Goal: Information Seeking & Learning: Learn about a topic

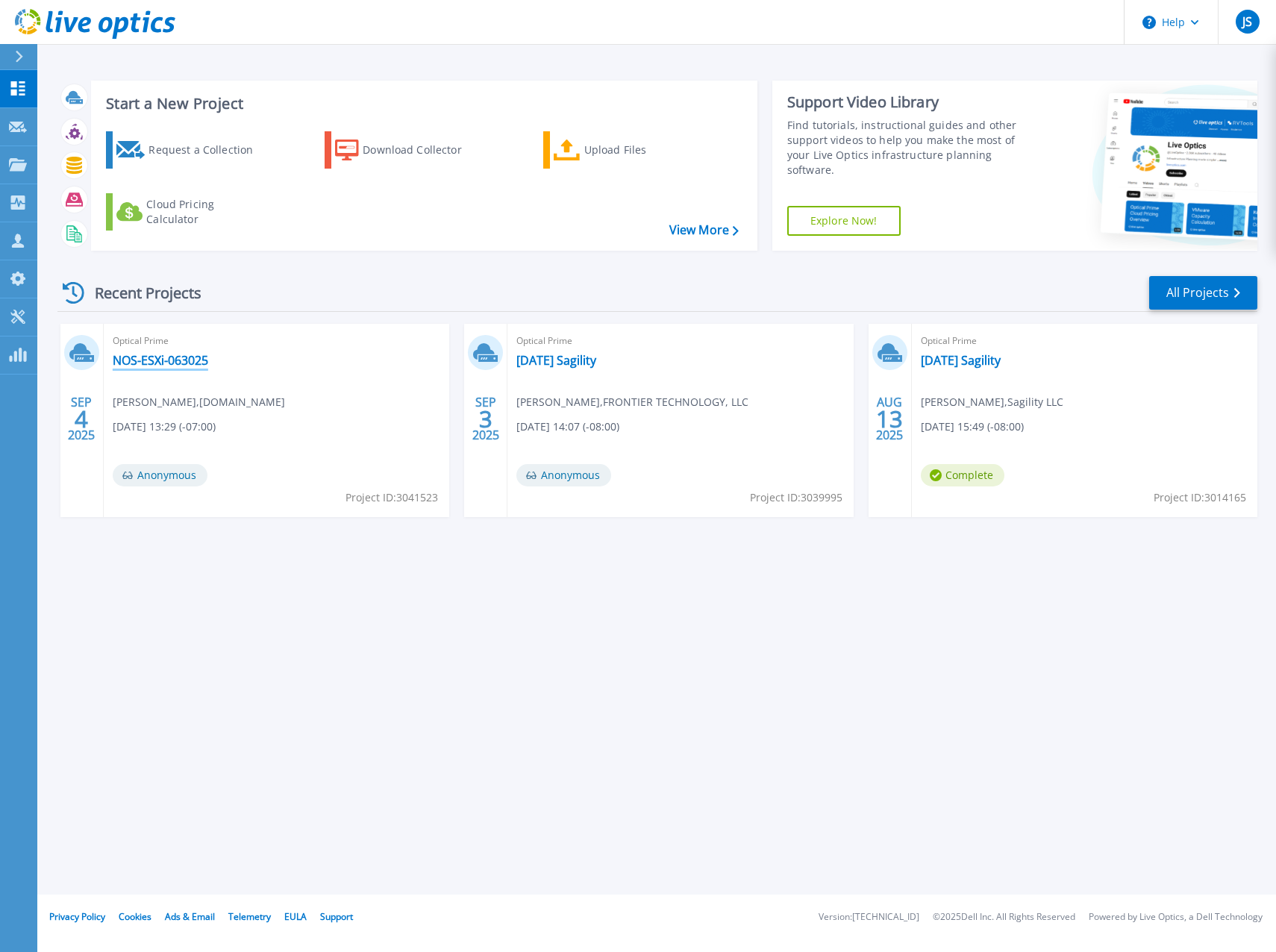
click at [174, 354] on link "NOS-ESXi-063025" at bounding box center [160, 360] width 95 height 15
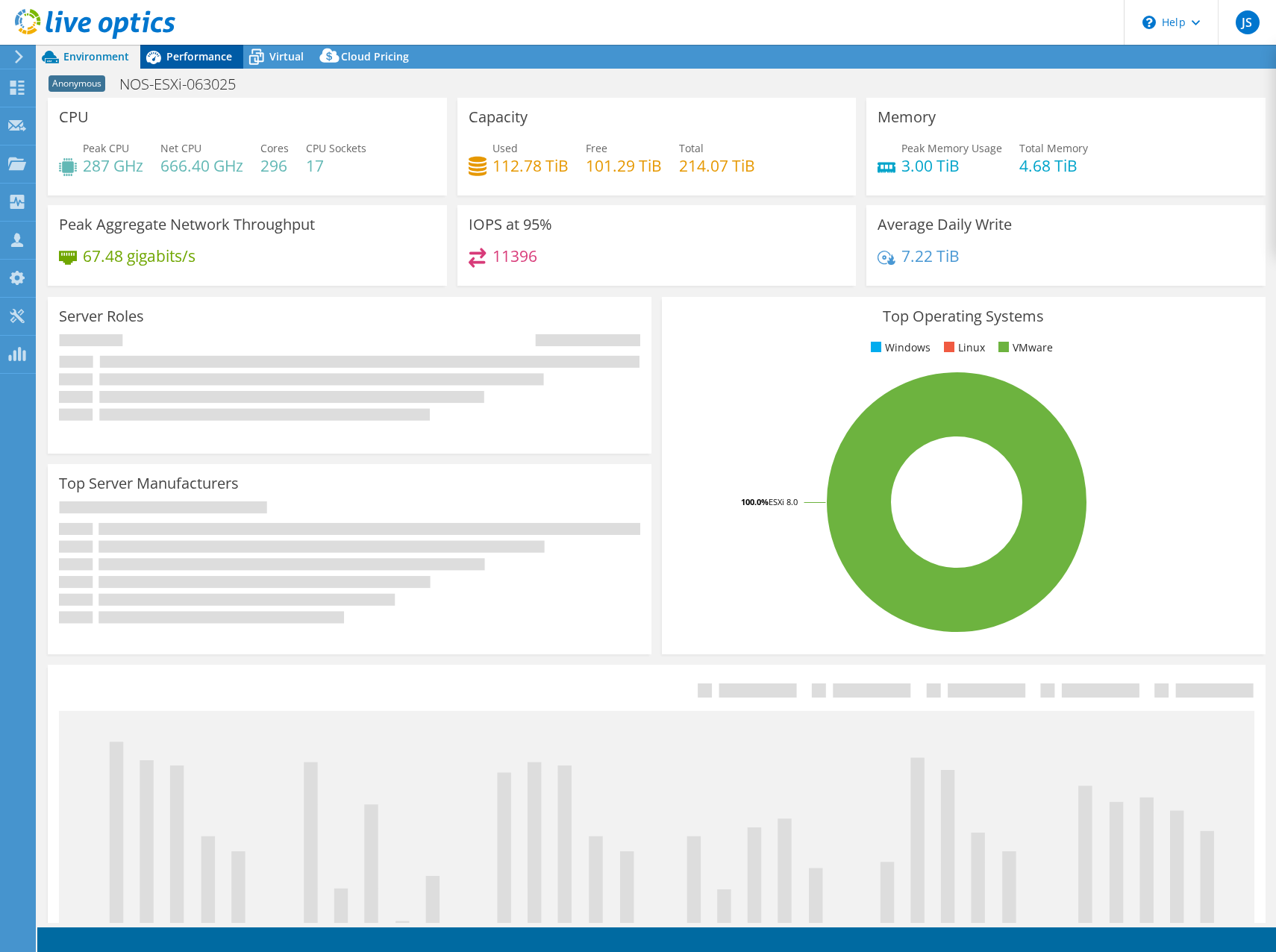
select select "USD"
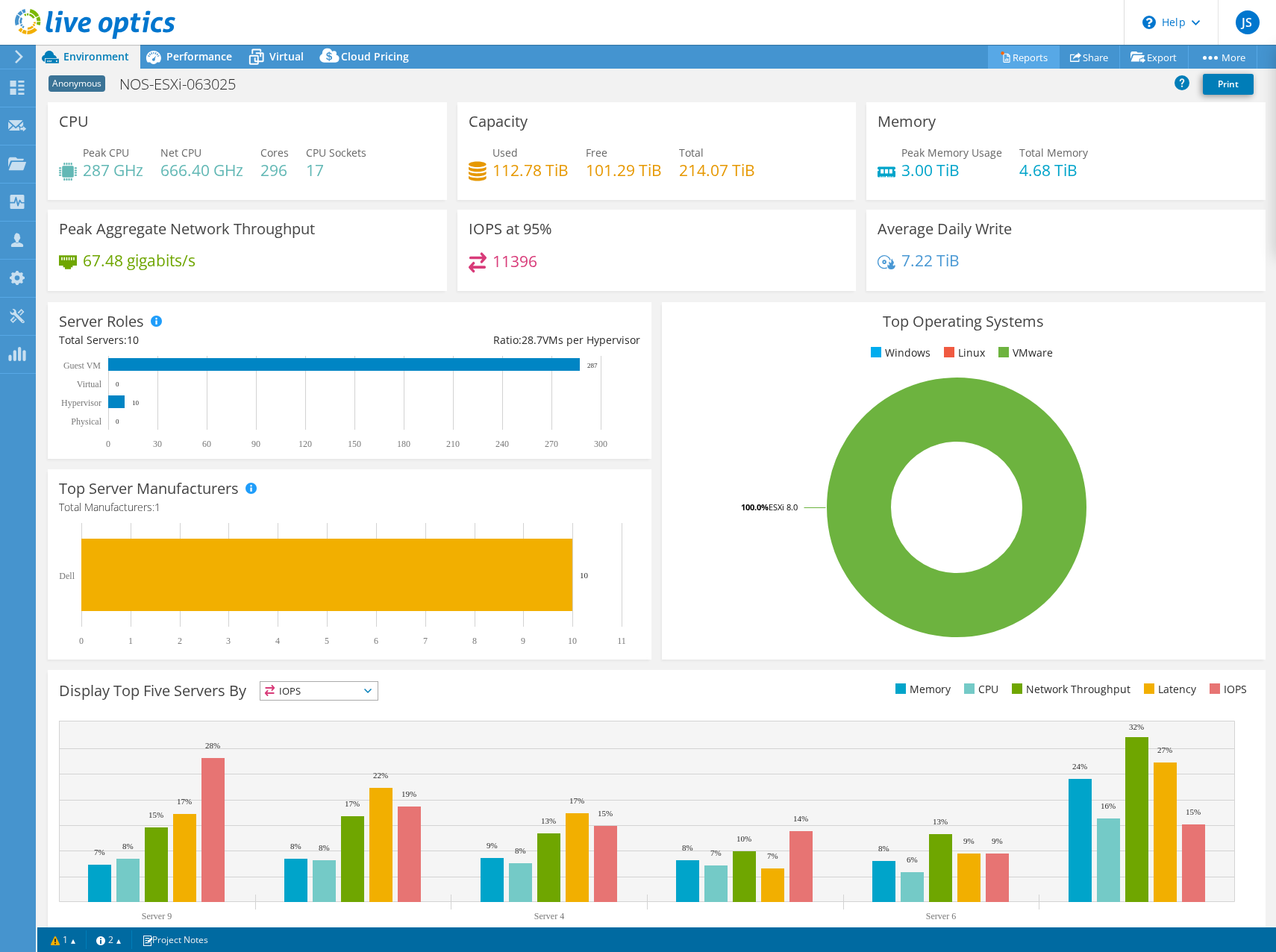
click at [1020, 60] on link "Reports" at bounding box center [1024, 57] width 72 height 23
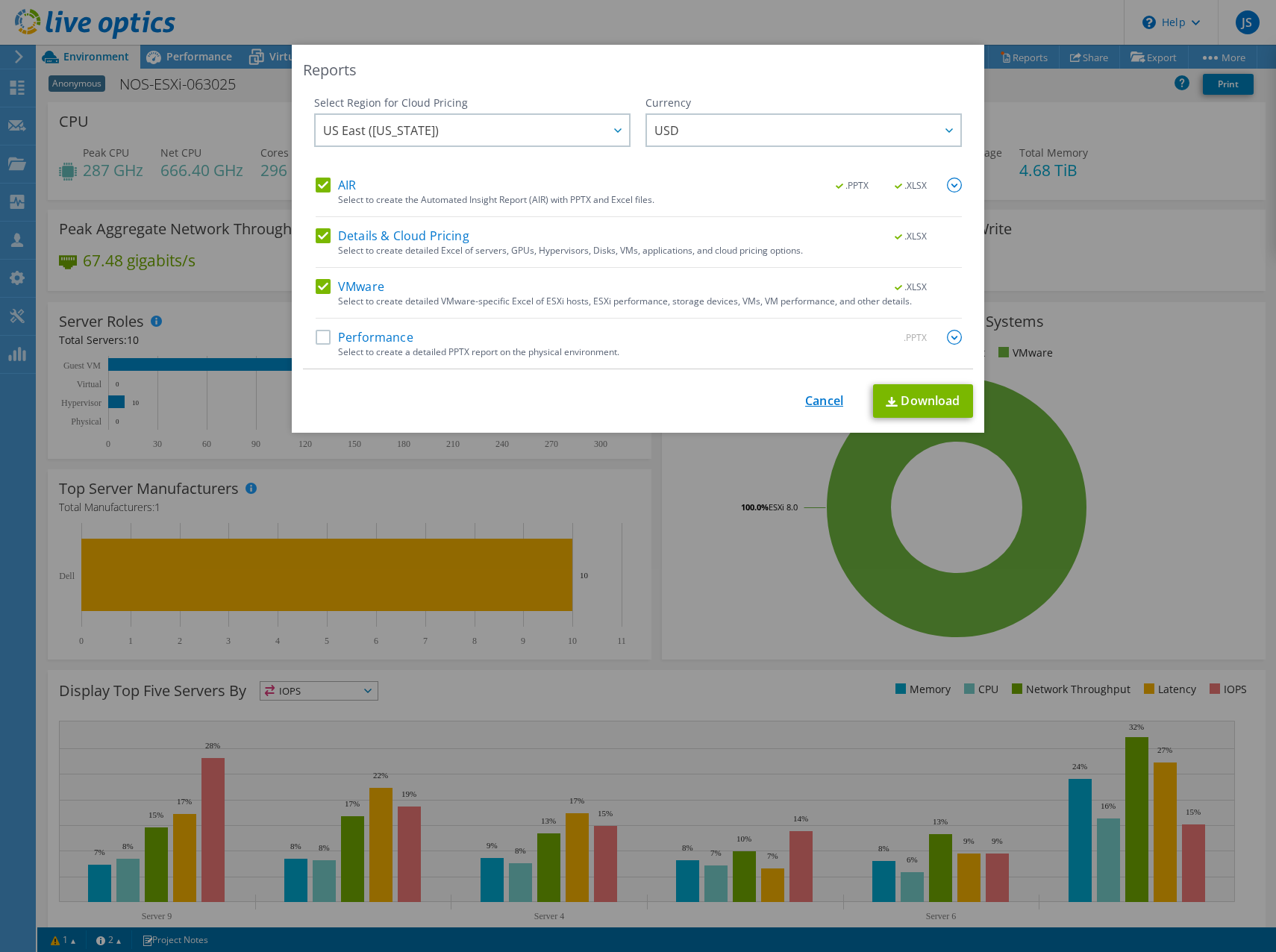
click at [805, 402] on link "Cancel" at bounding box center [824, 401] width 38 height 14
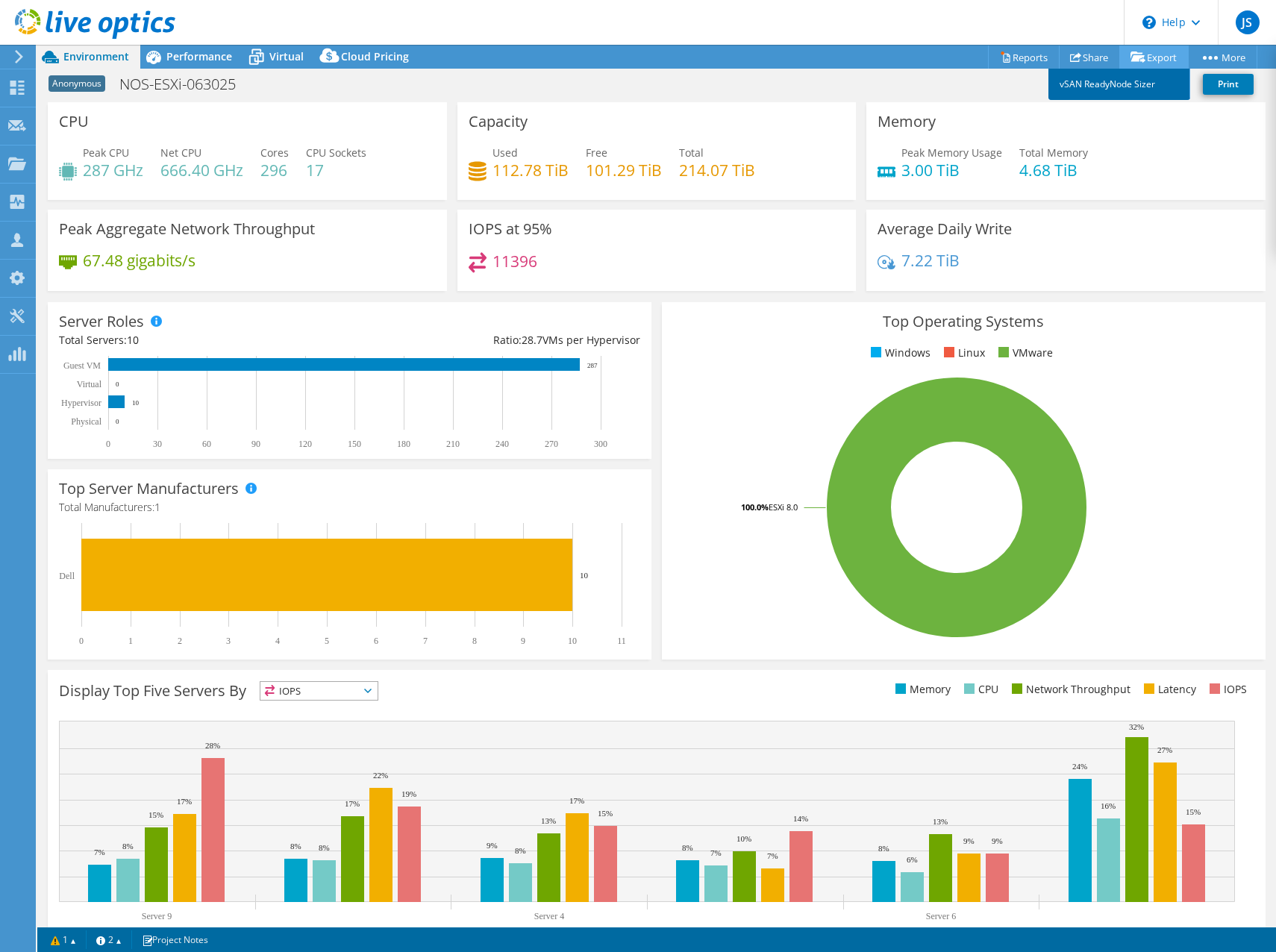
click at [1124, 88] on link "vSAN ReadyNode Sizer" at bounding box center [1119, 84] width 142 height 32
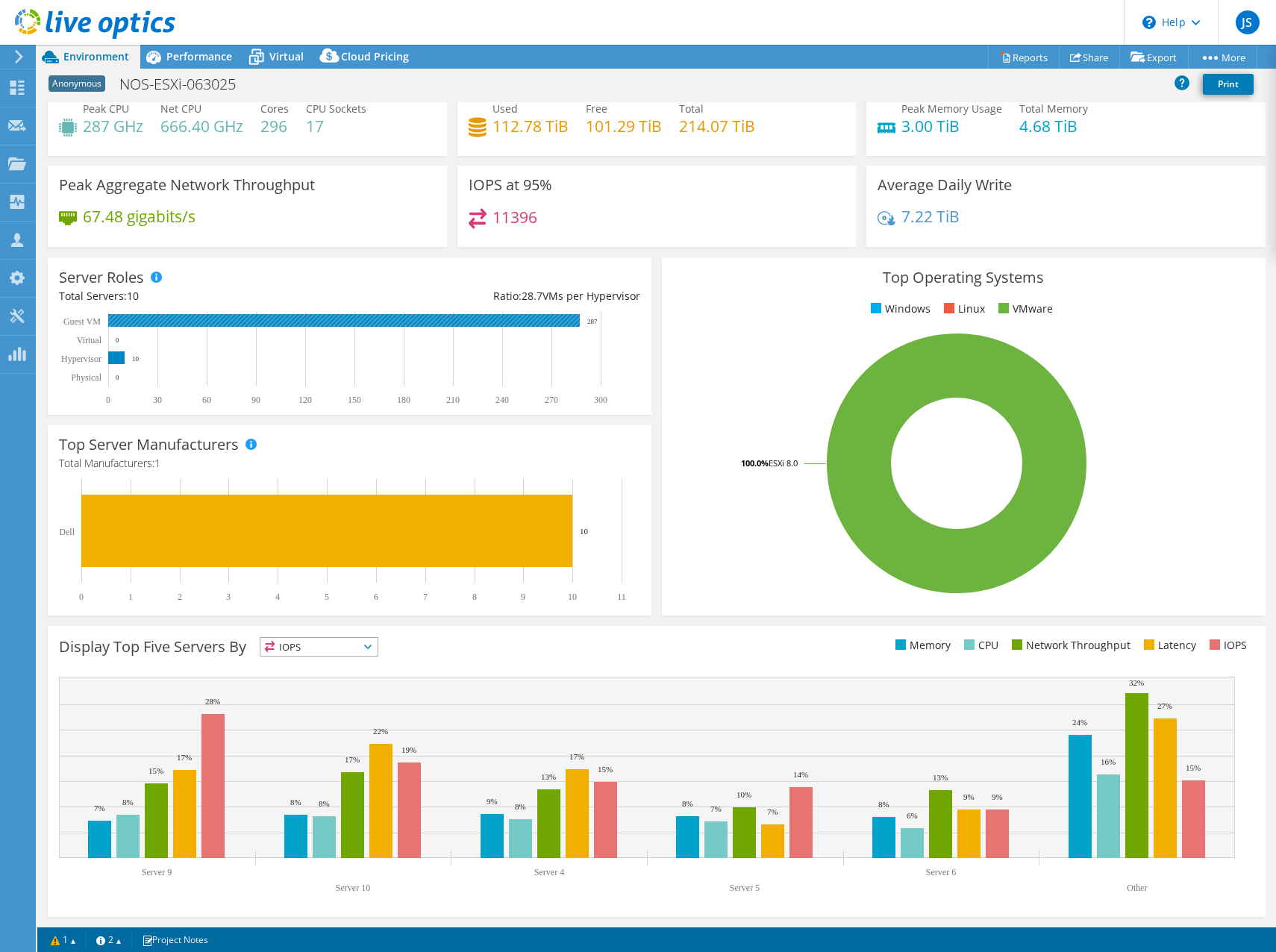
click at [449, 318] on rect at bounding box center [344, 320] width 472 height 12
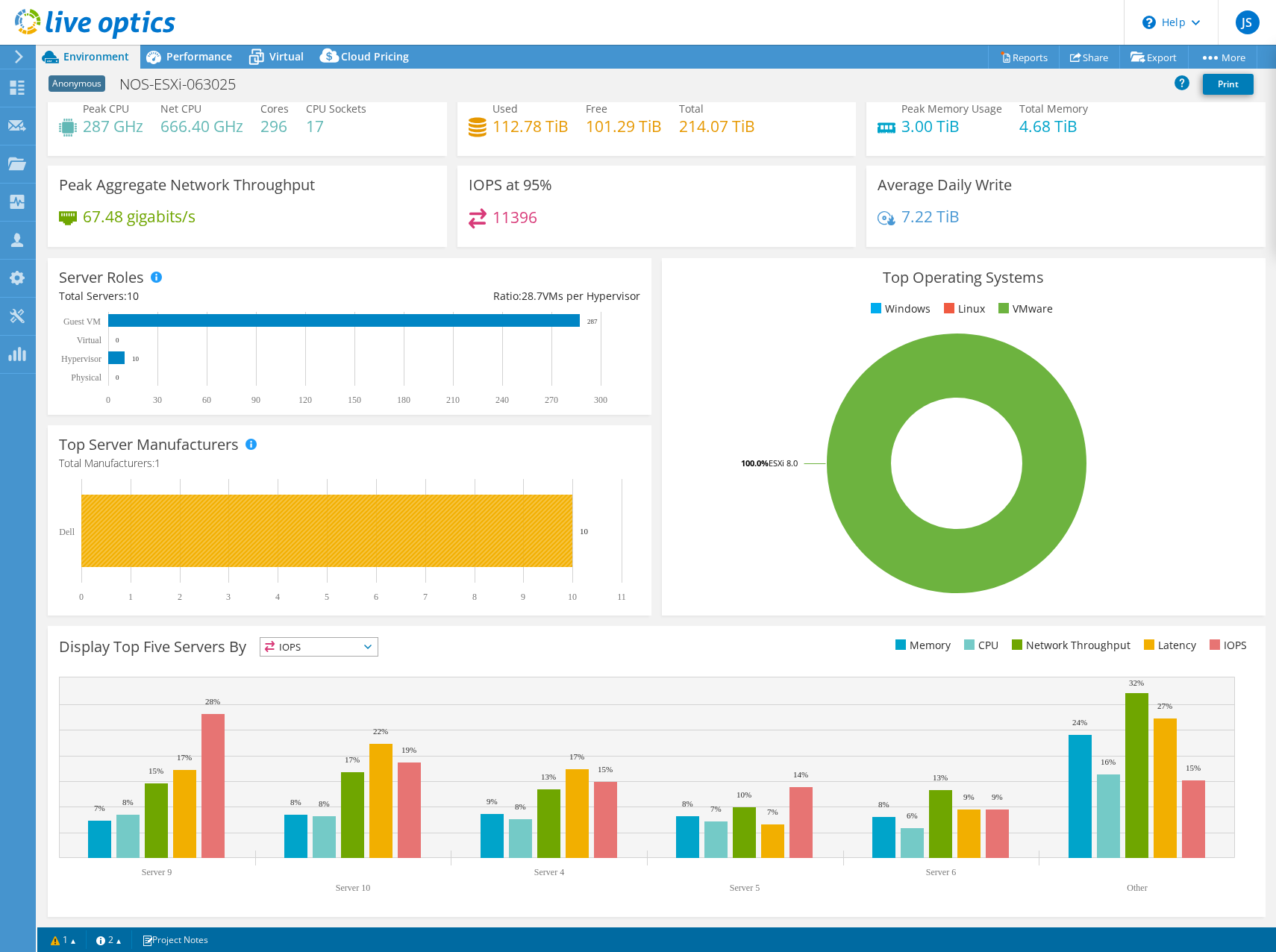
click at [377, 529] on rect at bounding box center [326, 530] width 491 height 73
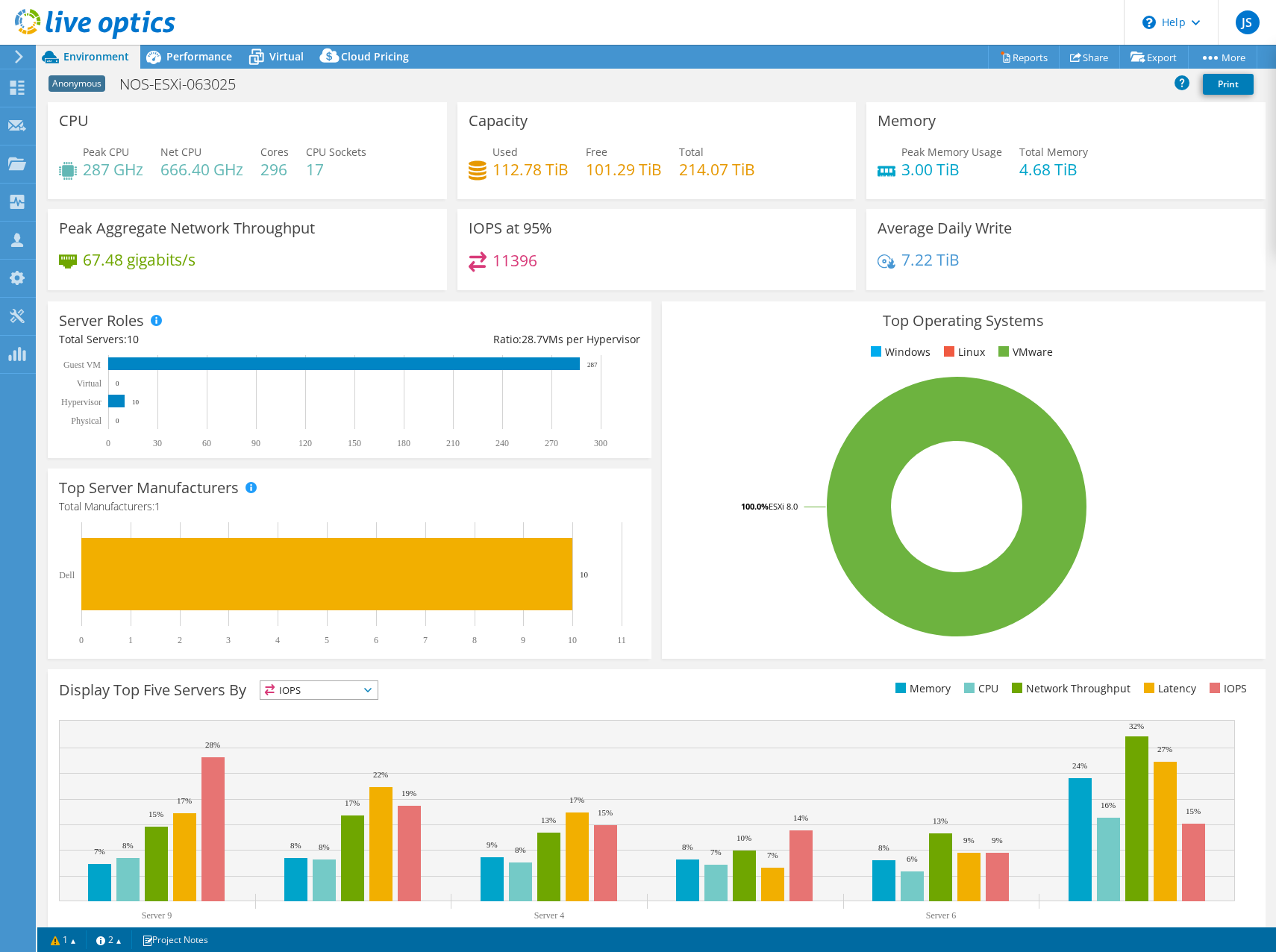
scroll to position [0, 0]
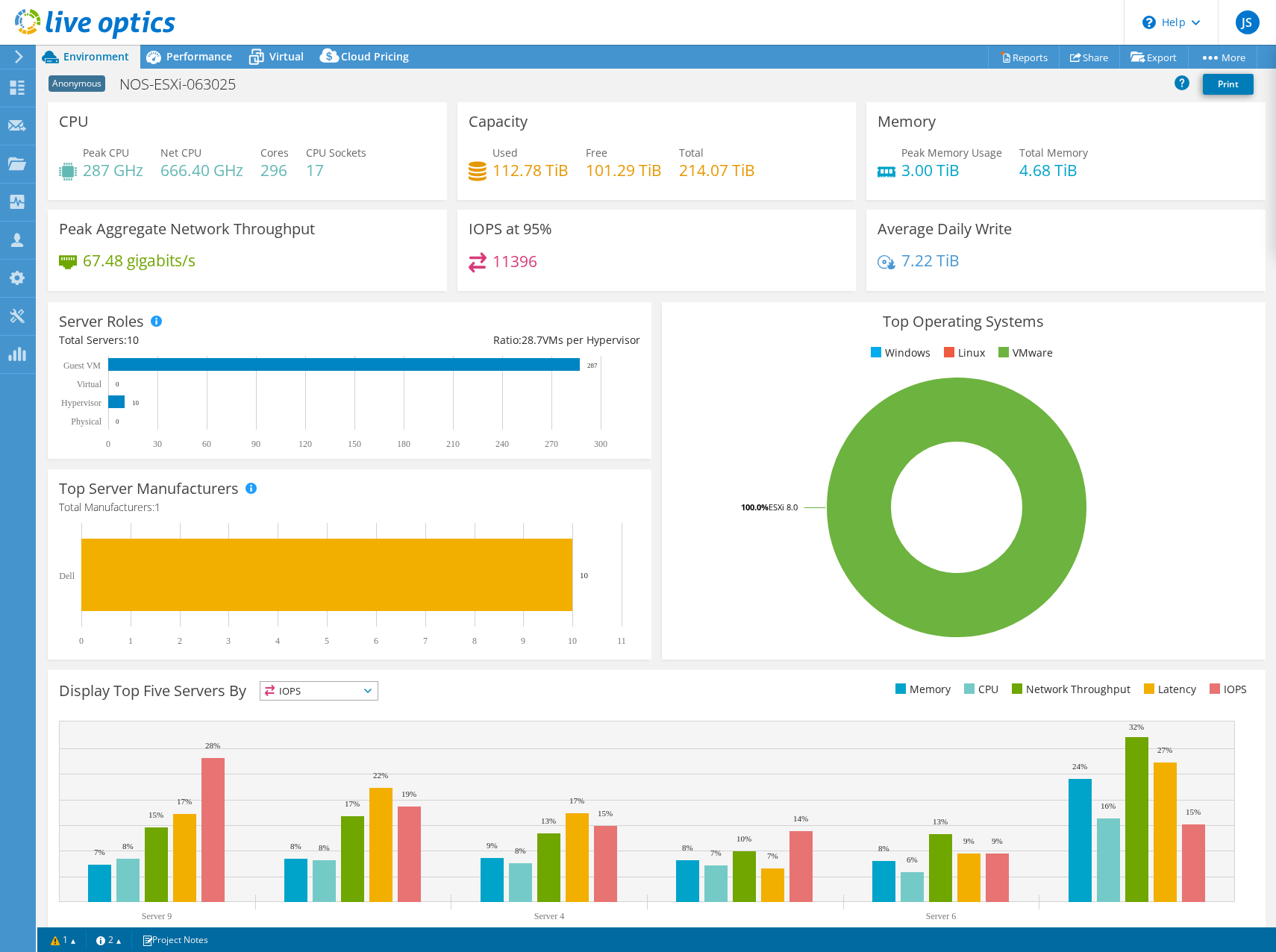
click at [22, 62] on icon at bounding box center [18, 56] width 11 height 13
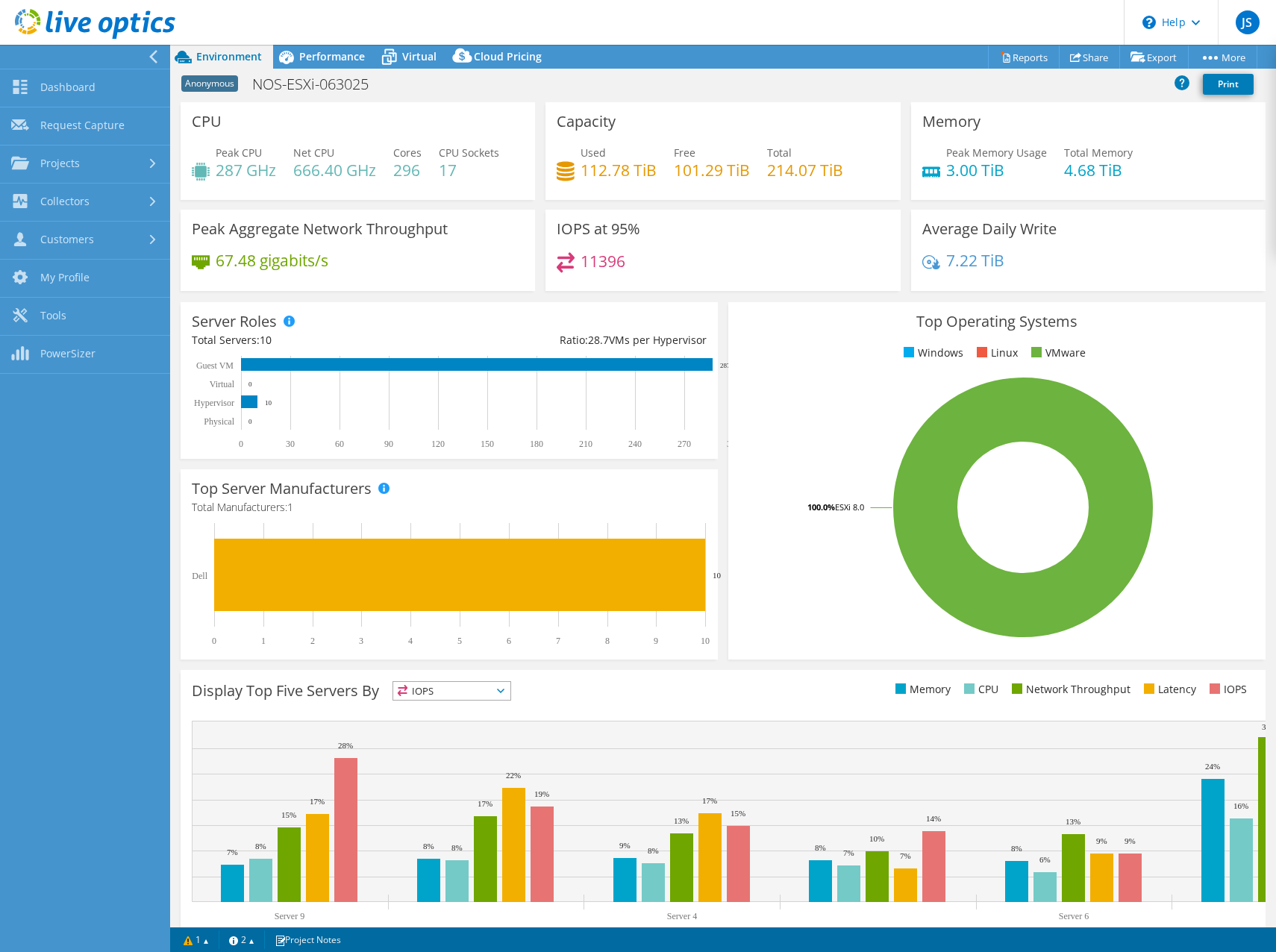
drag, startPoint x: 353, startPoint y: 150, endPoint x: 362, endPoint y: 115, distance: 36.1
click at [353, 150] on div "Net CPU 666.40 GHz" at bounding box center [334, 161] width 83 height 33
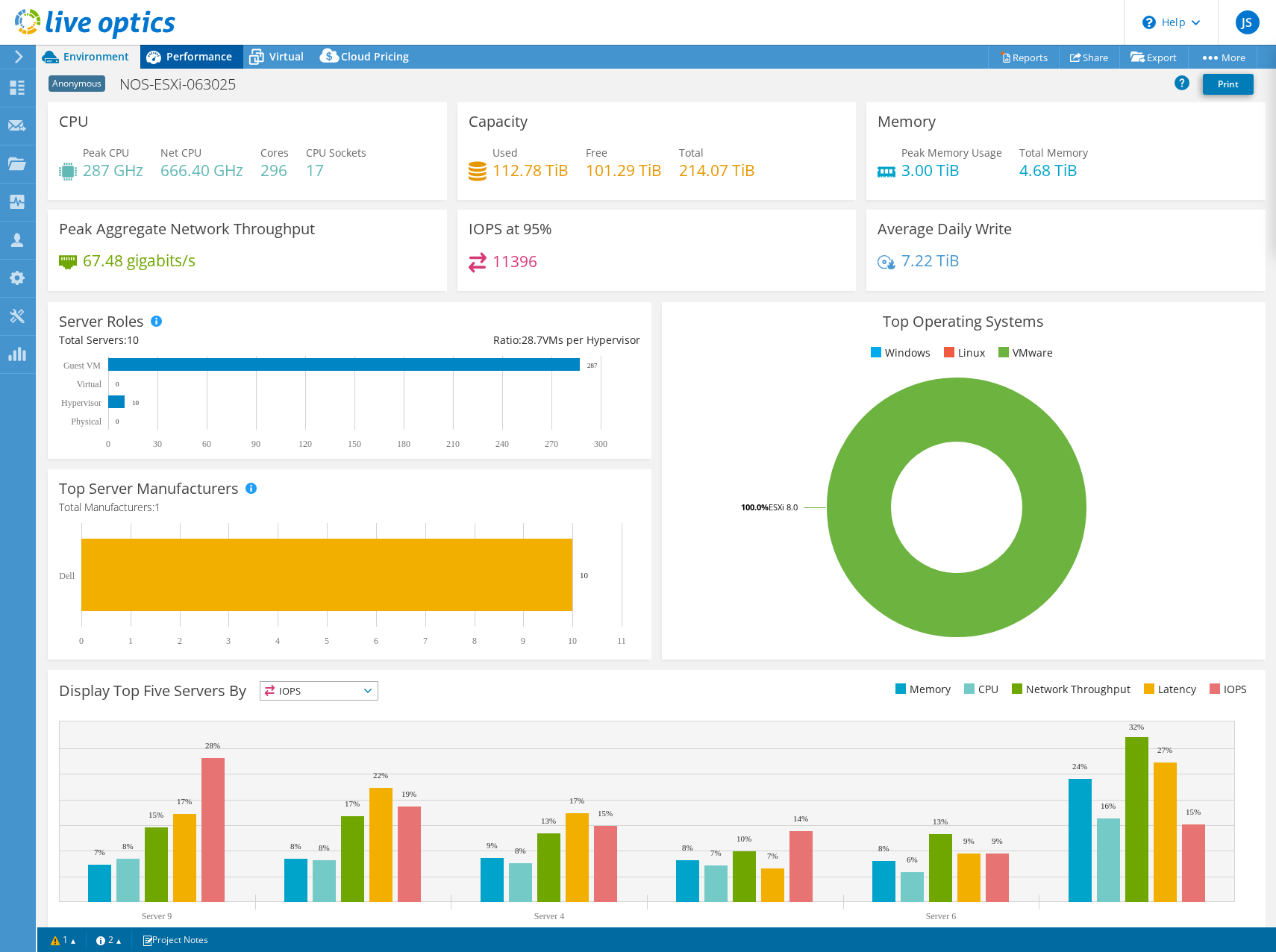
drag, startPoint x: 155, startPoint y: 61, endPoint x: 156, endPoint y: 68, distance: 7.1
click at [155, 61] on icon at bounding box center [153, 57] width 15 height 13
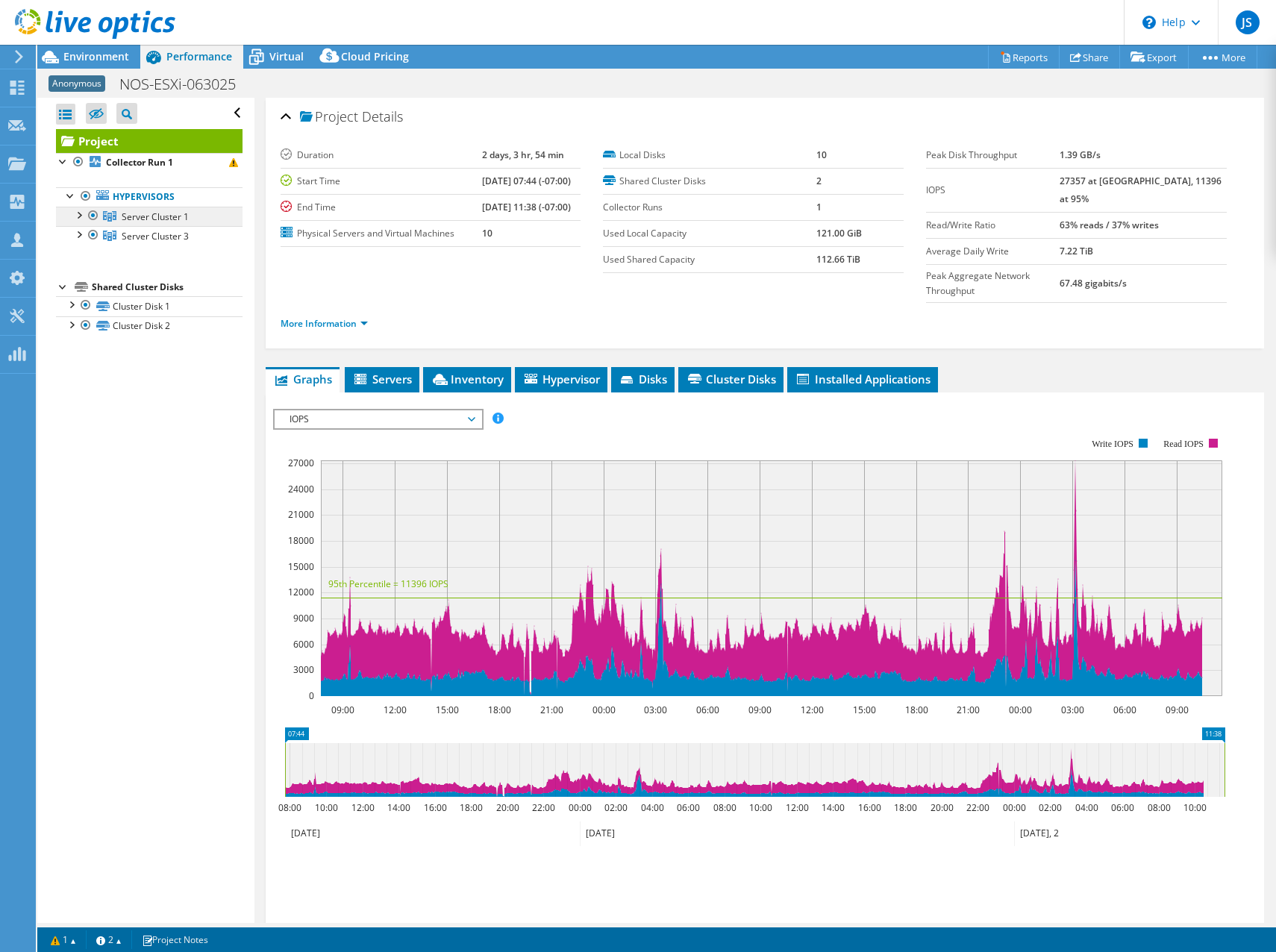
click at [160, 217] on span "Server Cluster 1" at bounding box center [155, 216] width 67 height 12
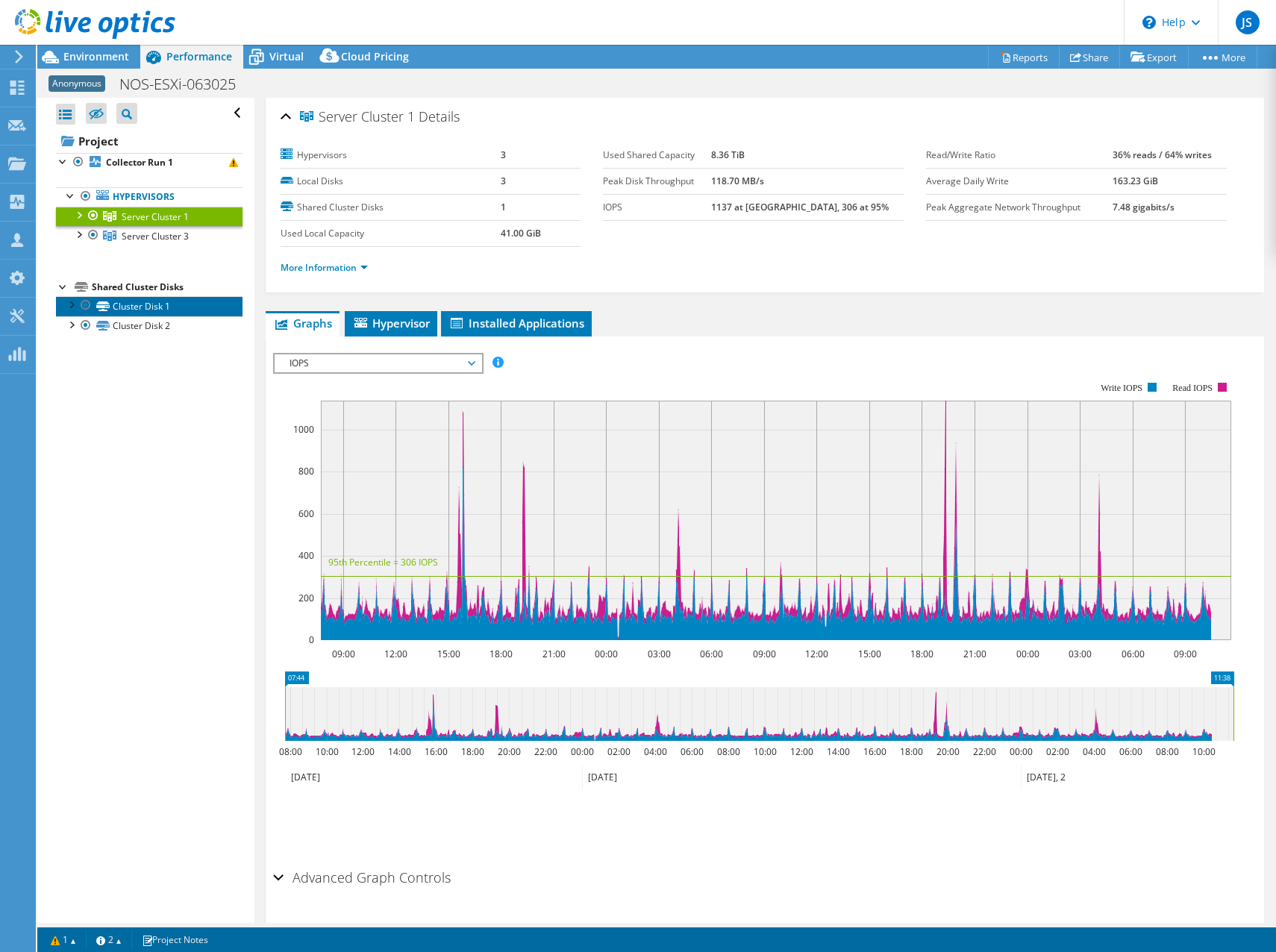
click at [125, 303] on link "Cluster Disk 1" at bounding box center [149, 306] width 186 height 19
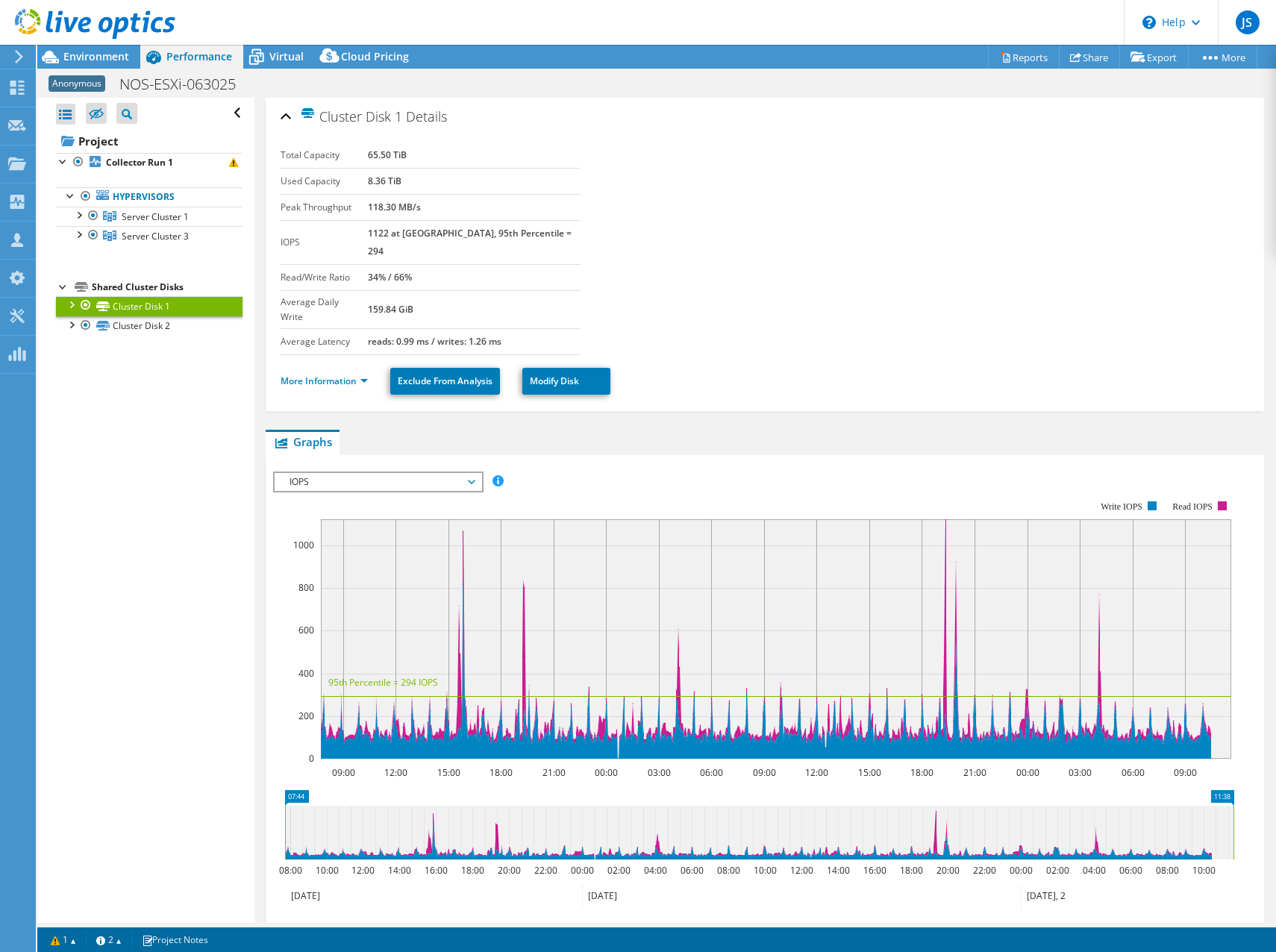
click at [70, 302] on div at bounding box center [70, 304] width 15 height 15
click at [139, 318] on link "Disk 2 | Server 1" at bounding box center [149, 326] width 186 height 19
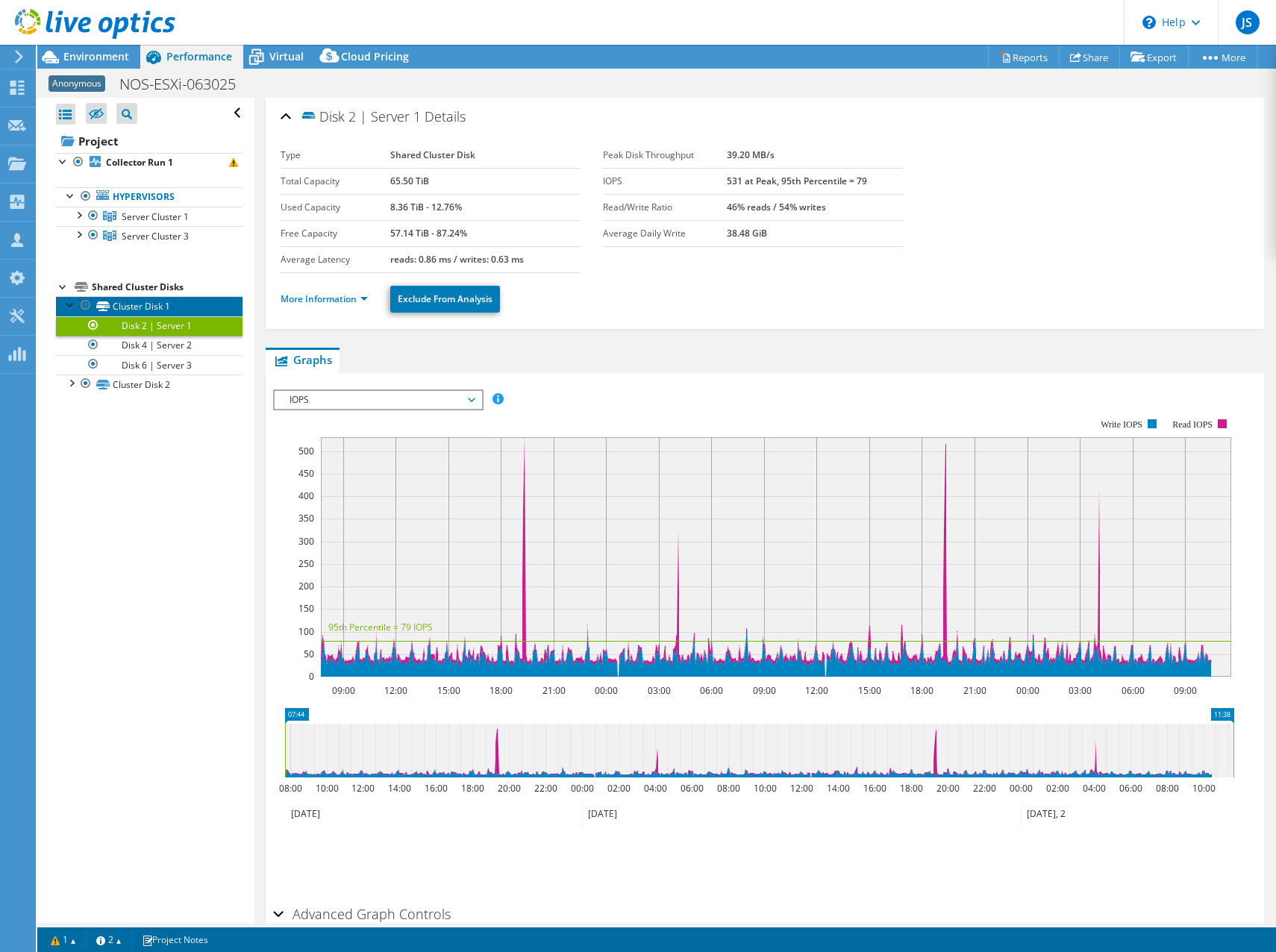
click at [142, 297] on link "Cluster Disk 1" at bounding box center [149, 306] width 186 height 19
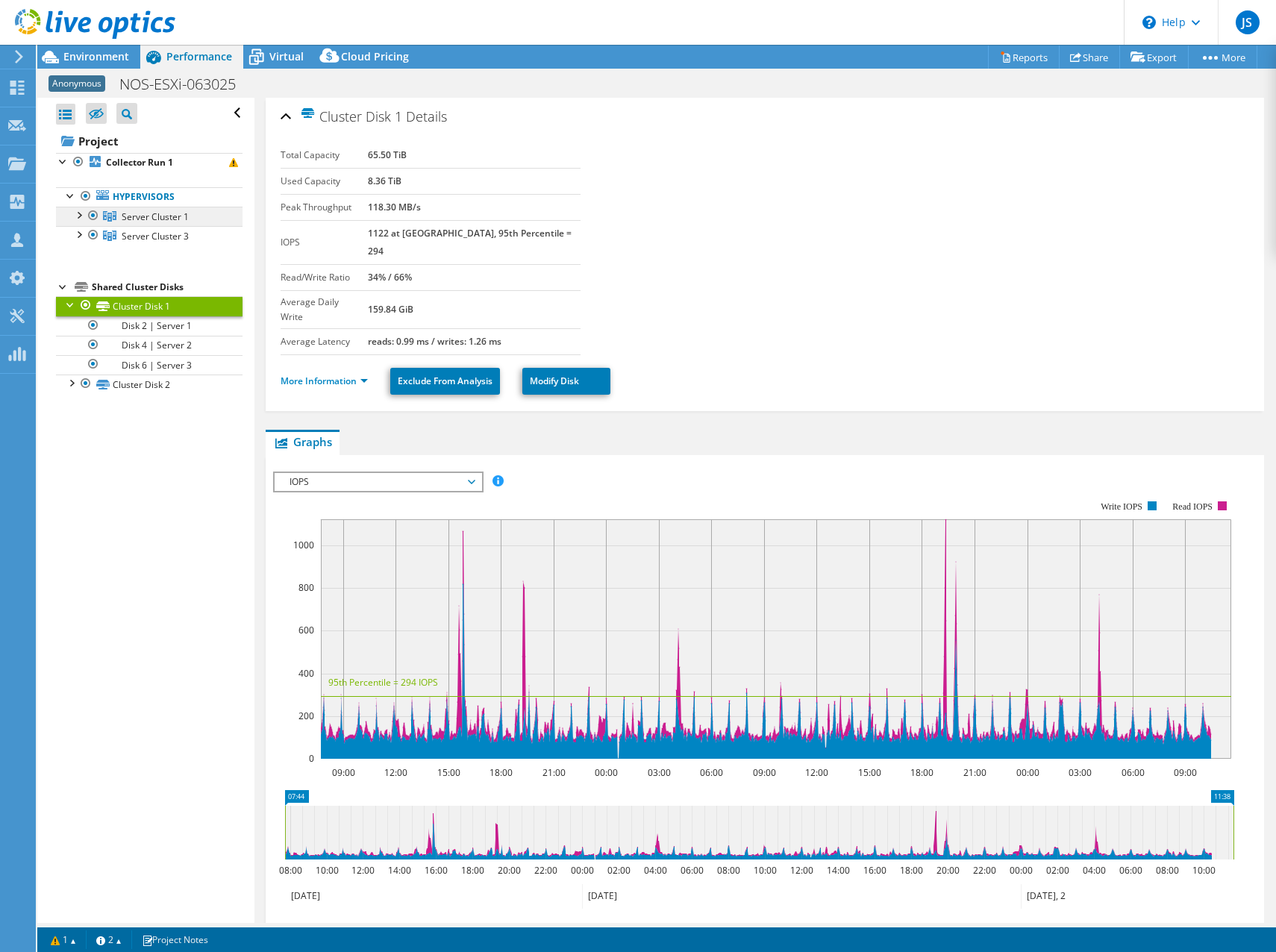
click at [146, 224] on link "Server Cluster 1" at bounding box center [149, 216] width 186 height 19
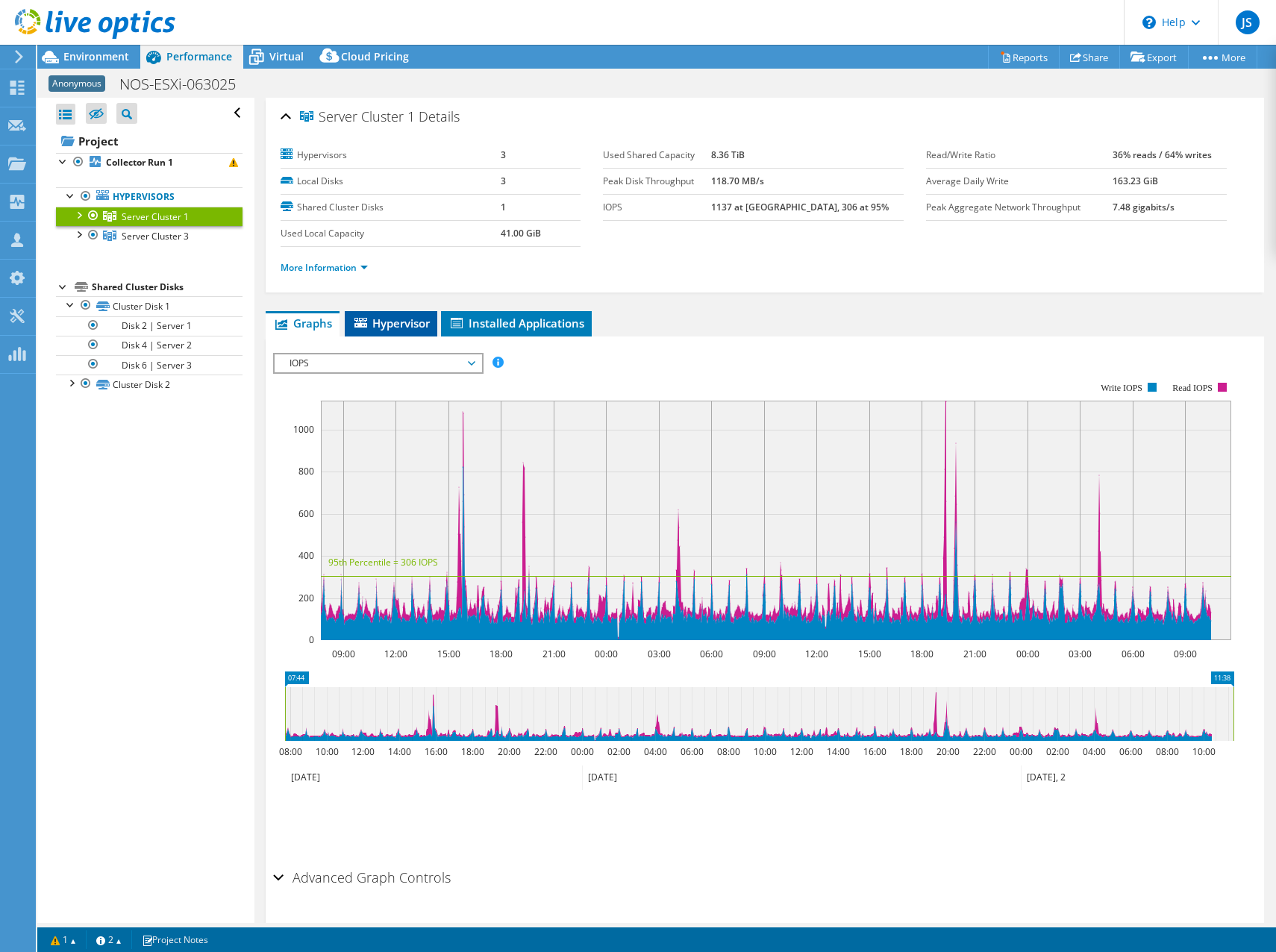
click at [376, 322] on span "Hypervisor" at bounding box center [391, 323] width 78 height 15
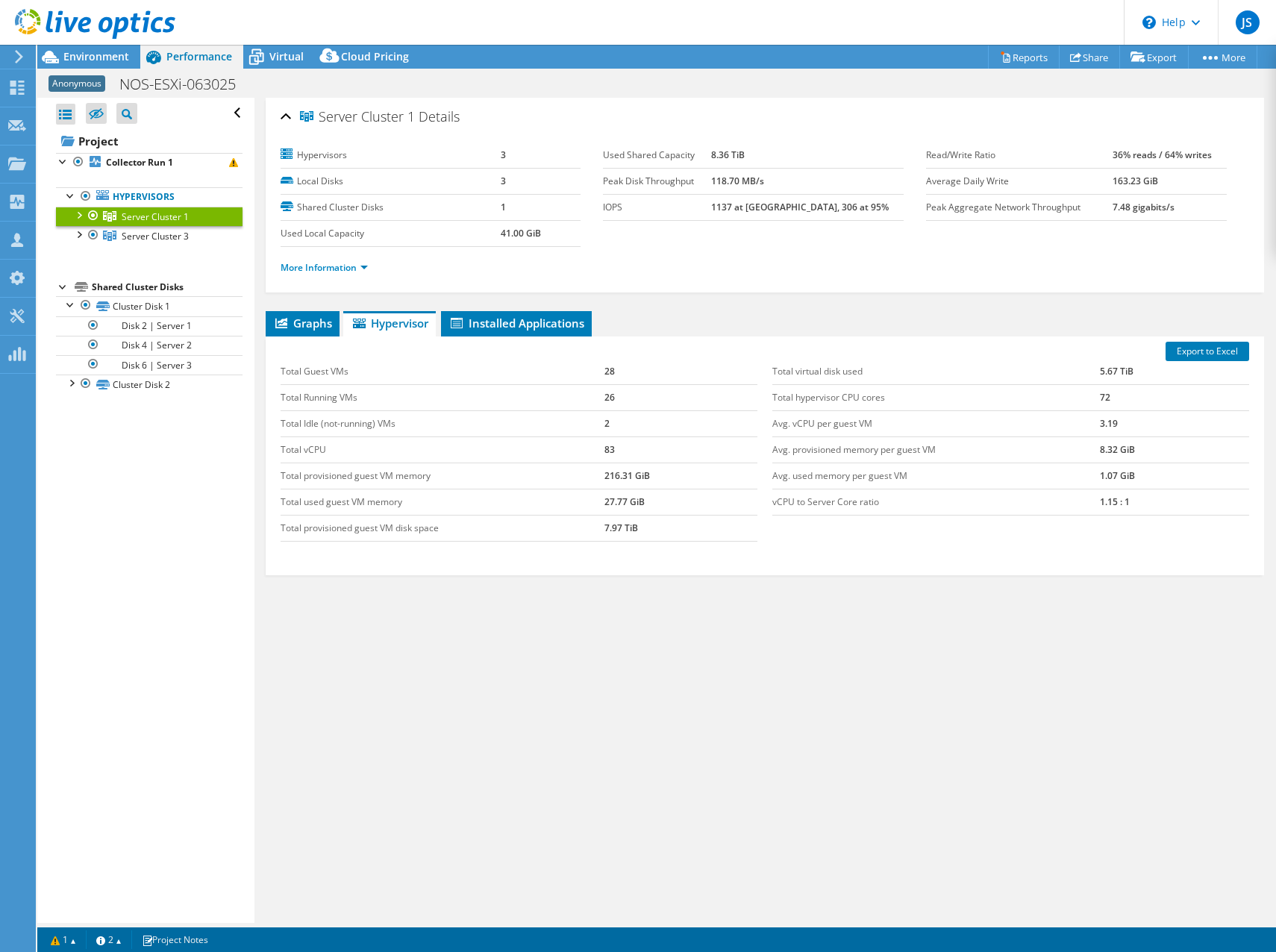
click at [78, 212] on div at bounding box center [78, 214] width 15 height 15
click at [74, 296] on div at bounding box center [78, 292] width 15 height 15
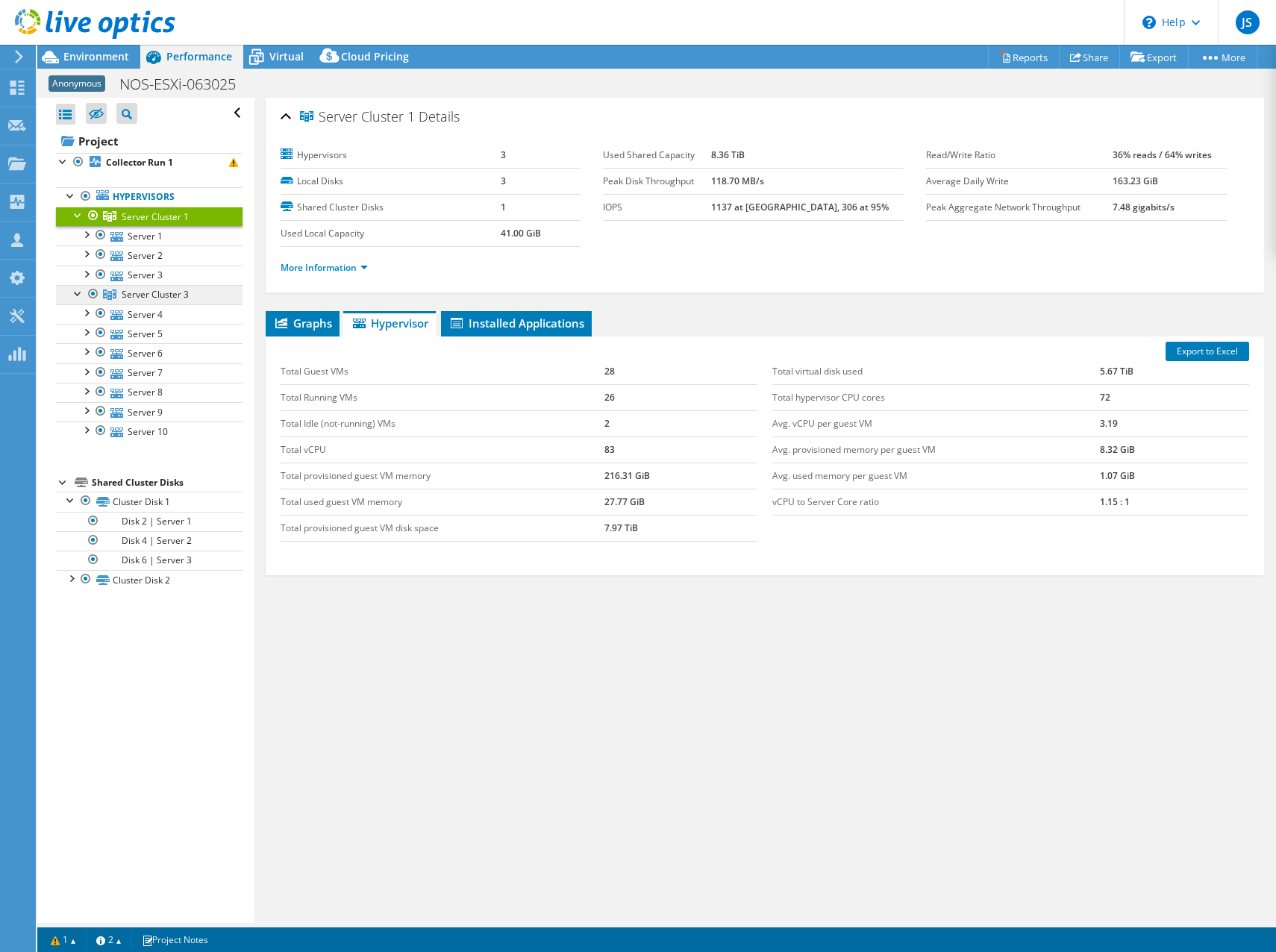
click at [136, 292] on span "Server Cluster 3" at bounding box center [155, 294] width 67 height 12
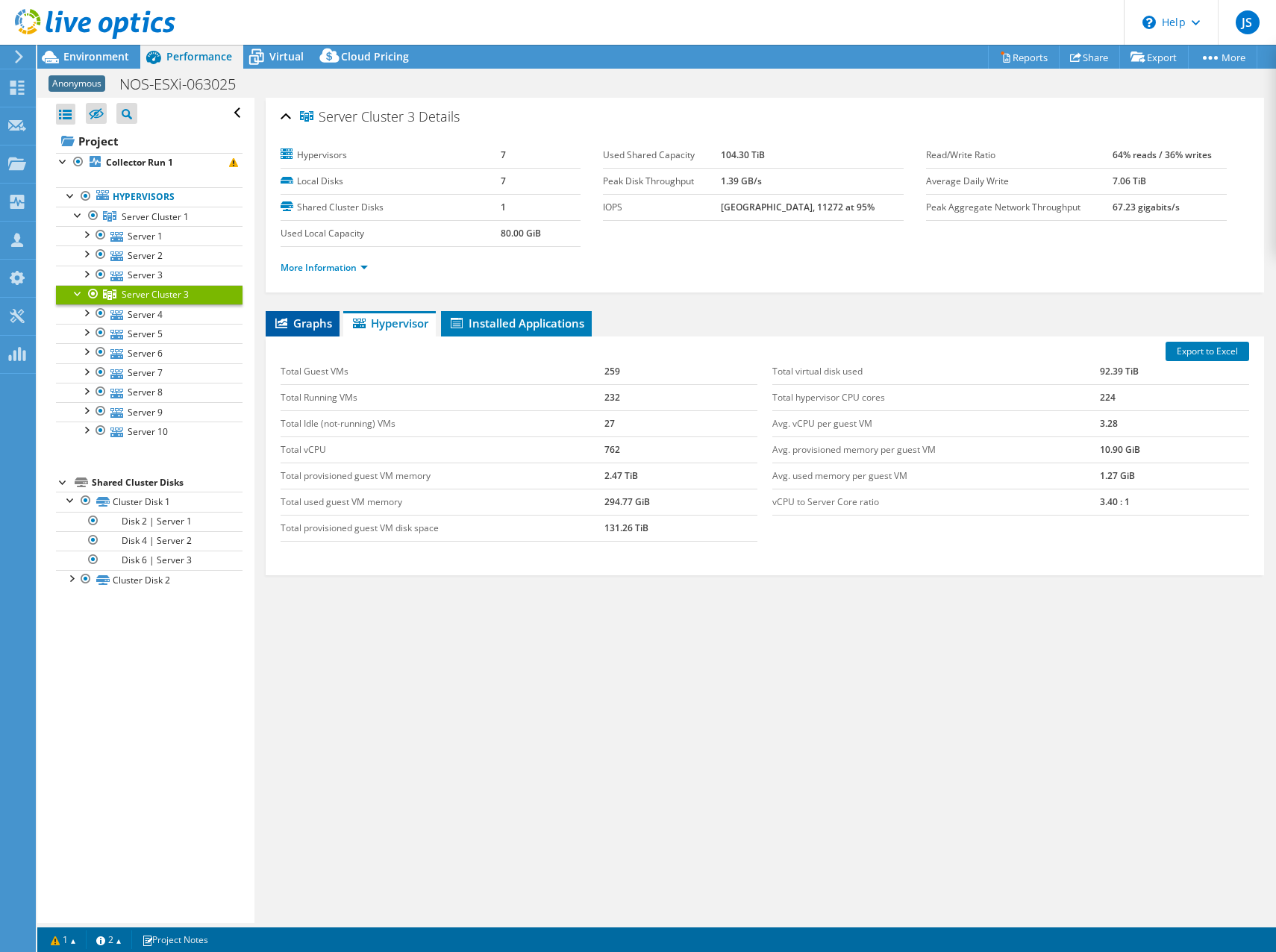
click at [291, 322] on span "Graphs" at bounding box center [302, 323] width 59 height 15
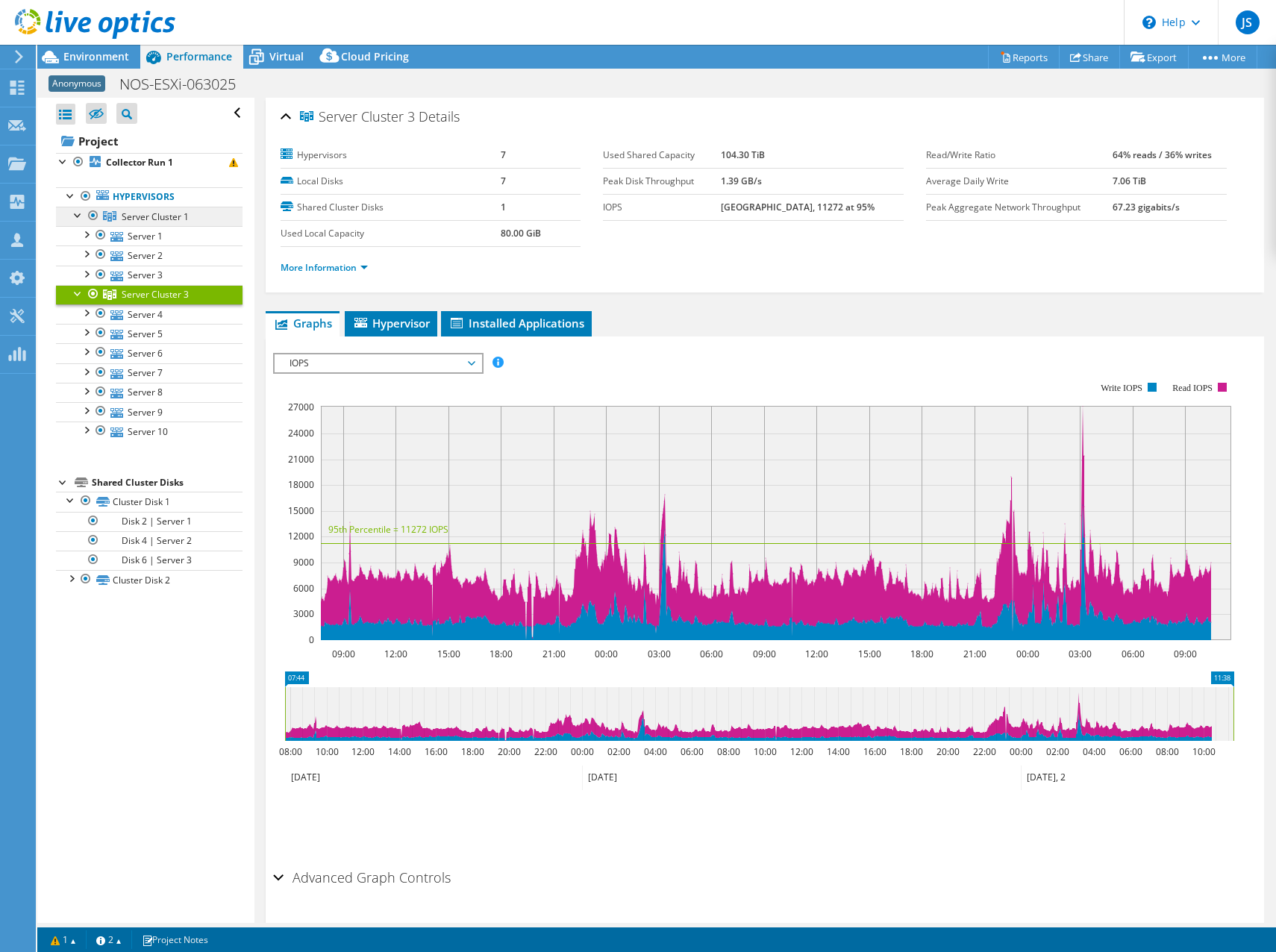
click at [137, 216] on span "Server Cluster 1" at bounding box center [155, 216] width 67 height 12
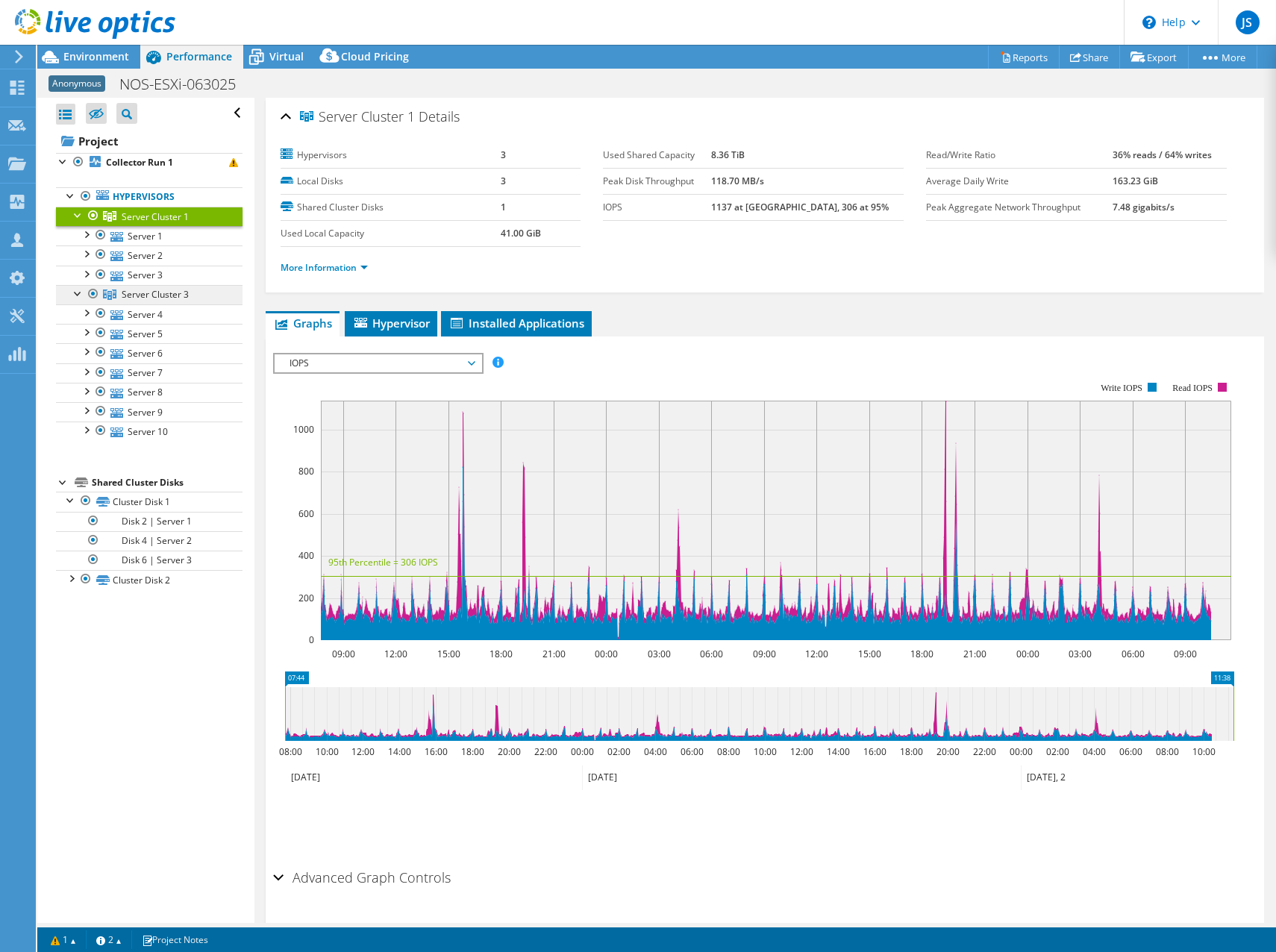
click at [153, 297] on span "Server Cluster 3" at bounding box center [155, 294] width 67 height 12
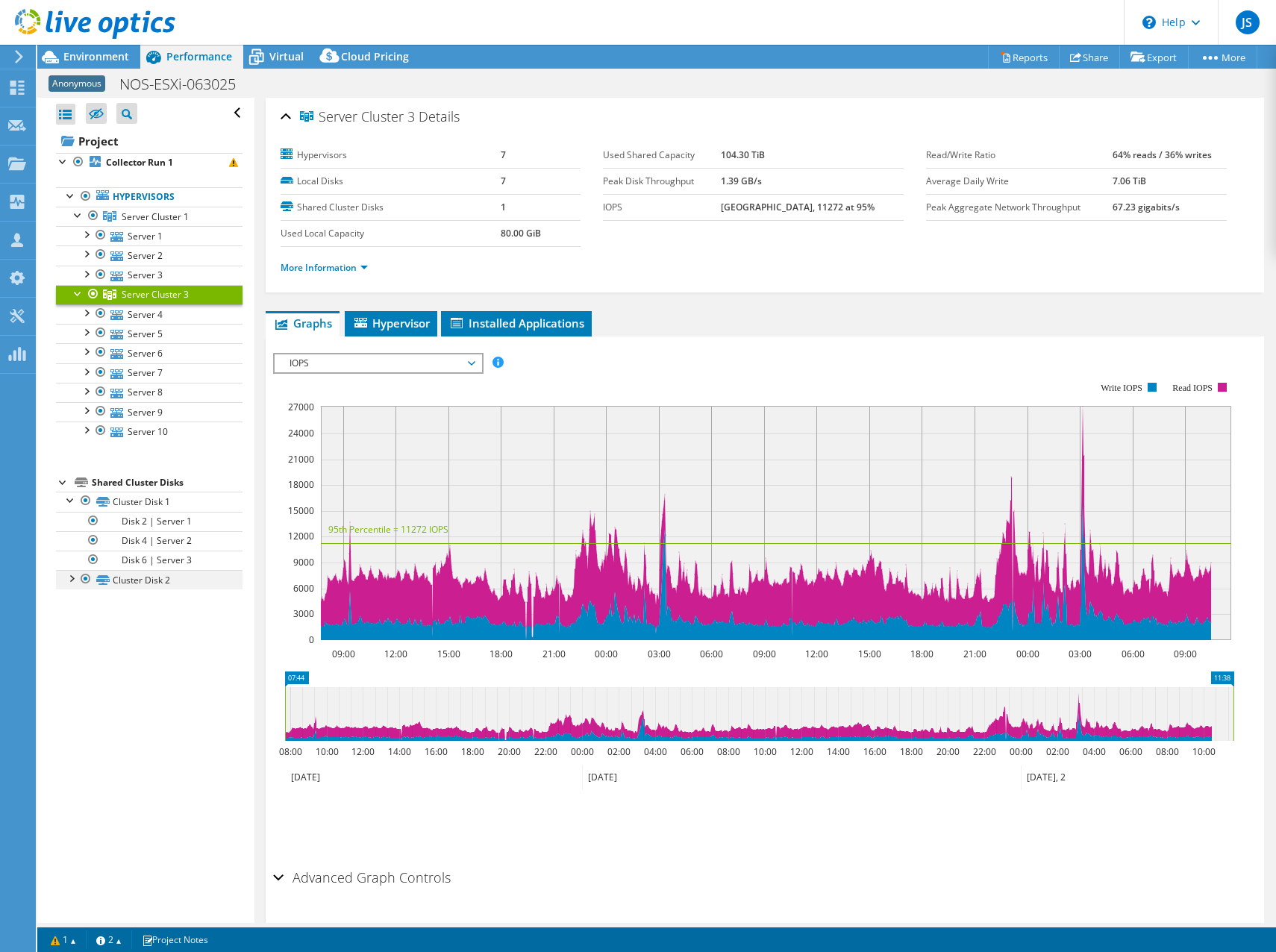
click at [71, 575] on div at bounding box center [70, 578] width 15 height 15
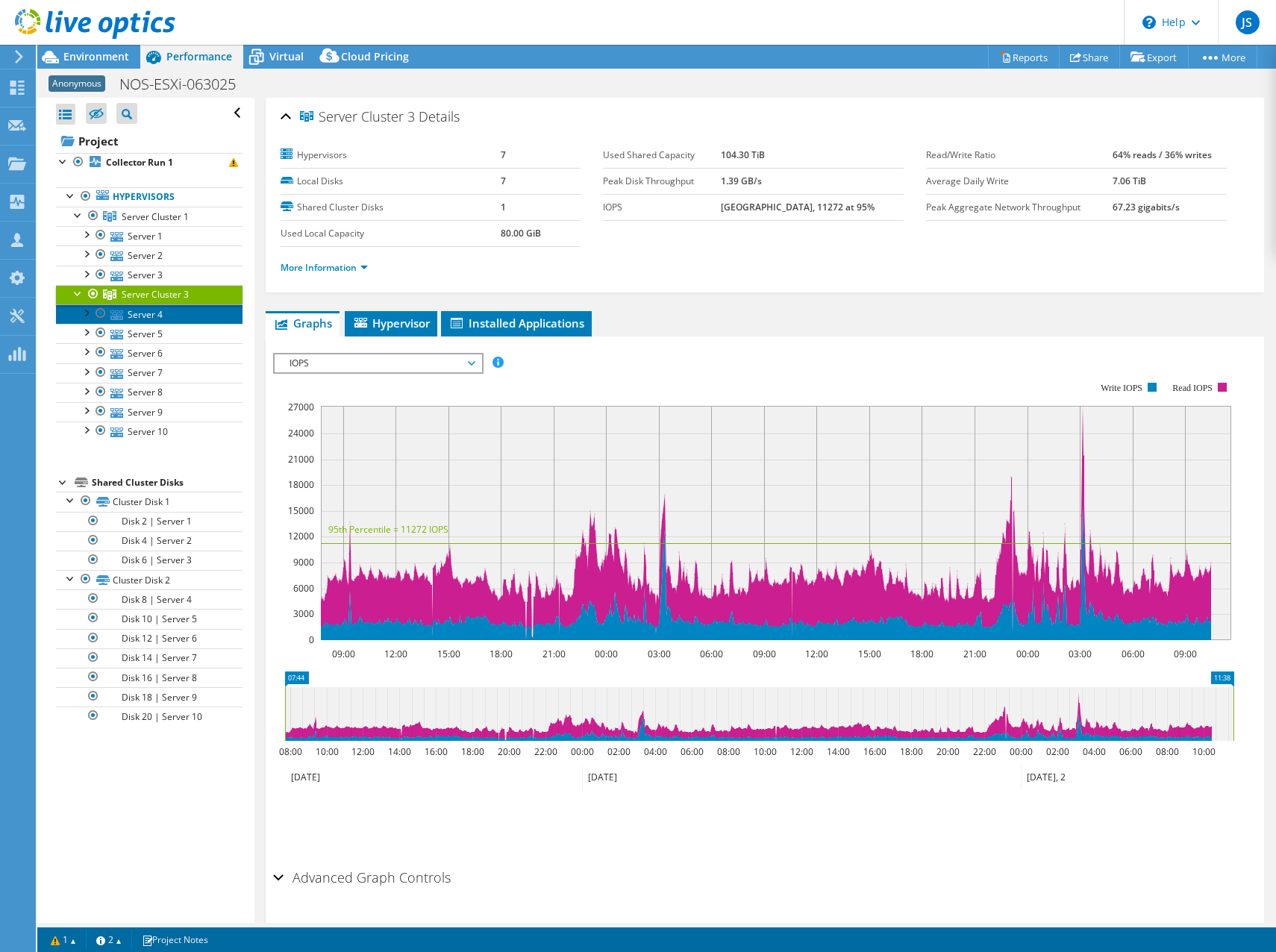
click at [142, 307] on link "Server 4" at bounding box center [149, 314] width 186 height 19
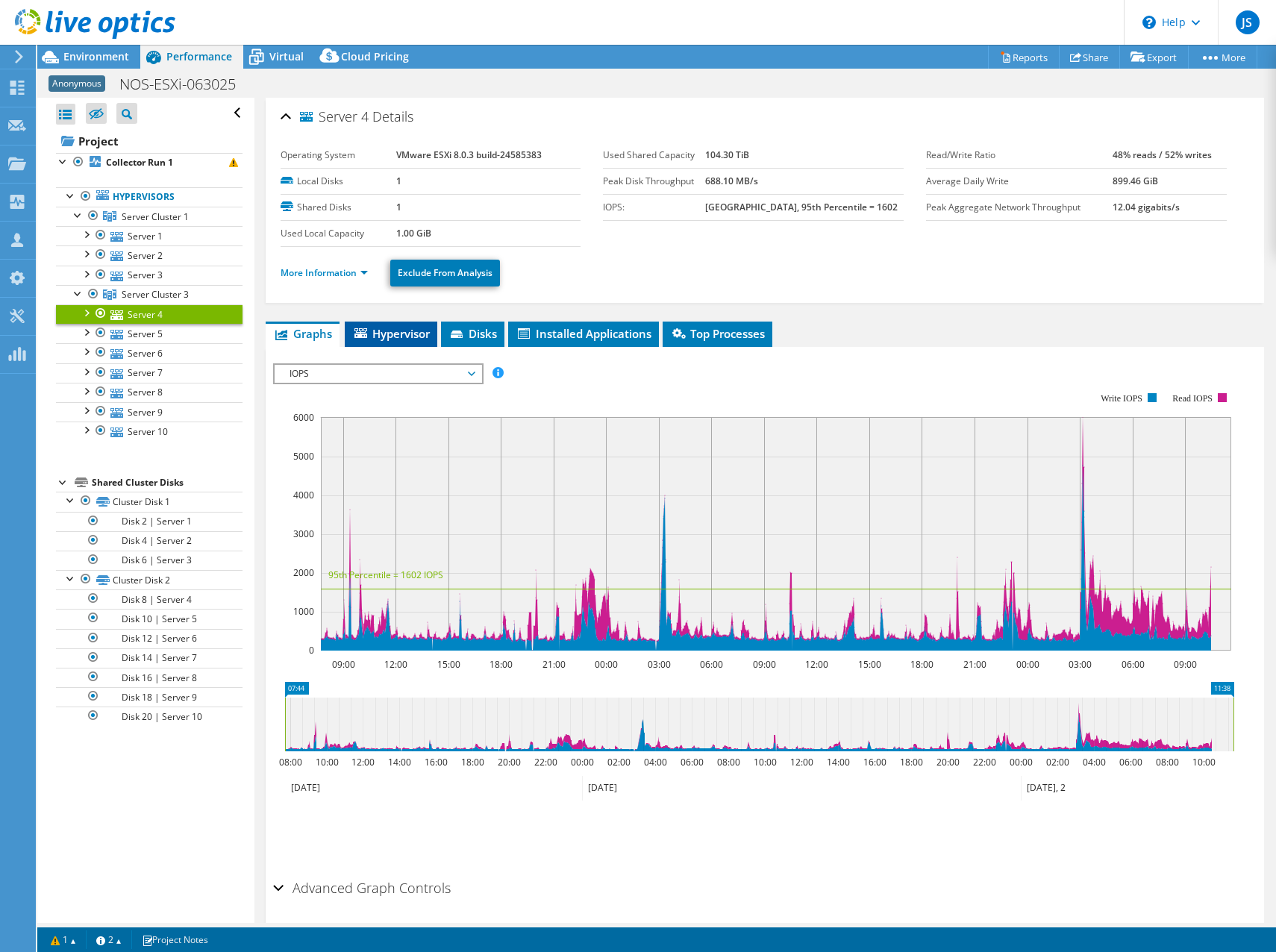
click at [389, 328] on span "Hypervisor" at bounding box center [391, 333] width 78 height 15
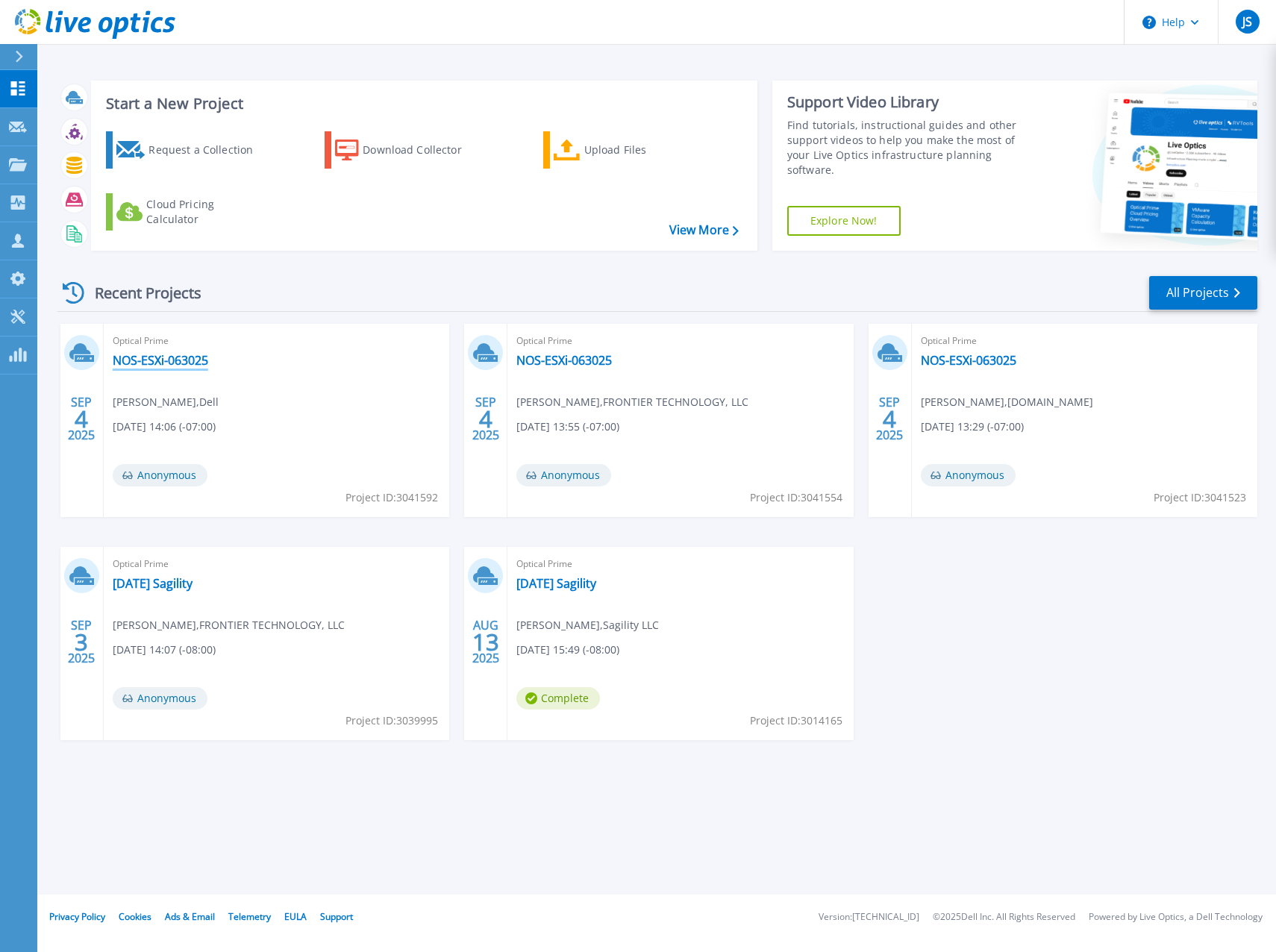
click at [148, 360] on link "NOS-ESXi-063025" at bounding box center [160, 360] width 95 height 15
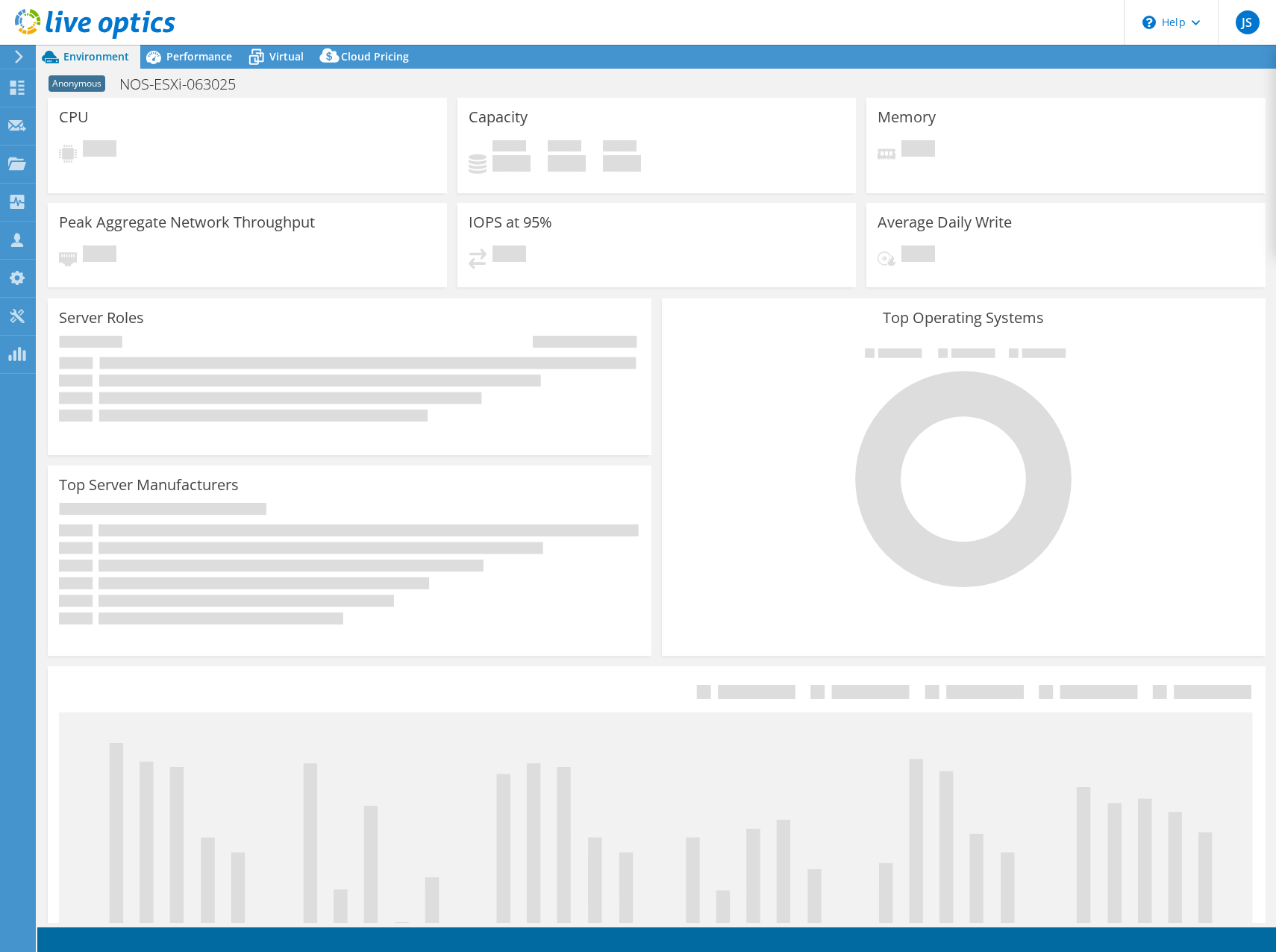
select select "USD"
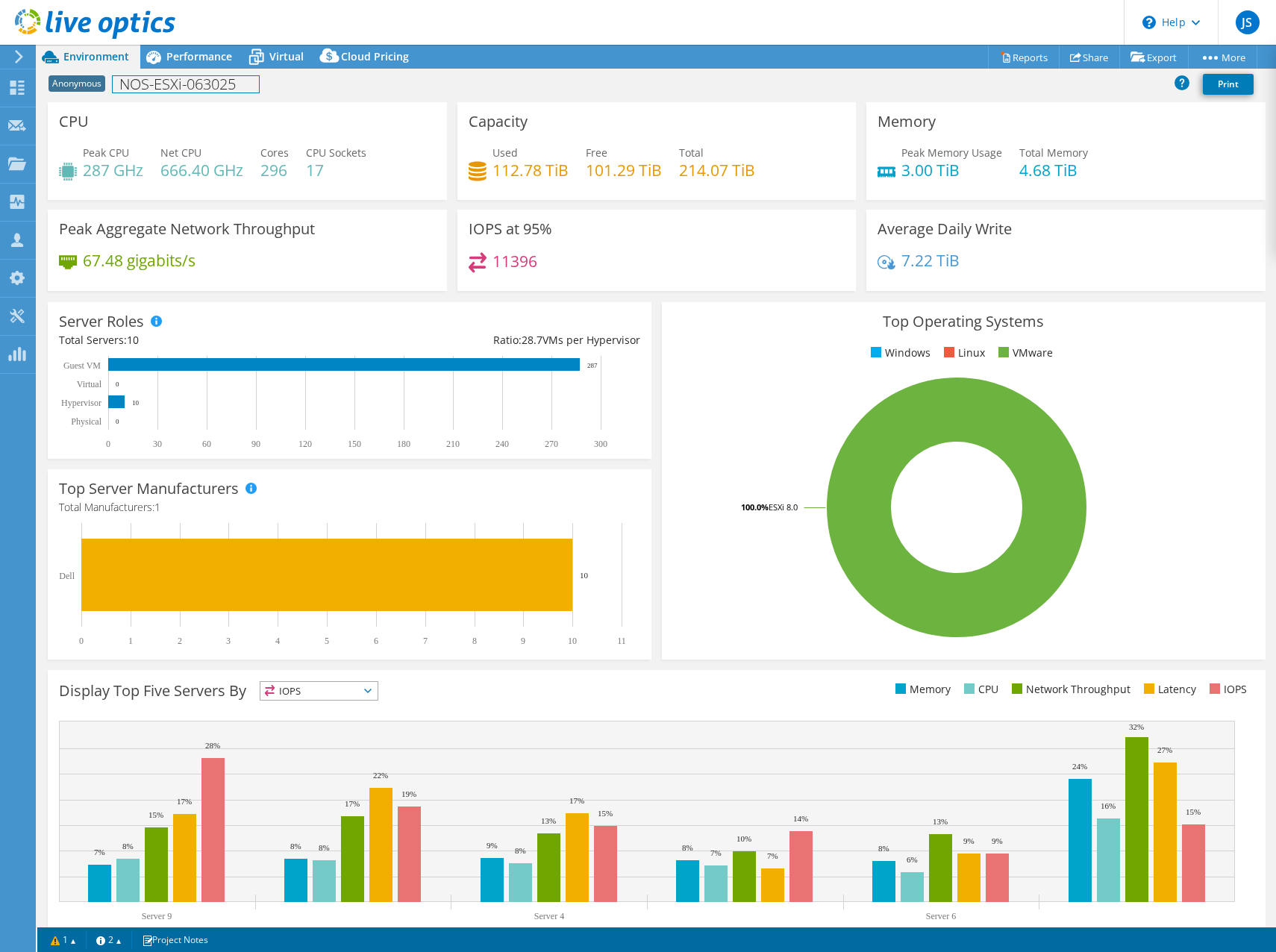
click at [151, 90] on h1 "NOS-ESXi-063025" at bounding box center [186, 84] width 146 height 17
drag, startPoint x: 241, startPoint y: 81, endPoint x: 117, endPoint y: 80, distance: 124.0
click at [117, 80] on h1 "NOS-ESXi-063025" at bounding box center [186, 84] width 146 height 17
copy h1 "NOS-ESXi-063025"
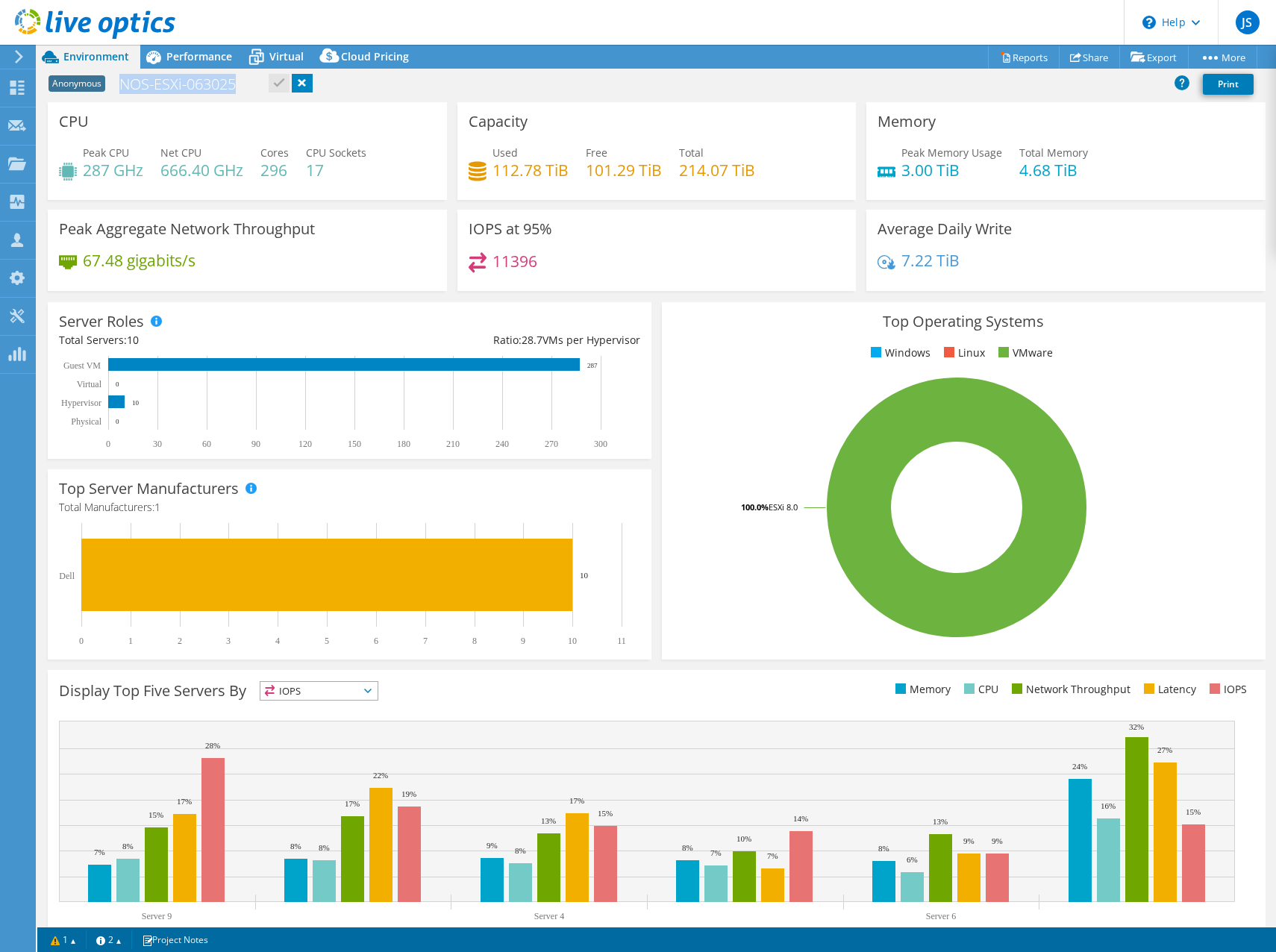
click at [85, 27] on icon at bounding box center [95, 24] width 160 height 31
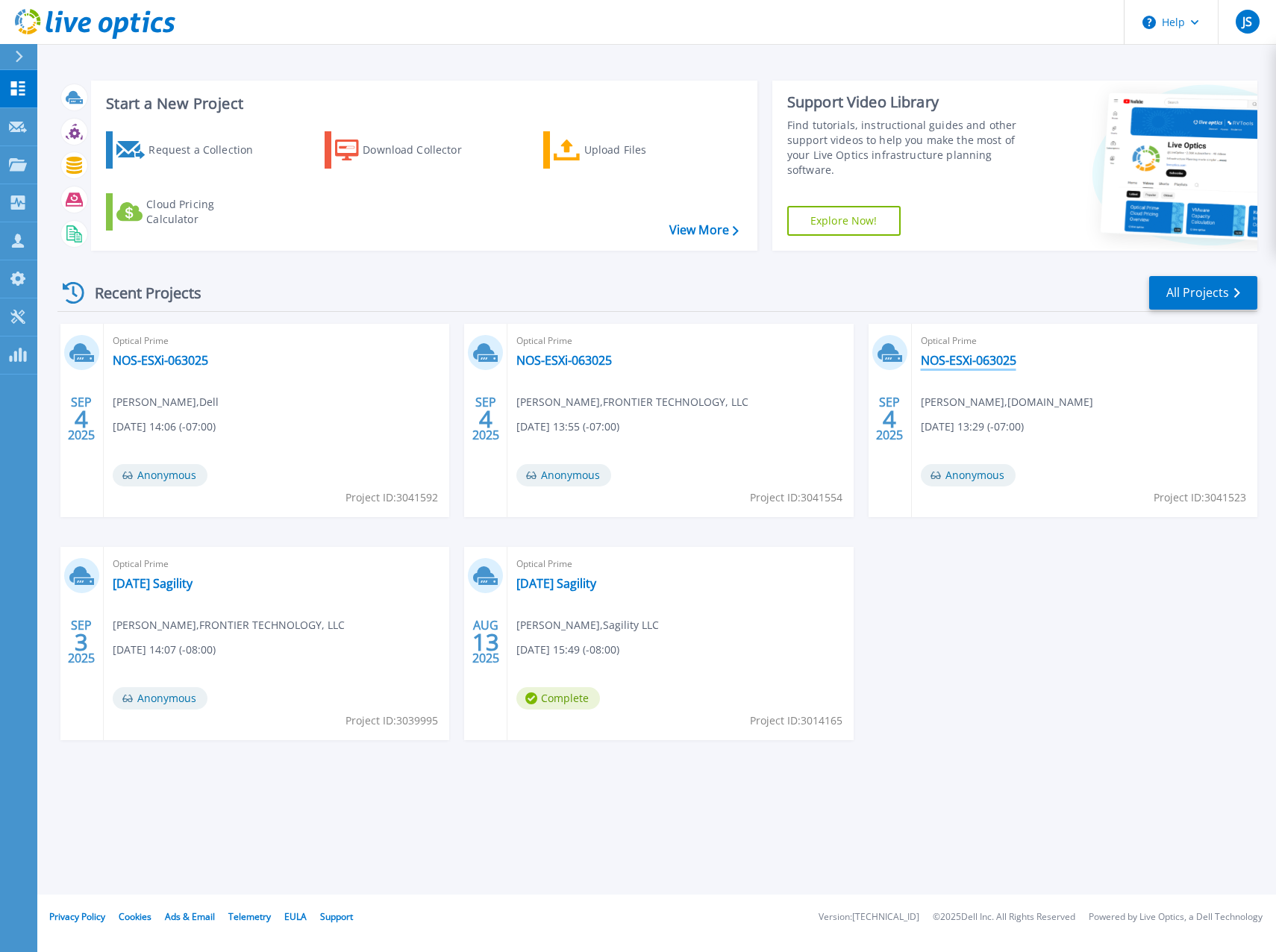
click at [990, 354] on link "NOS-ESXi-063025" at bounding box center [968, 360] width 95 height 15
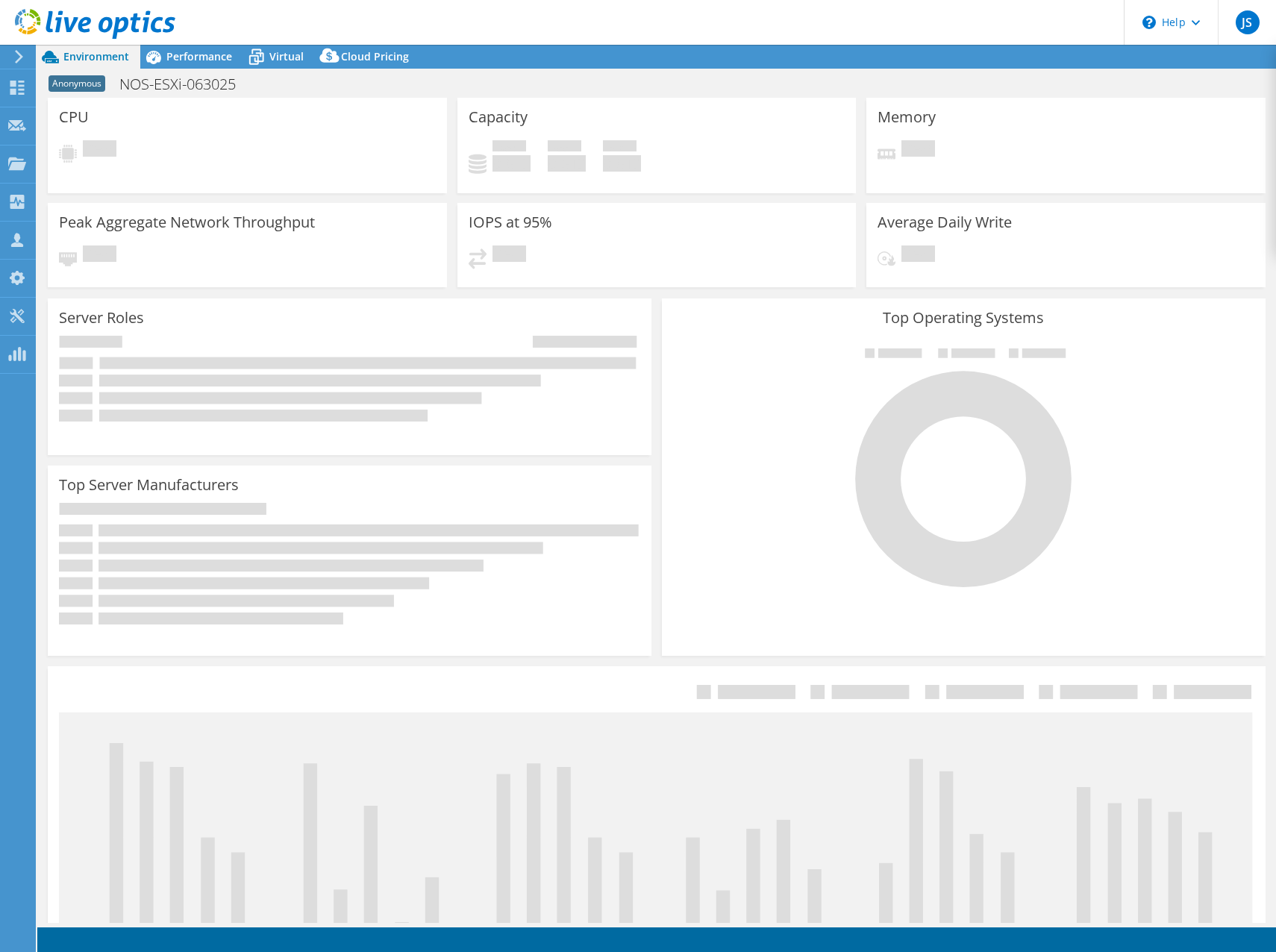
select select "USD"
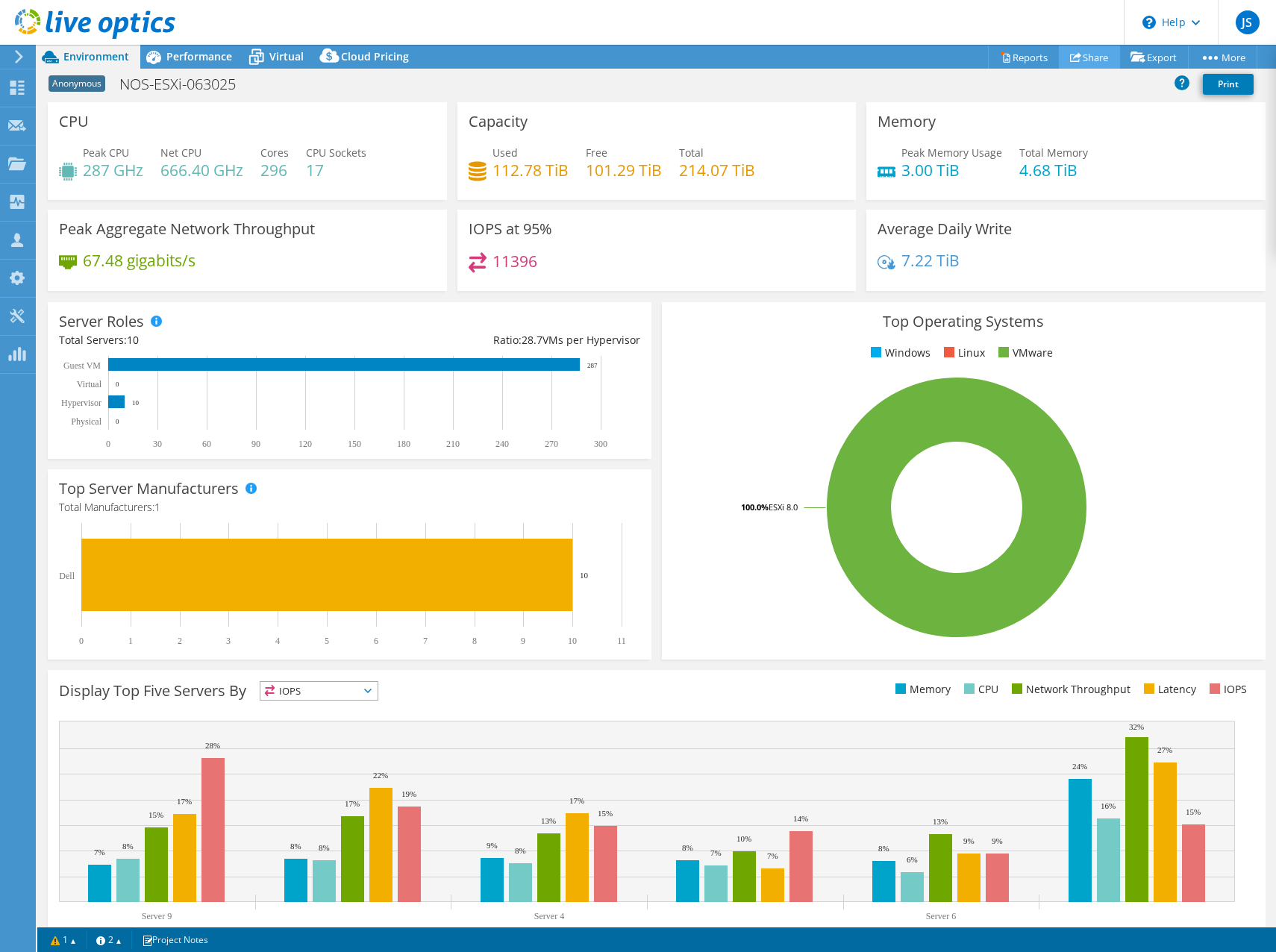
click at [1070, 60] on icon at bounding box center [1076, 57] width 11 height 11
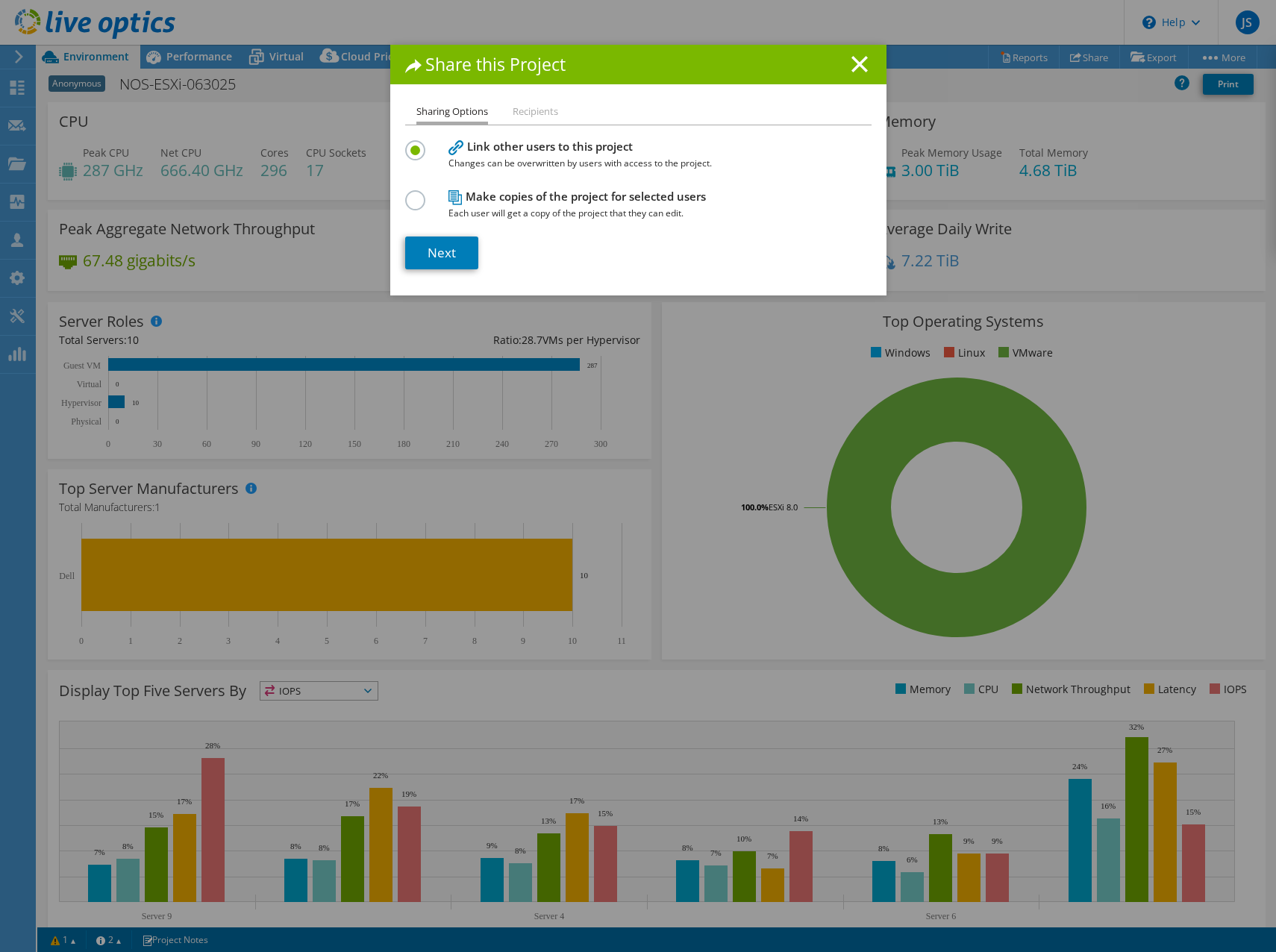
click at [524, 112] on li "Recipients" at bounding box center [536, 112] width 46 height 18
click at [437, 189] on div "Make copies of the project for selected users Each user will get a copy of the …" at bounding box center [638, 204] width 466 height 35
click at [417, 192] on label at bounding box center [418, 192] width 26 height 4
click at [0, 0] on input "radio" at bounding box center [0, 0] width 0 height 0
click at [438, 252] on link "Next" at bounding box center [442, 253] width 74 height 33
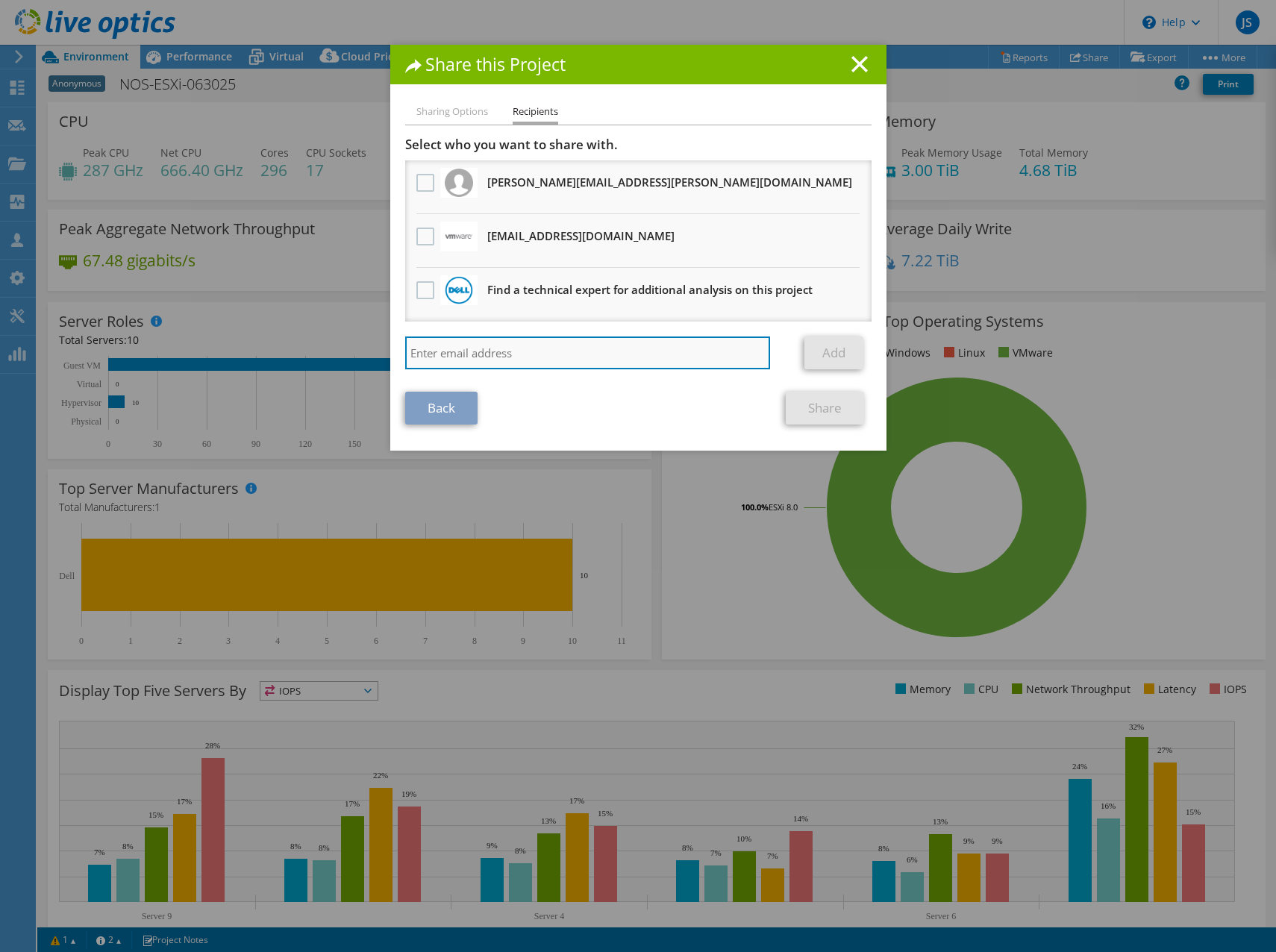
click at [522, 349] on input "search" at bounding box center [588, 354] width 366 height 33
click at [852, 66] on icon at bounding box center [859, 64] width 17 height 17
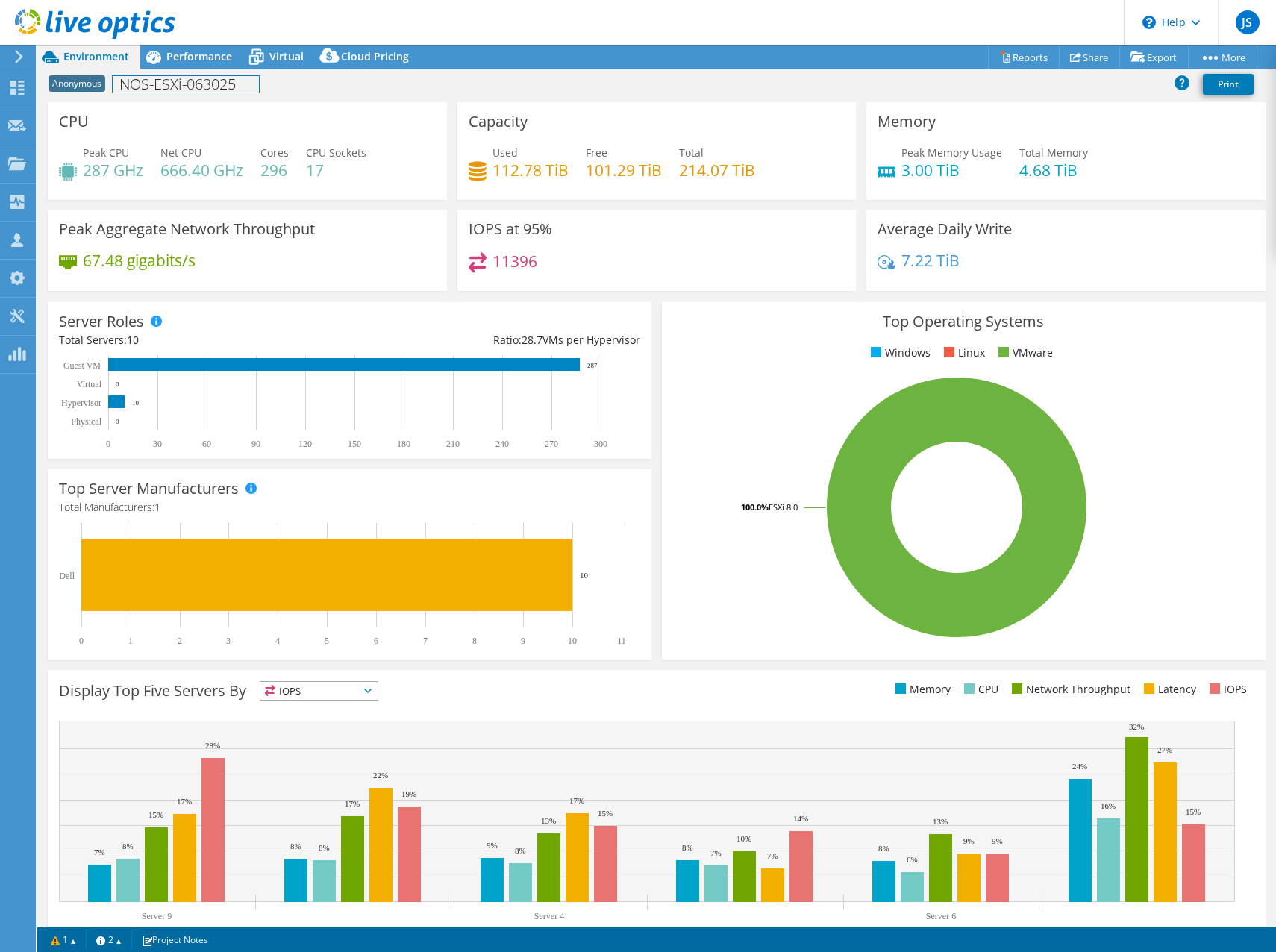
click at [198, 68] on div "Anonymous NOS-ESXi-063025 Print" at bounding box center [657, 85] width 1239 height 33
click at [205, 59] on span "Performance" at bounding box center [199, 56] width 66 height 14
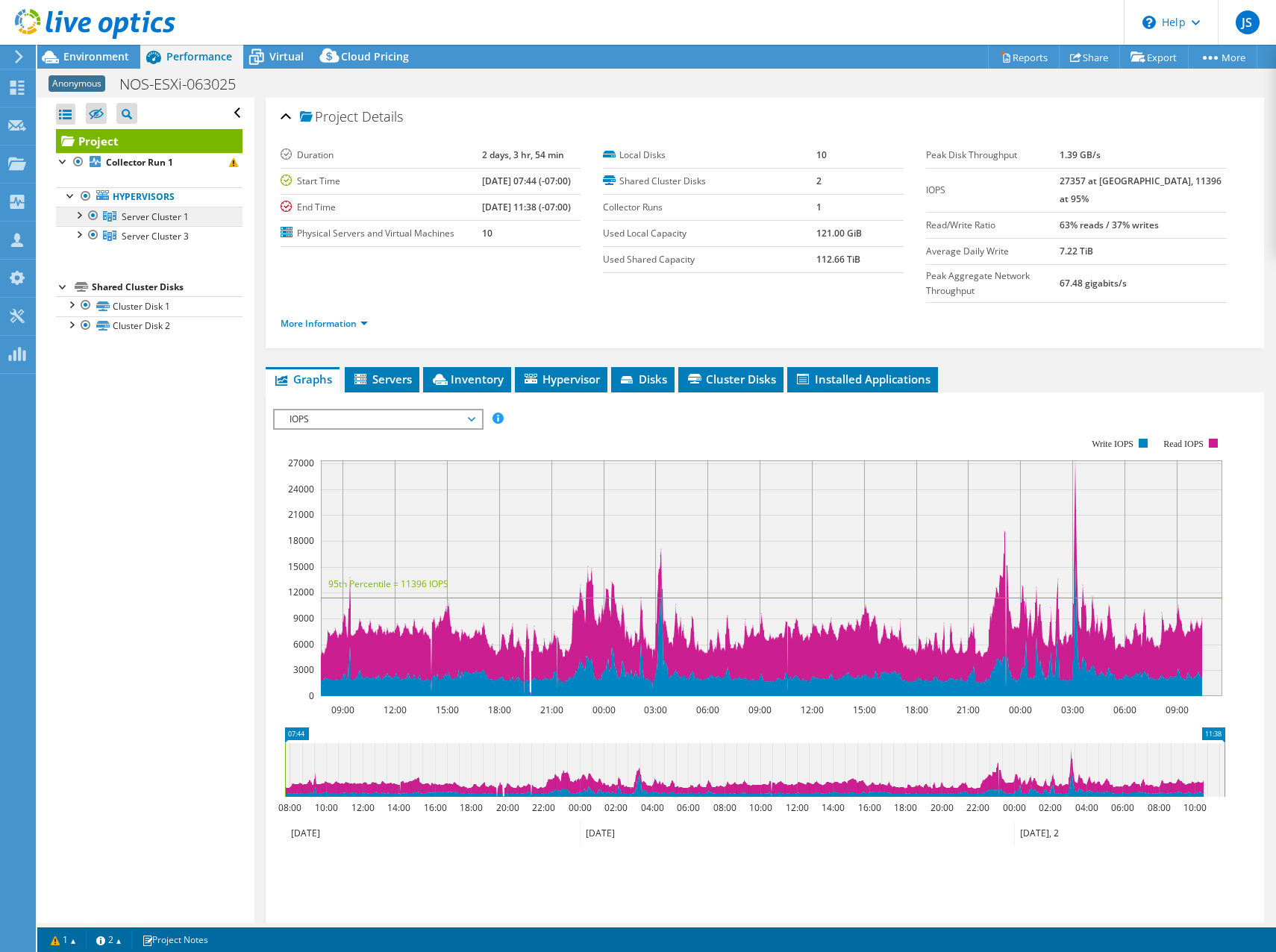
click at [170, 212] on span "Server Cluster 1" at bounding box center [155, 216] width 67 height 12
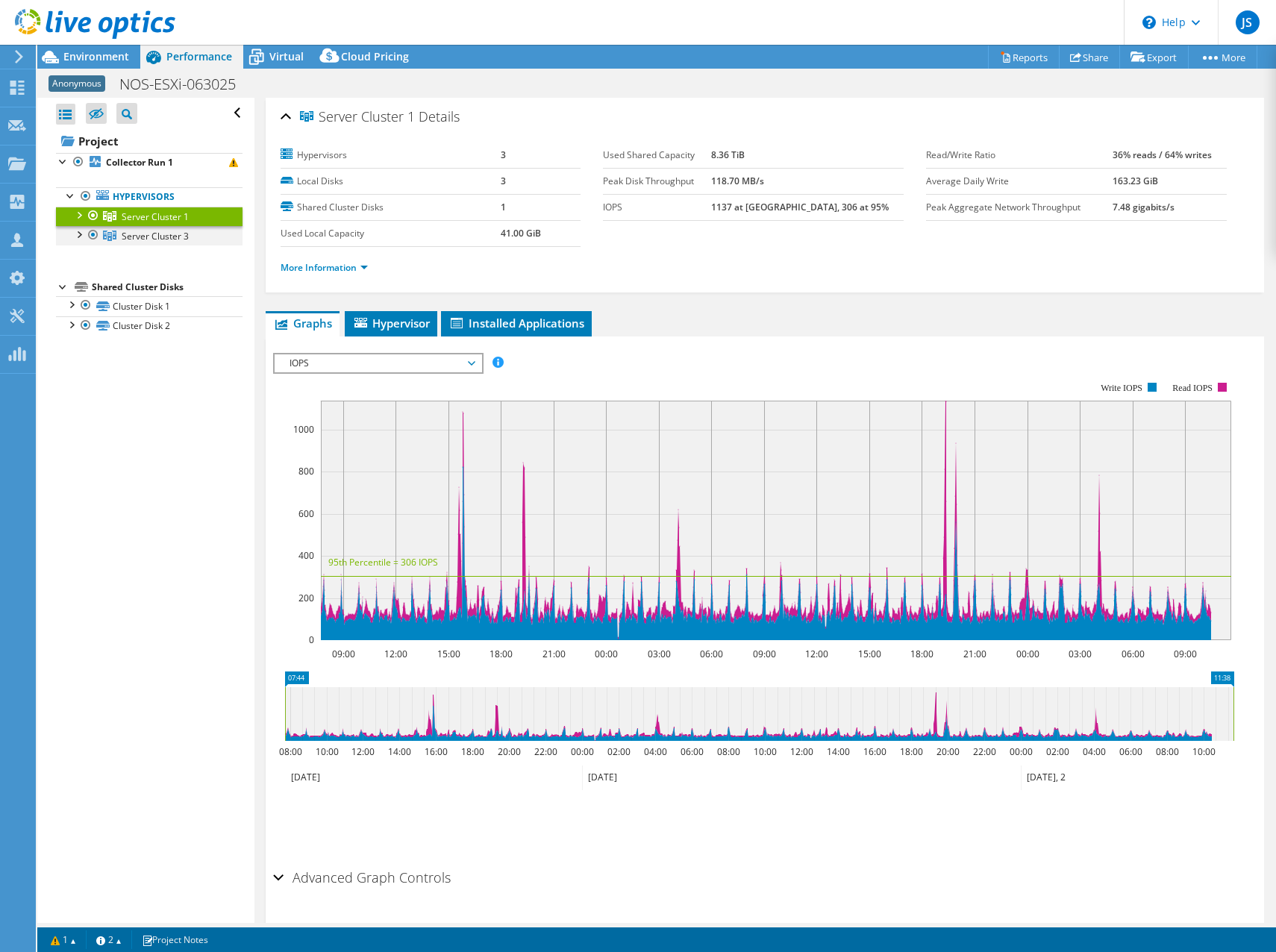
click at [80, 228] on div at bounding box center [78, 233] width 15 height 15
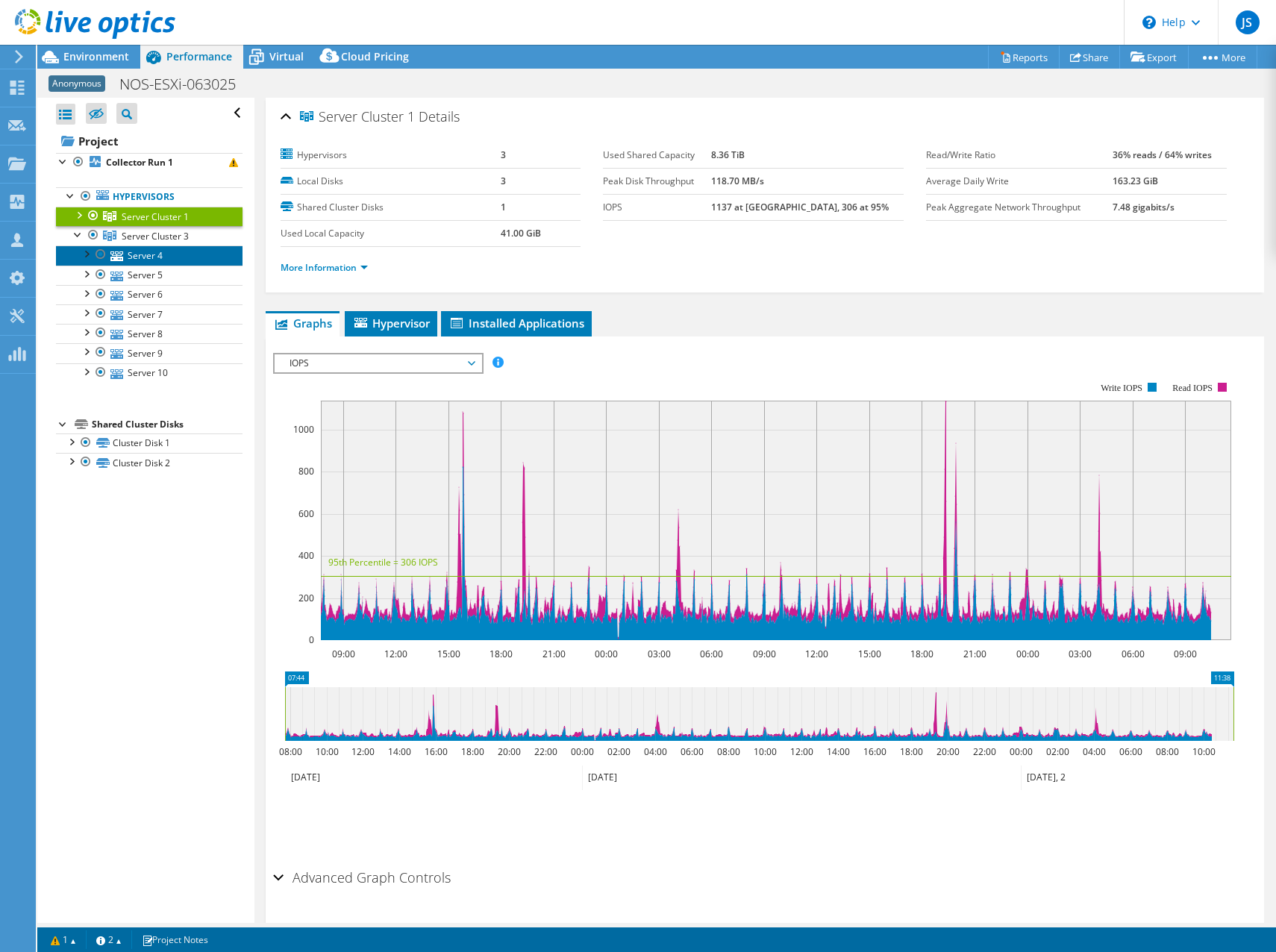
click at [133, 259] on link "Server 4" at bounding box center [149, 256] width 186 height 19
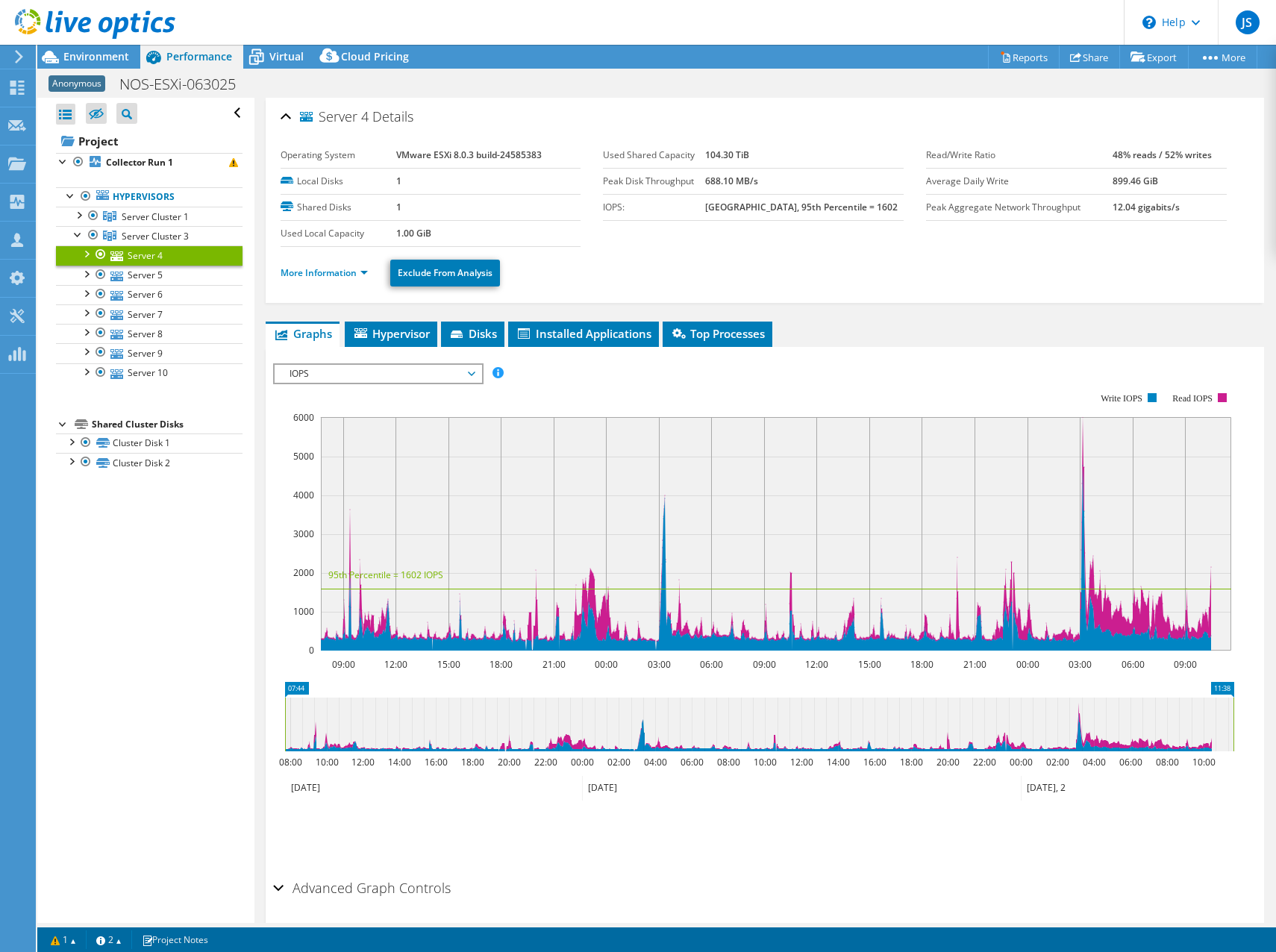
click at [476, 319] on div "Server 4 Details Operating System VMware ESXi 8.0.3 build-24585383 Local Disks …" at bounding box center [766, 537] width 1022 height 878
click at [476, 333] on span "Disks" at bounding box center [473, 333] width 48 height 15
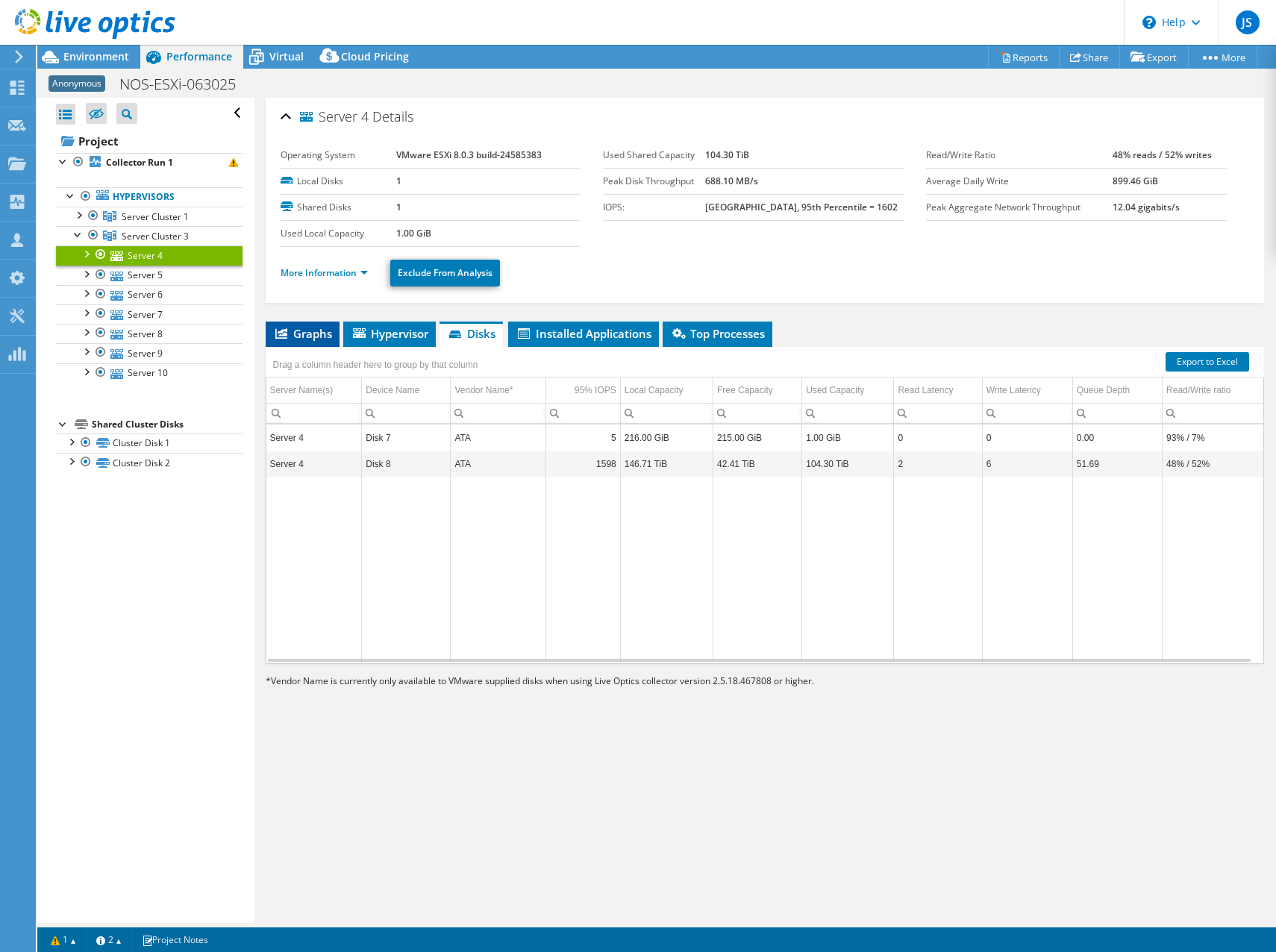
click at [312, 337] on span "Graphs" at bounding box center [302, 333] width 59 height 15
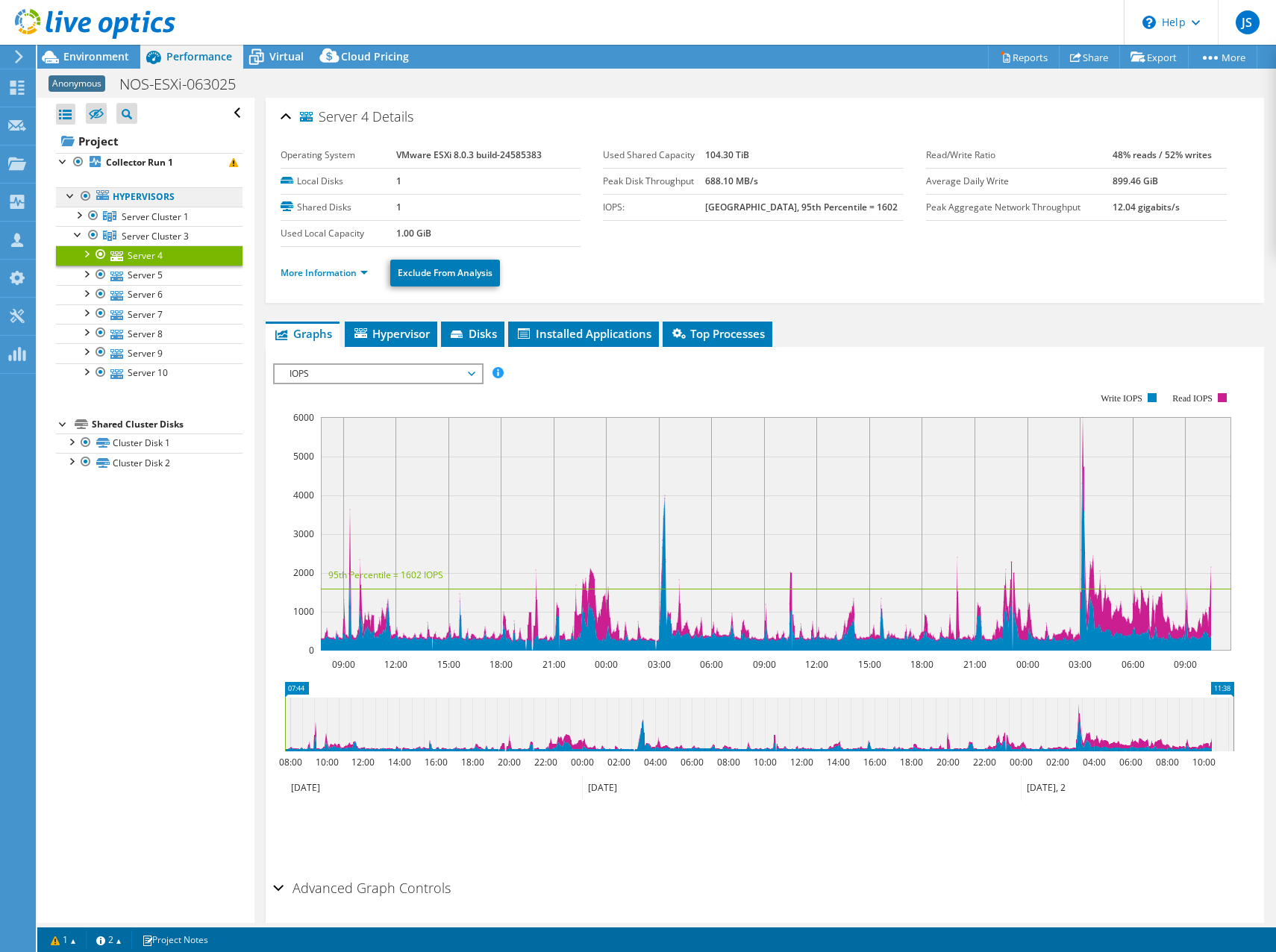
click at [130, 204] on link "Hypervisors" at bounding box center [149, 197] width 186 height 19
click at [129, 195] on link "Hypervisors" at bounding box center [149, 197] width 186 height 19
click at [71, 195] on div at bounding box center [70, 194] width 15 height 15
click at [124, 194] on link "Hypervisors" at bounding box center [149, 197] width 186 height 19
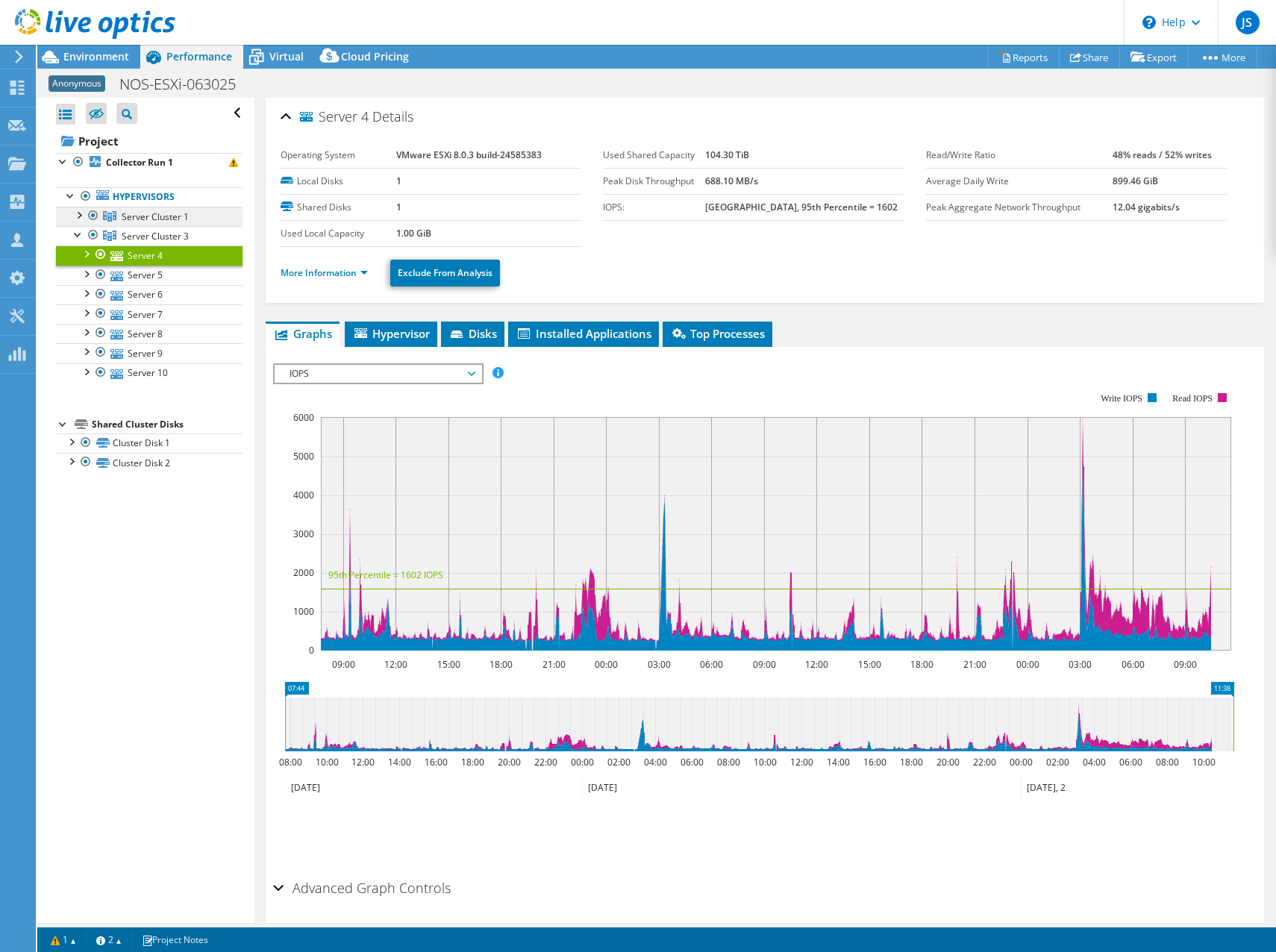
click at [135, 216] on span "Server Cluster 1" at bounding box center [155, 216] width 67 height 12
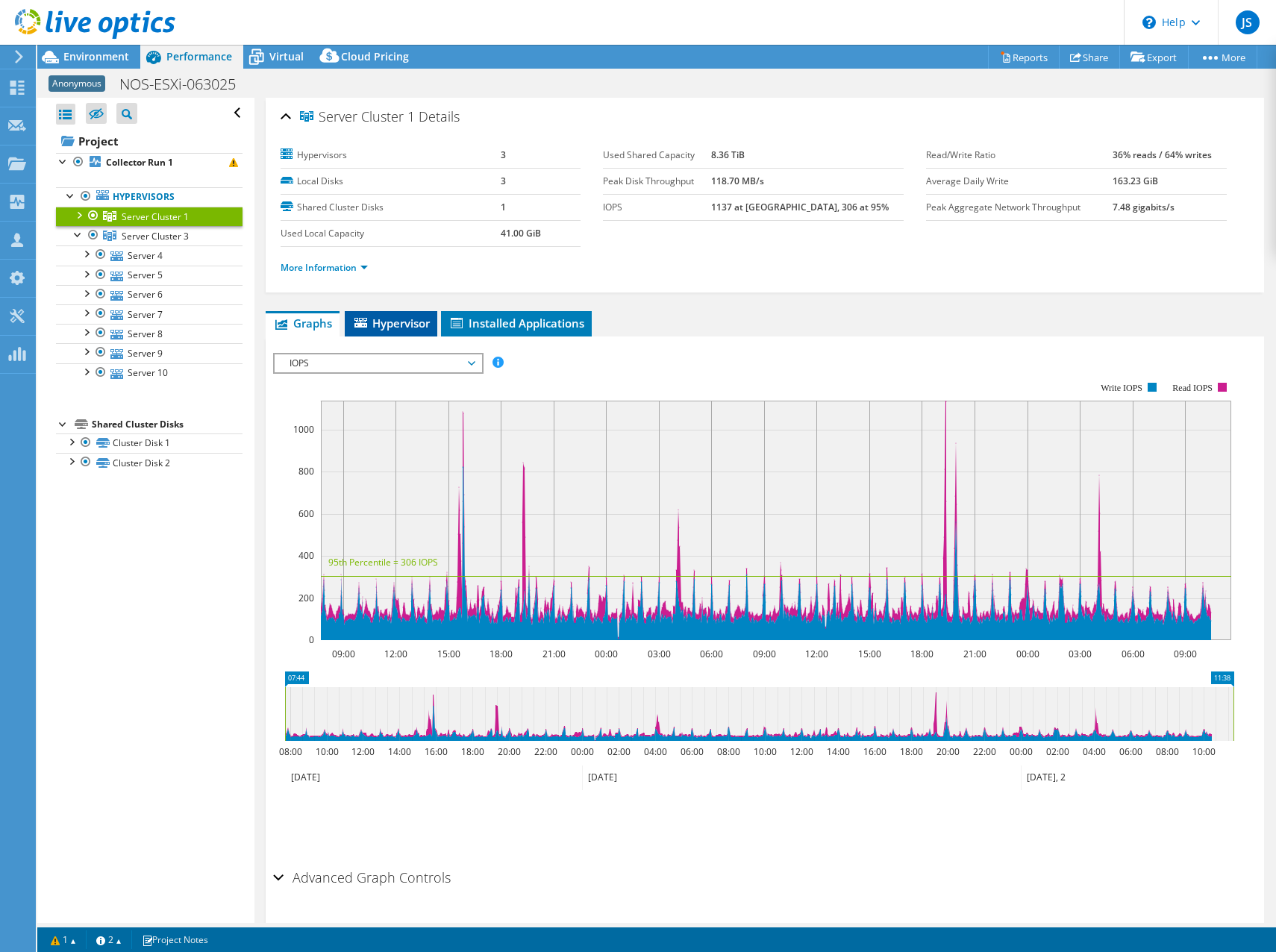
click at [372, 324] on span "Hypervisor" at bounding box center [391, 323] width 78 height 15
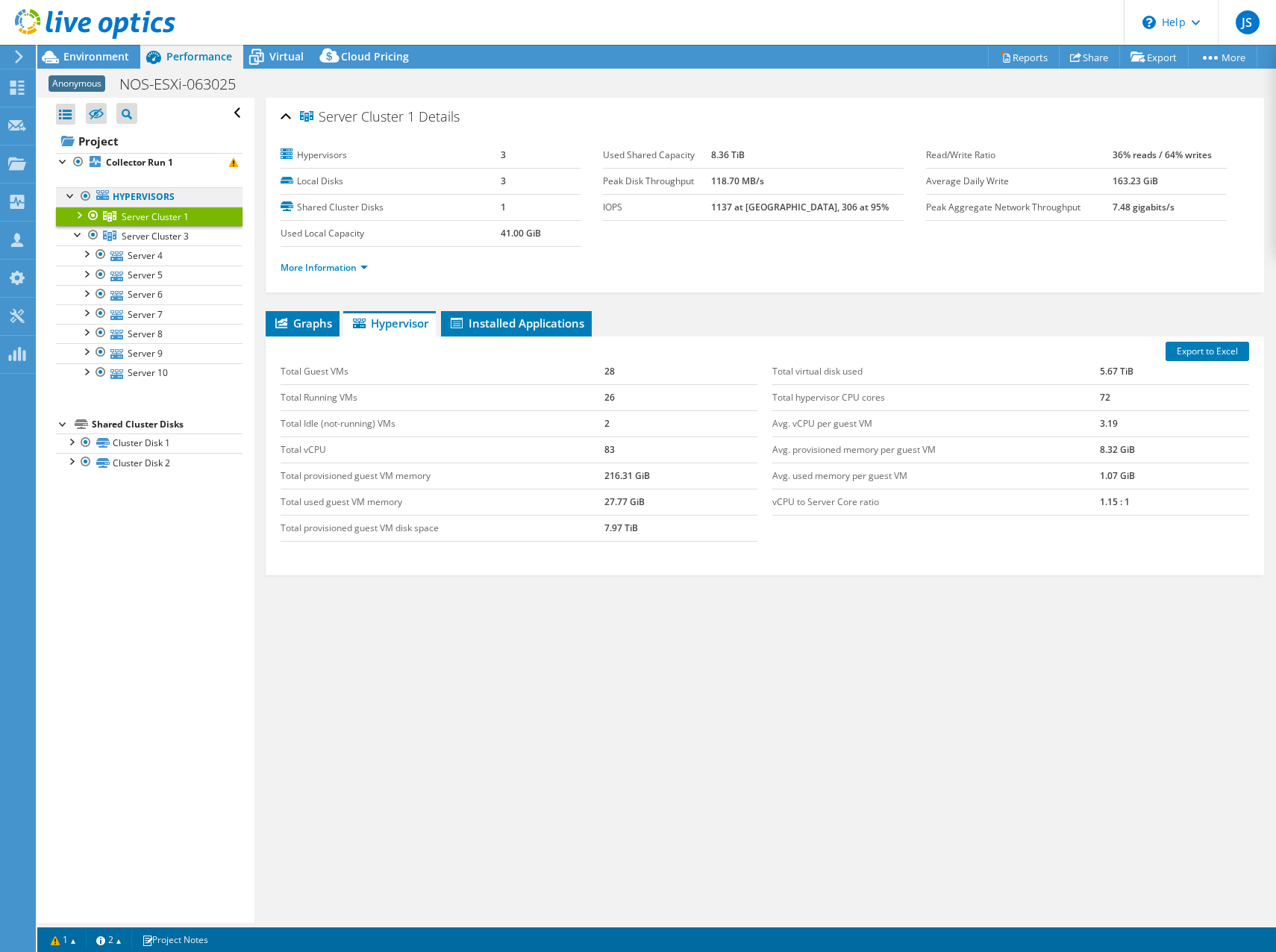
click at [136, 192] on link "Hypervisors" at bounding box center [149, 197] width 186 height 19
click at [74, 192] on div at bounding box center [70, 194] width 15 height 15
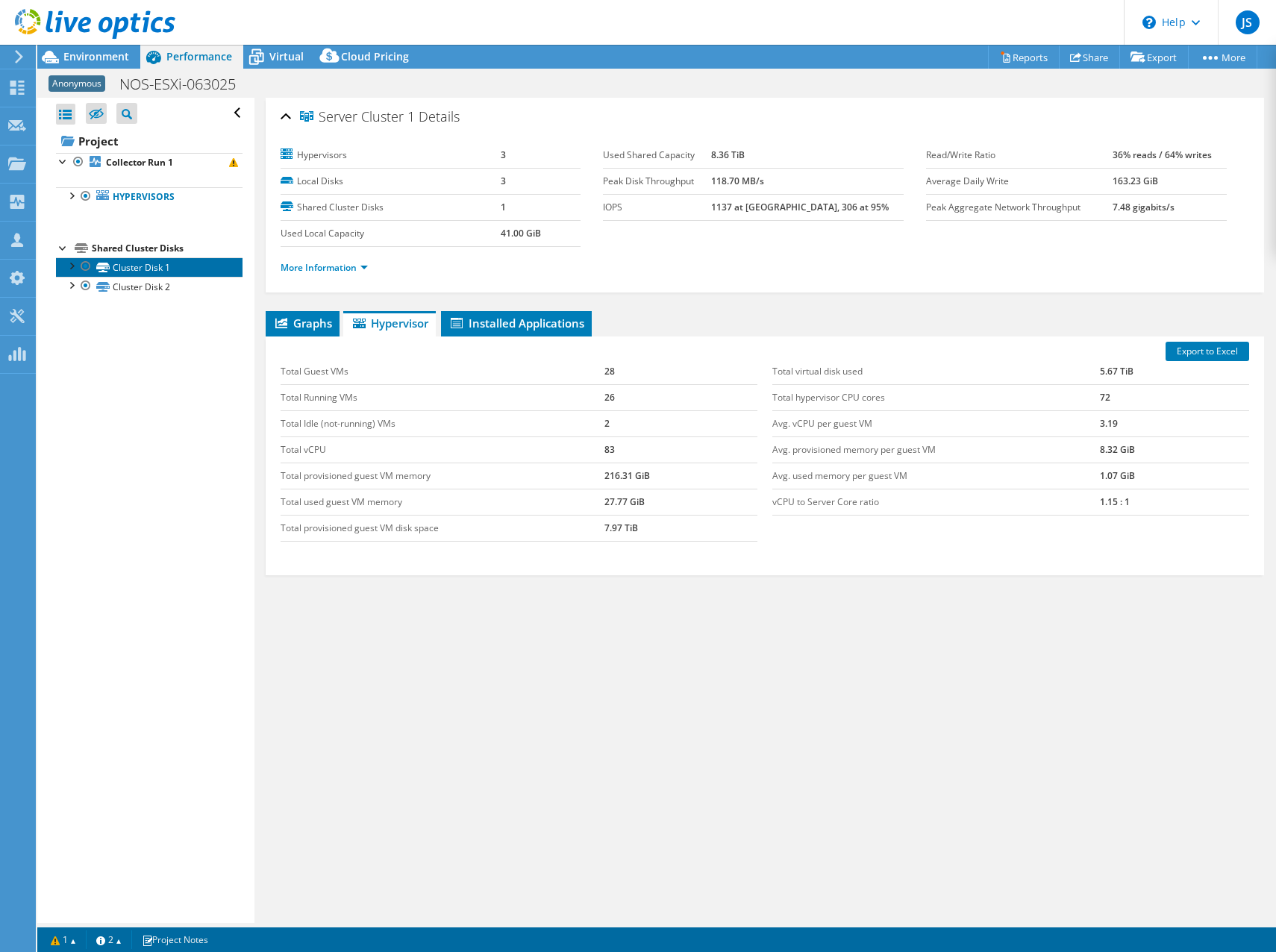
click at [126, 268] on link "Cluster Disk 1" at bounding box center [149, 267] width 186 height 19
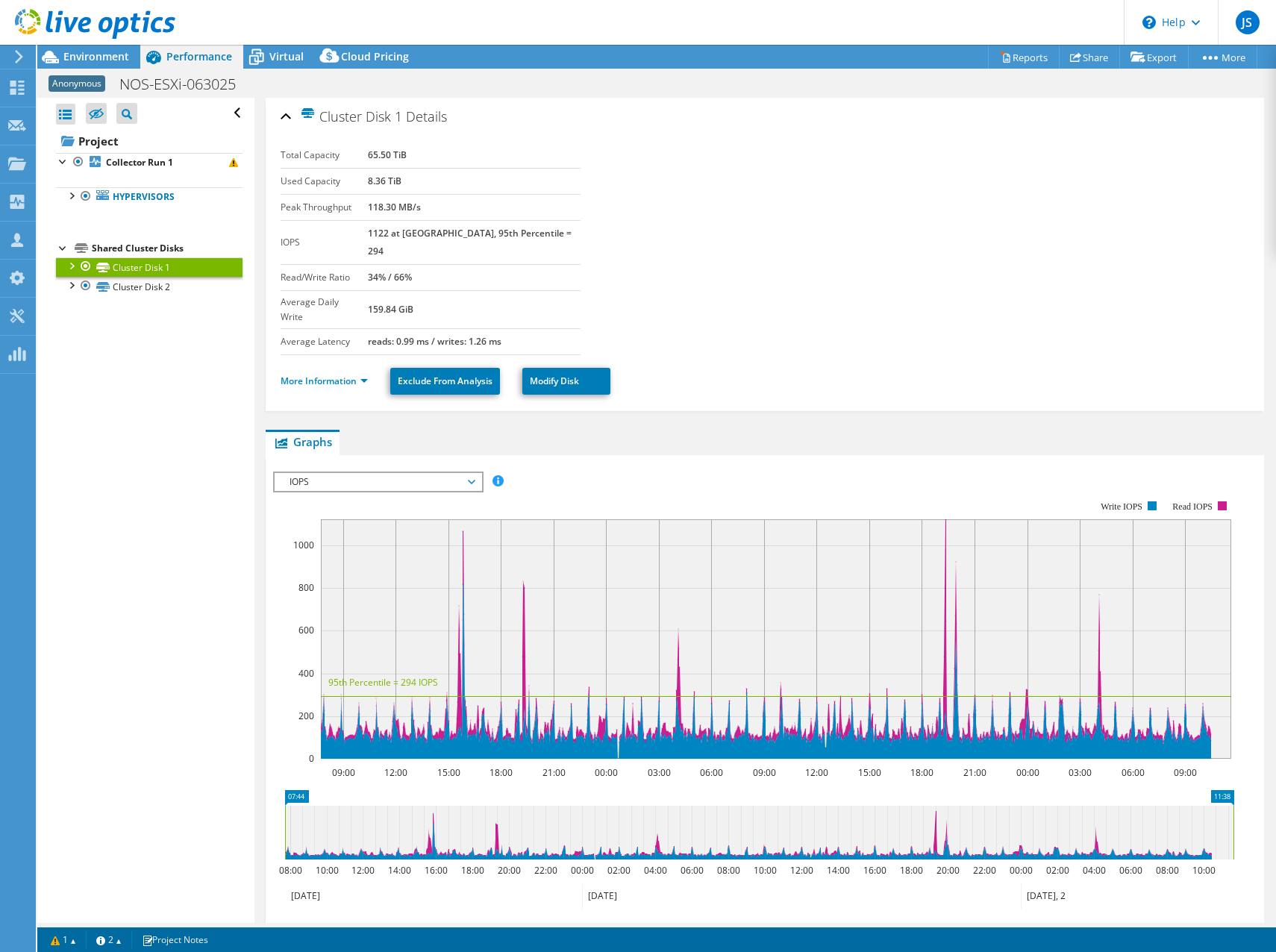
click at [388, 473] on span "IOPS" at bounding box center [377, 482] width 192 height 18
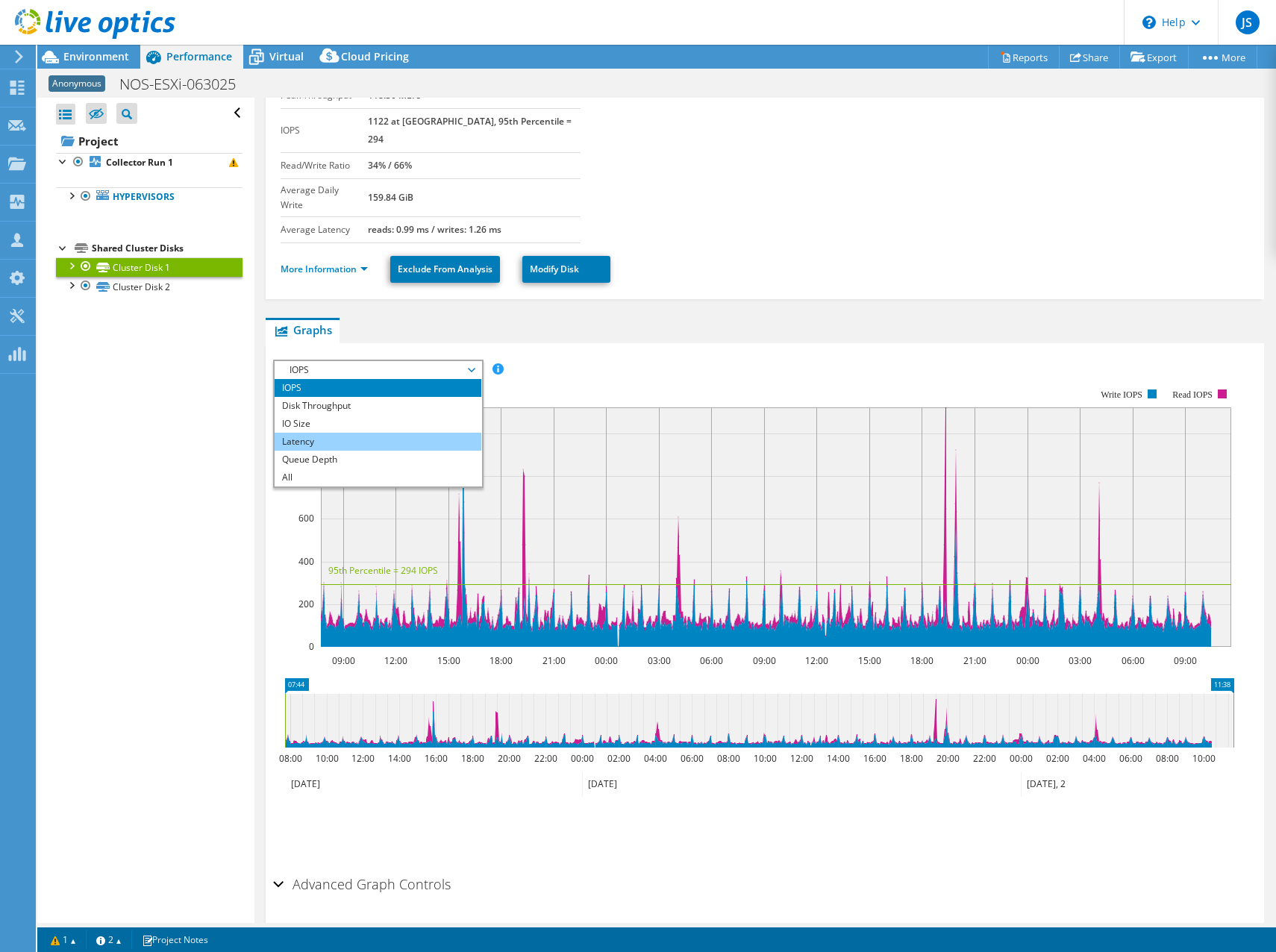
scroll to position [131, 0]
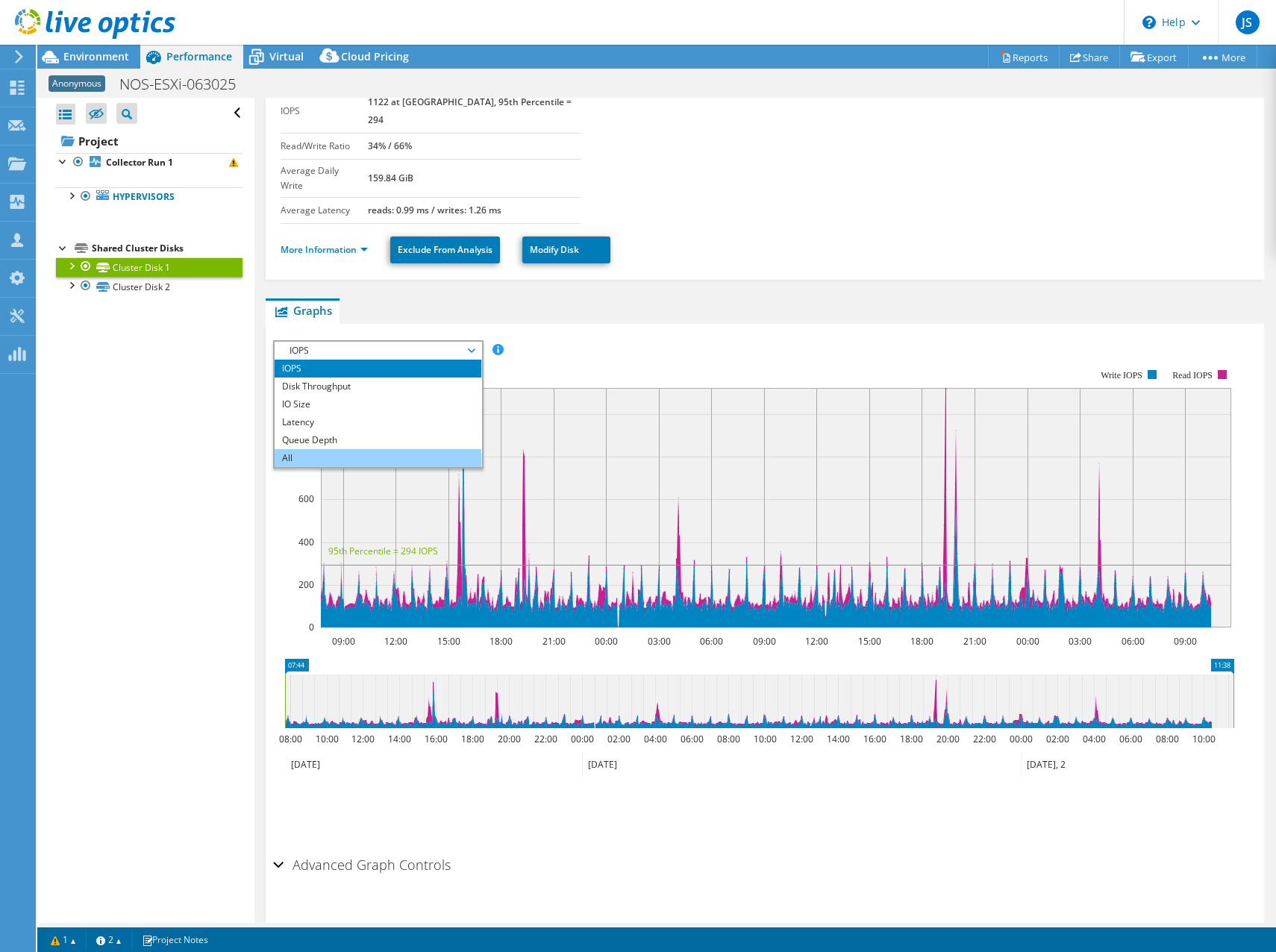
click at [339, 449] on li "All" at bounding box center [378, 458] width 207 height 18
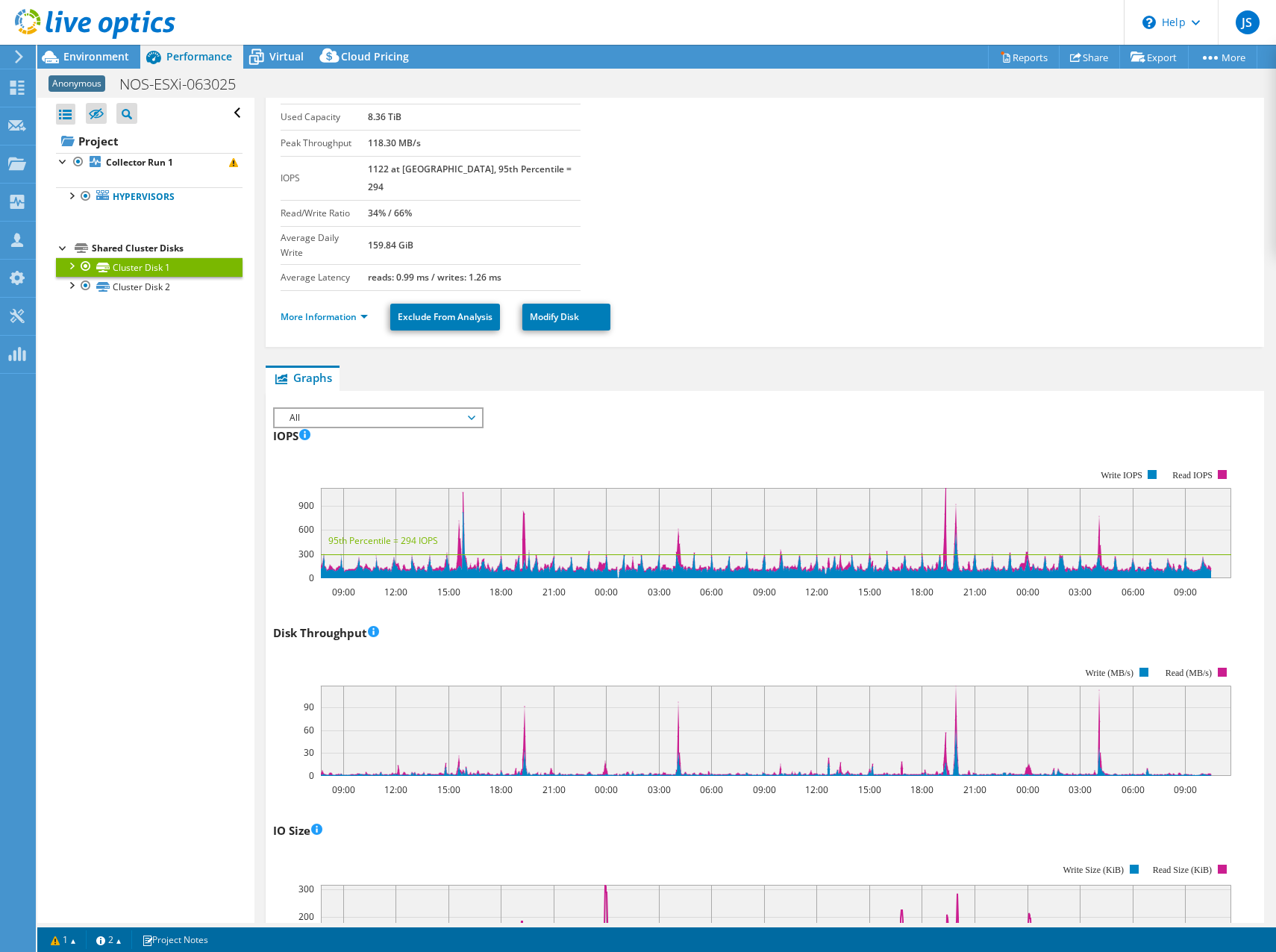
scroll to position [0, 0]
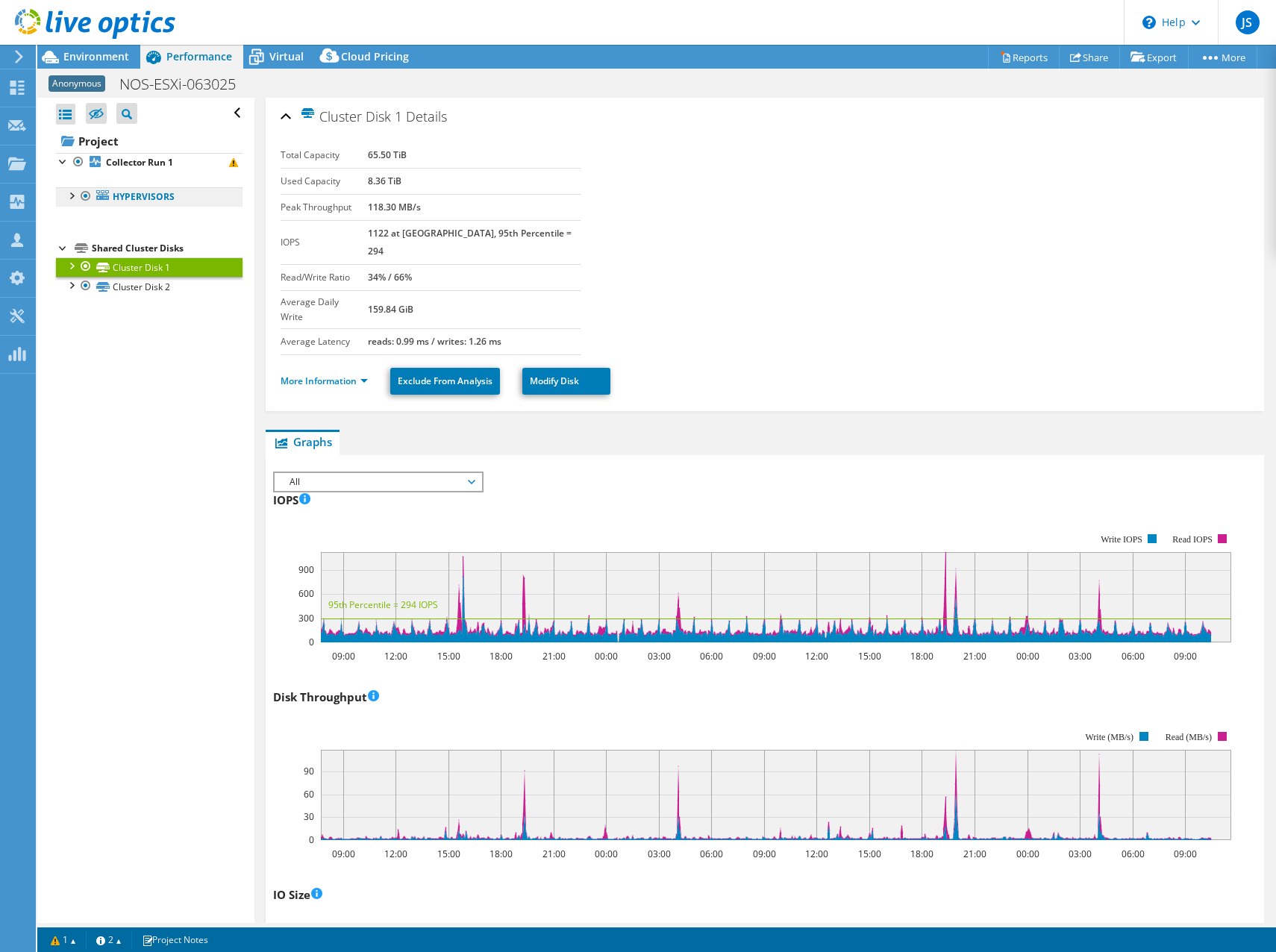
click at [124, 198] on link "Hypervisors" at bounding box center [149, 197] width 186 height 19
click at [83, 192] on div at bounding box center [86, 196] width 15 height 18
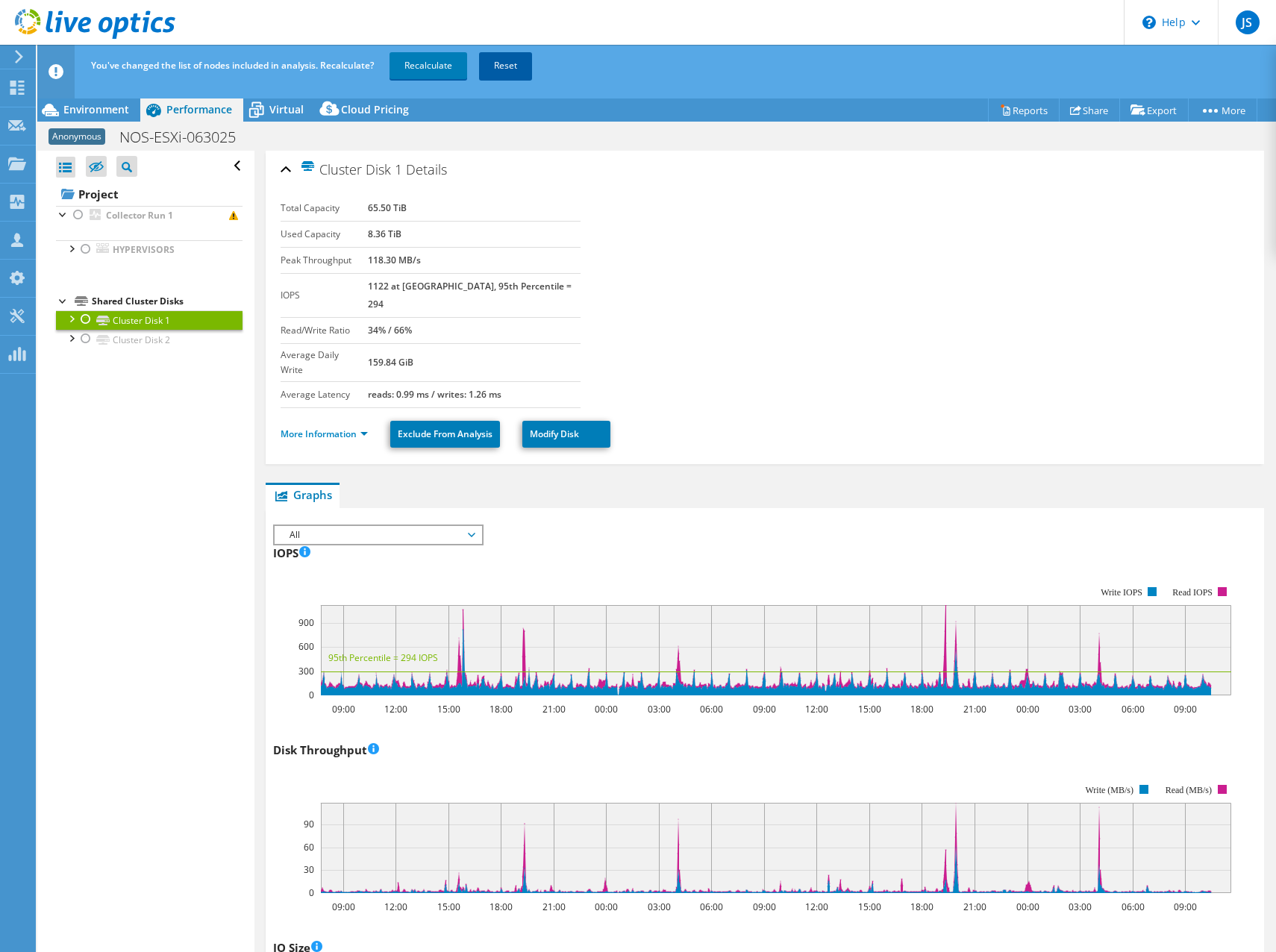
click at [509, 67] on link "Reset" at bounding box center [506, 66] width 53 height 27
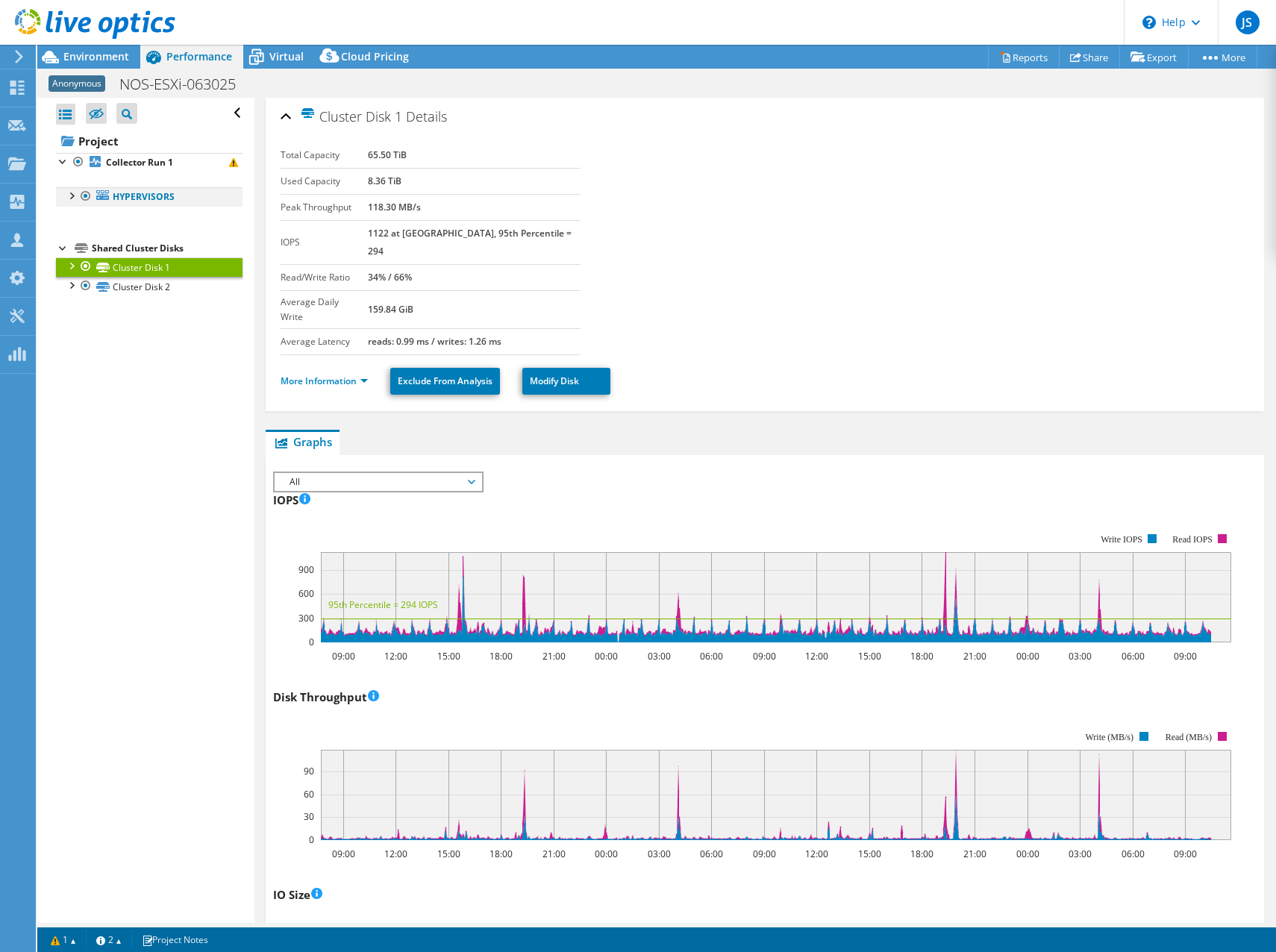
click at [73, 194] on div at bounding box center [70, 194] width 15 height 15
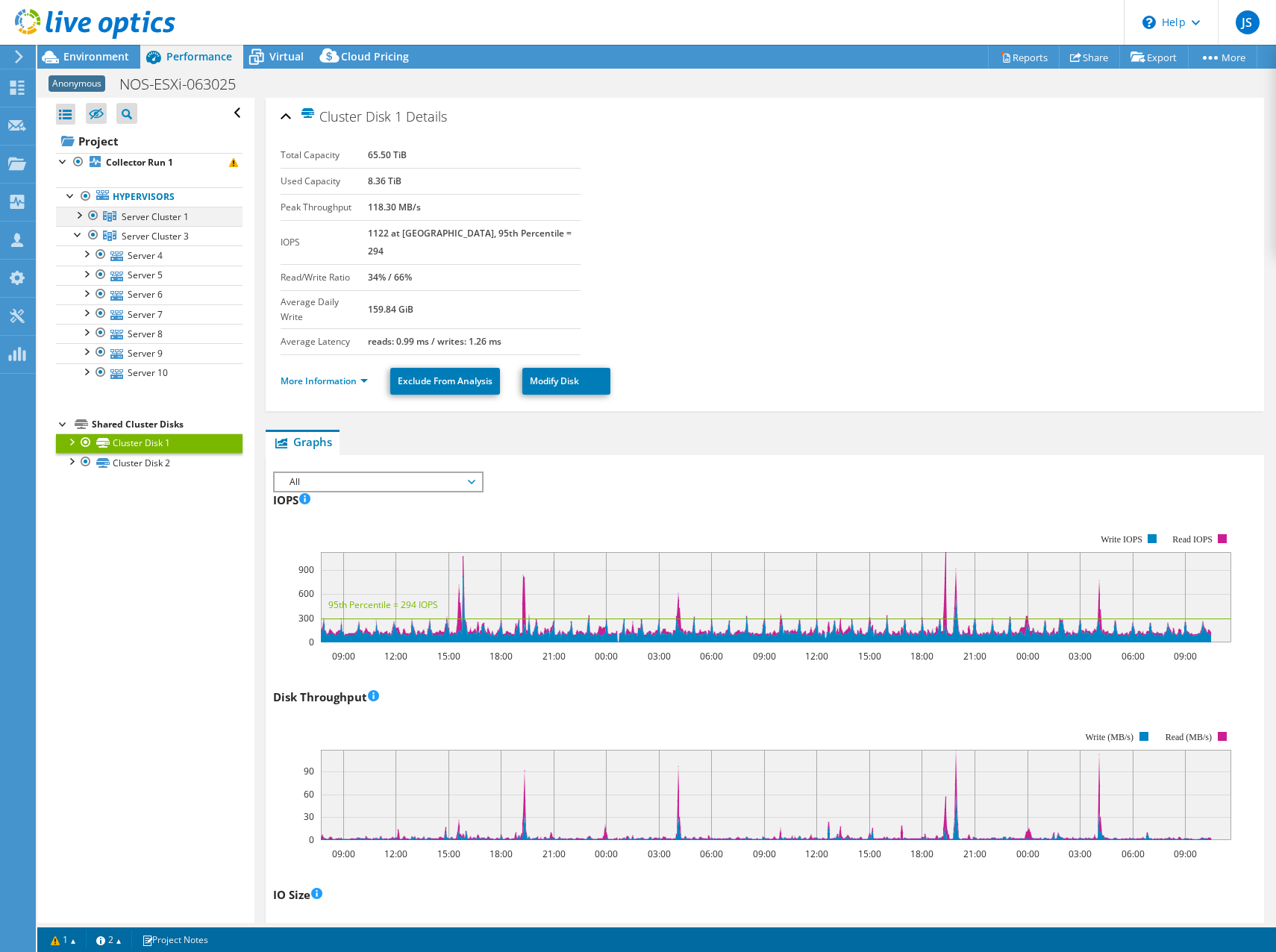
click at [84, 210] on div at bounding box center [78, 214] width 15 height 15
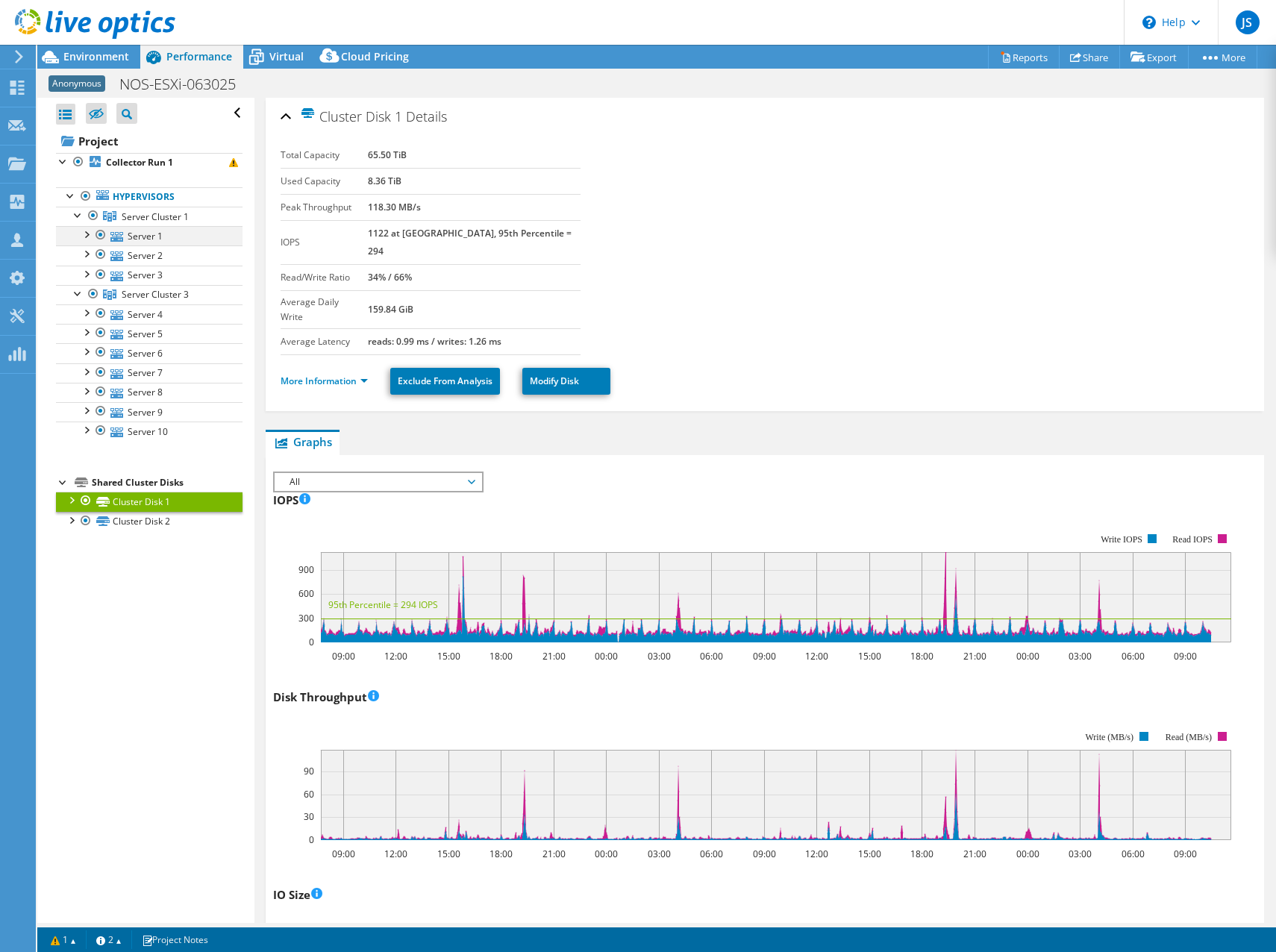
click at [99, 231] on div at bounding box center [101, 234] width 15 height 18
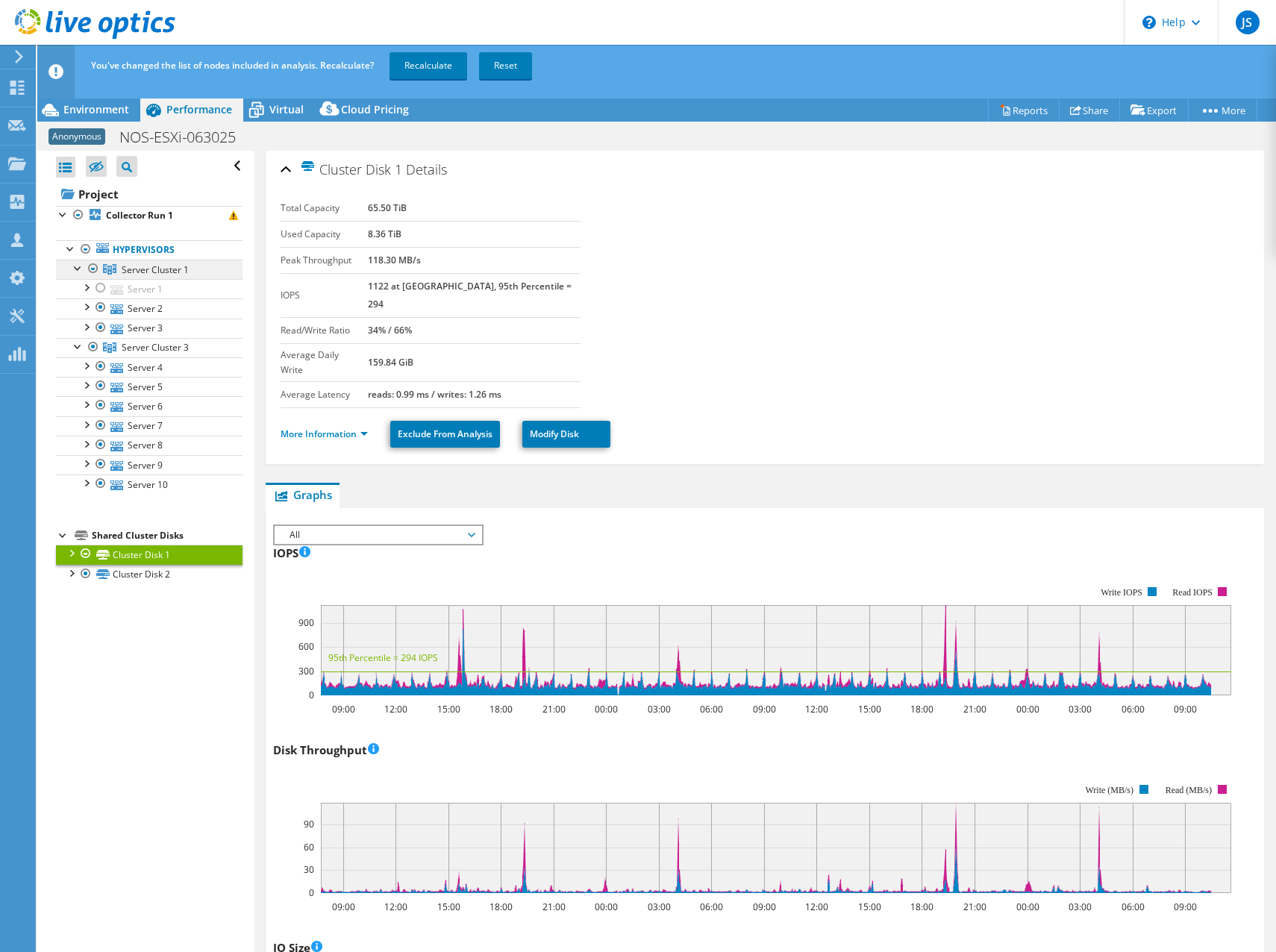
click at [138, 273] on span "Server Cluster 1" at bounding box center [155, 270] width 67 height 12
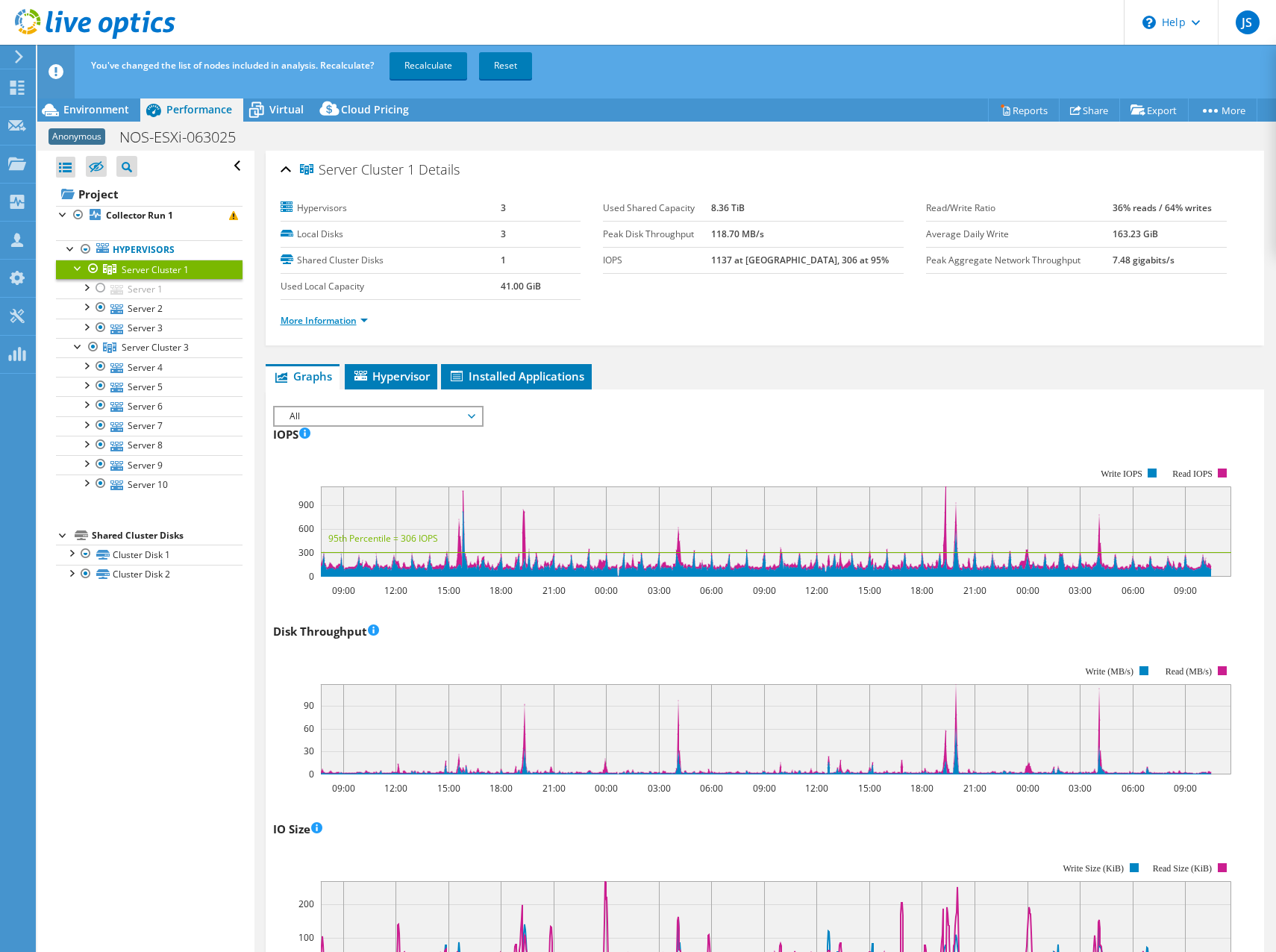
click at [311, 317] on link "More Information" at bounding box center [325, 320] width 88 height 12
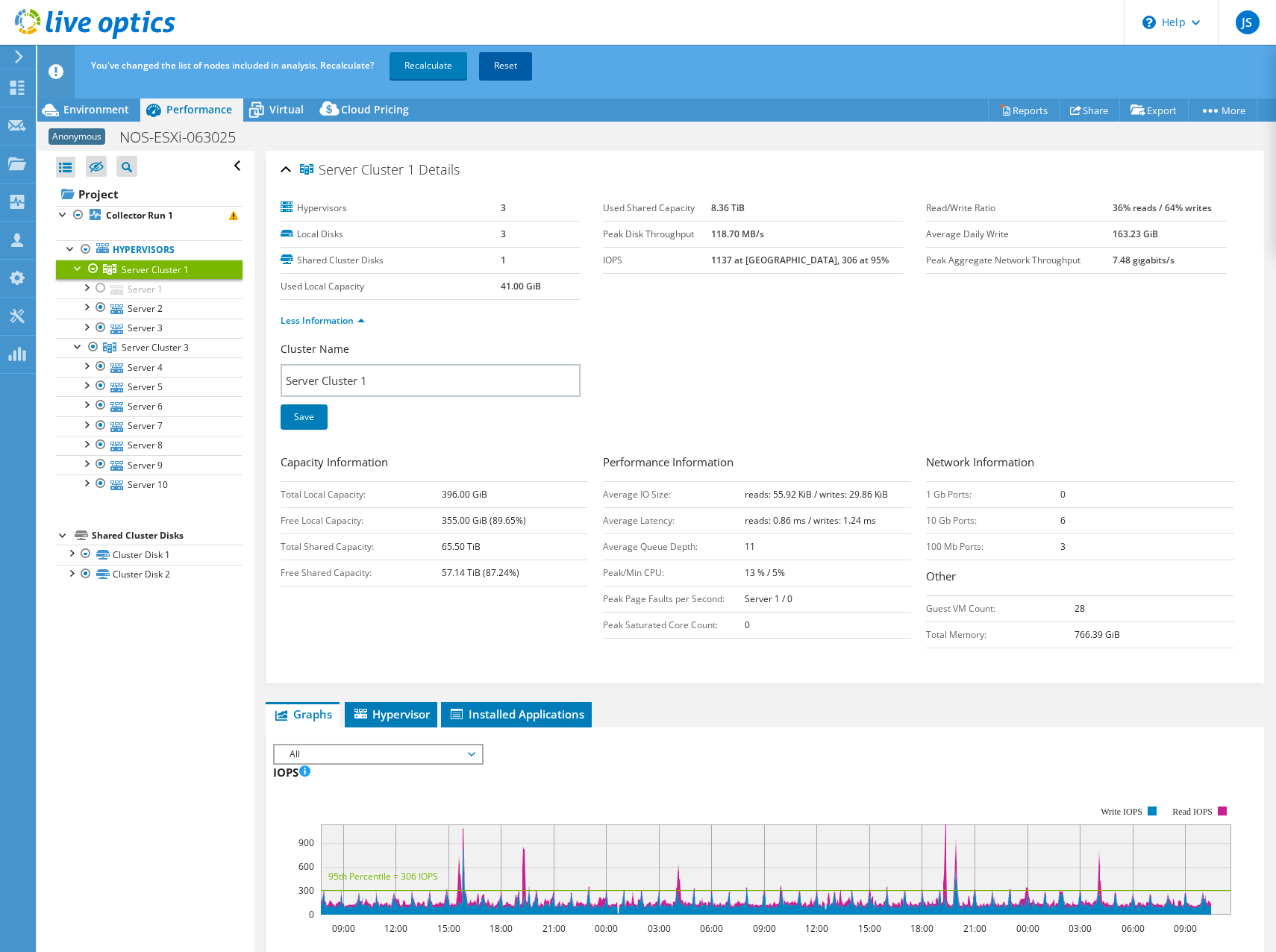
click at [512, 63] on link "Reset" at bounding box center [506, 66] width 53 height 27
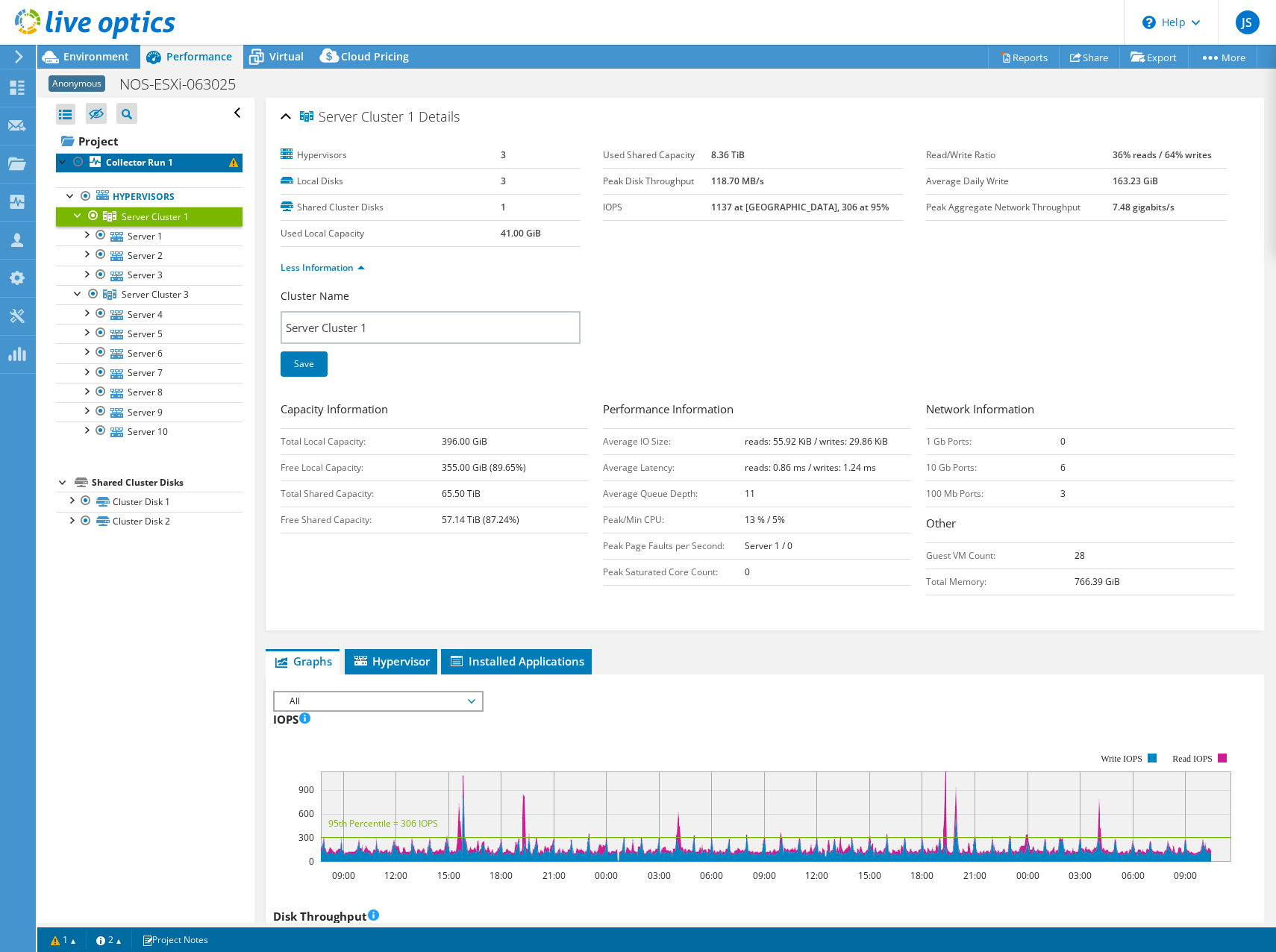
click at [229, 160] on span at bounding box center [234, 163] width 9 height 9
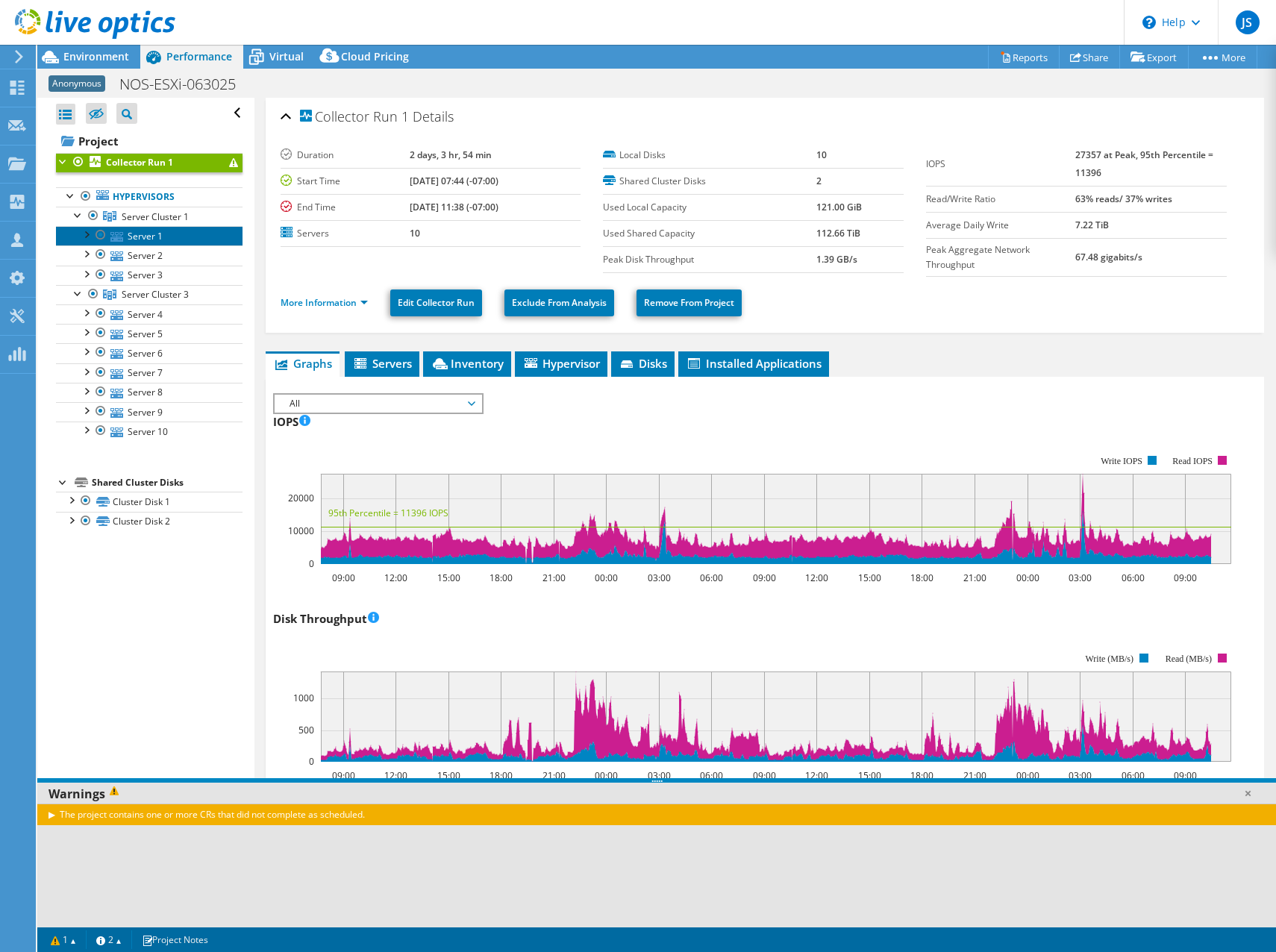
click at [130, 228] on link "Server 1" at bounding box center [149, 235] width 186 height 19
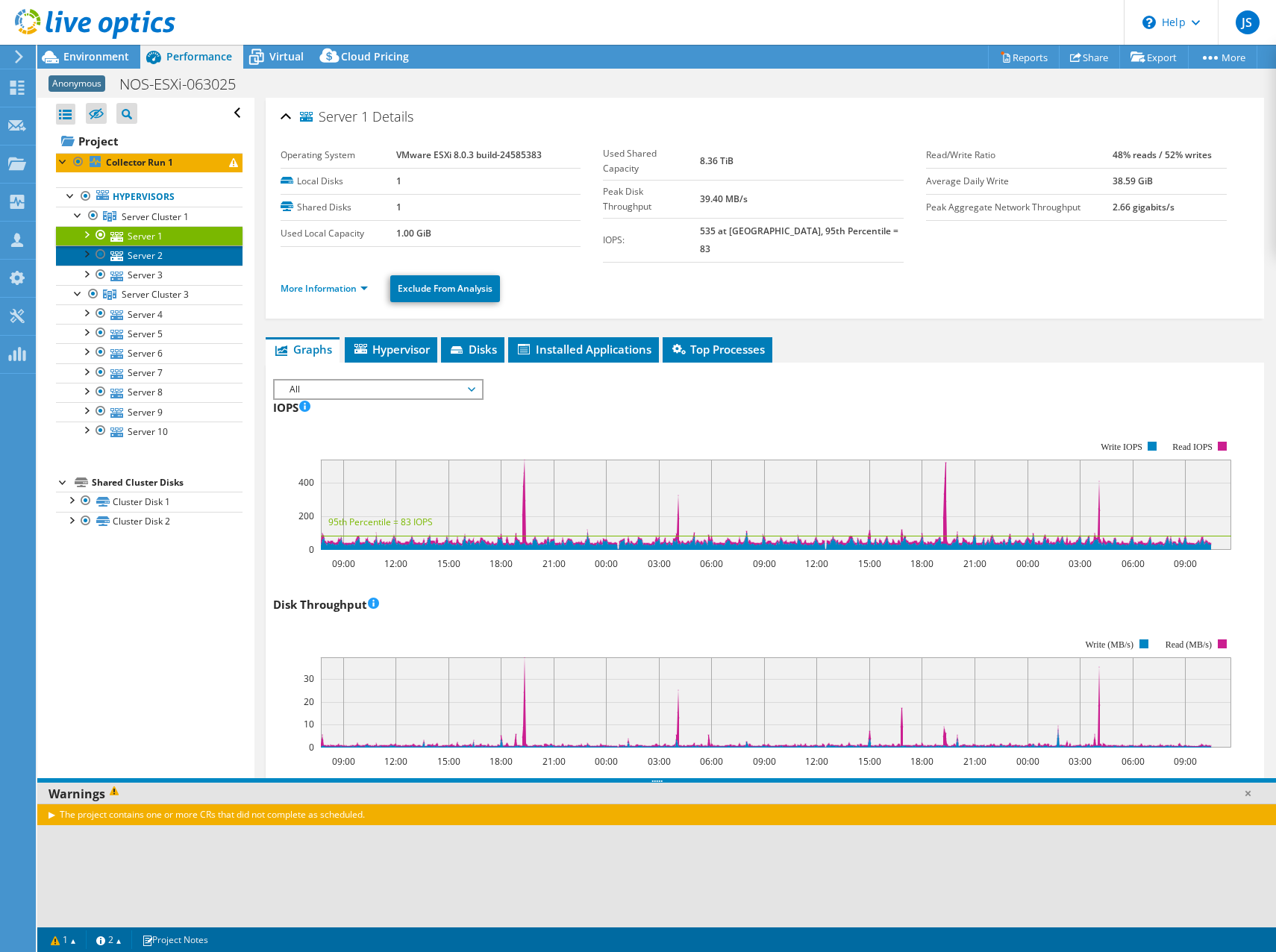
click at [143, 262] on link "Server 2" at bounding box center [149, 256] width 186 height 19
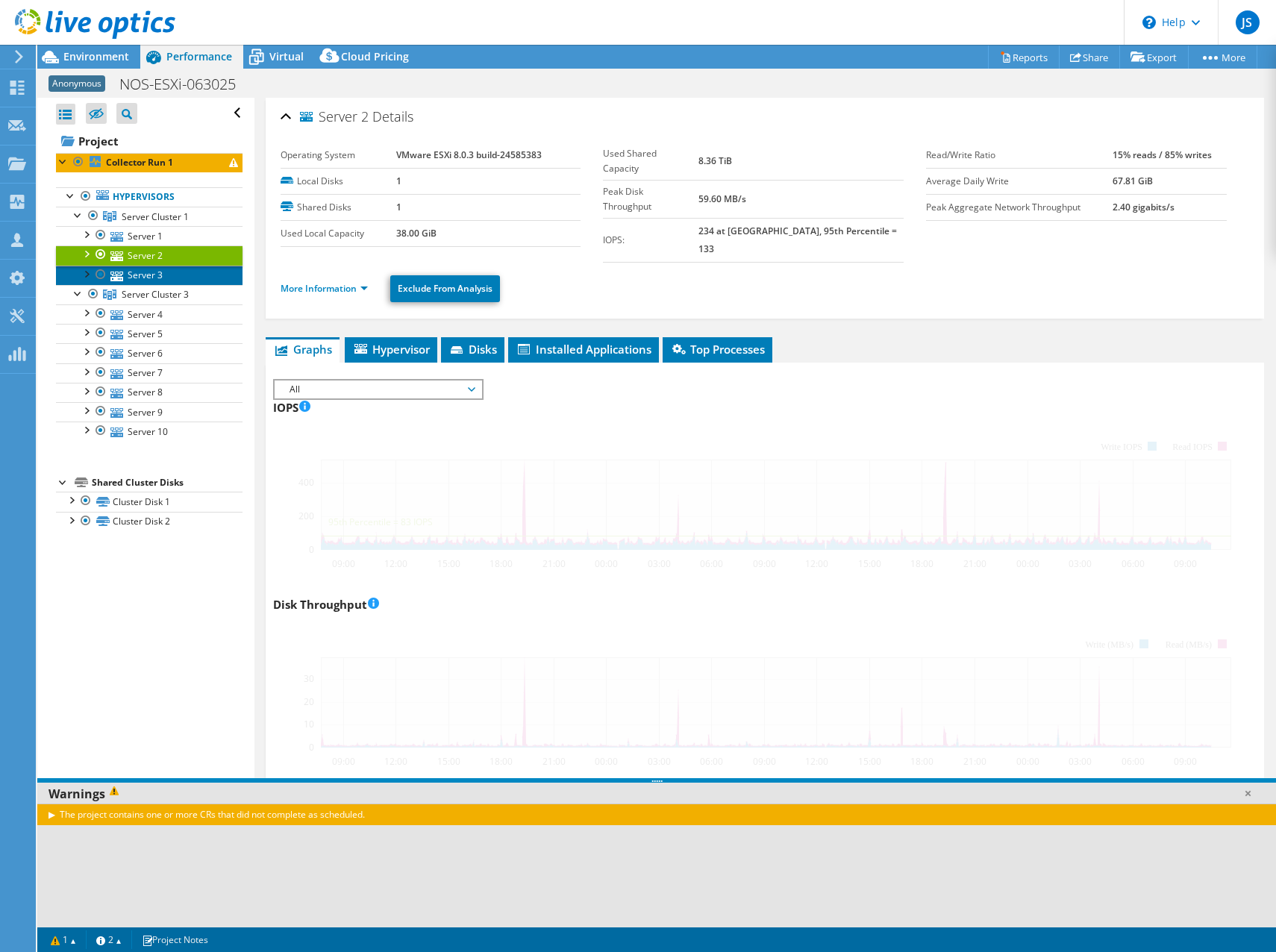
click at [141, 276] on link "Server 3" at bounding box center [149, 276] width 186 height 19
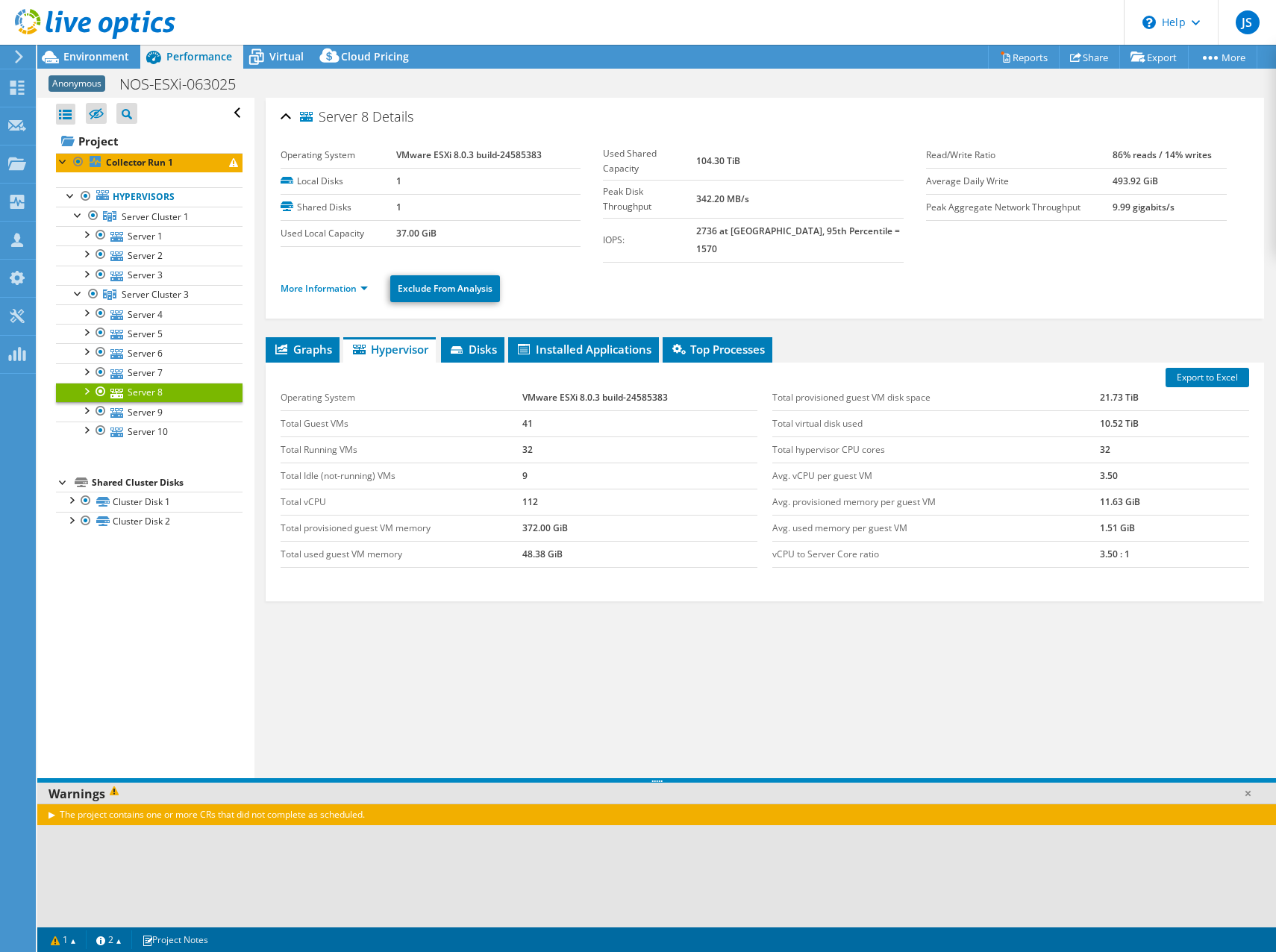
select select "USD"
click at [53, 818] on div "The project contains one or more CRs that did not complete as scheduled." at bounding box center [657, 814] width 1239 height 22
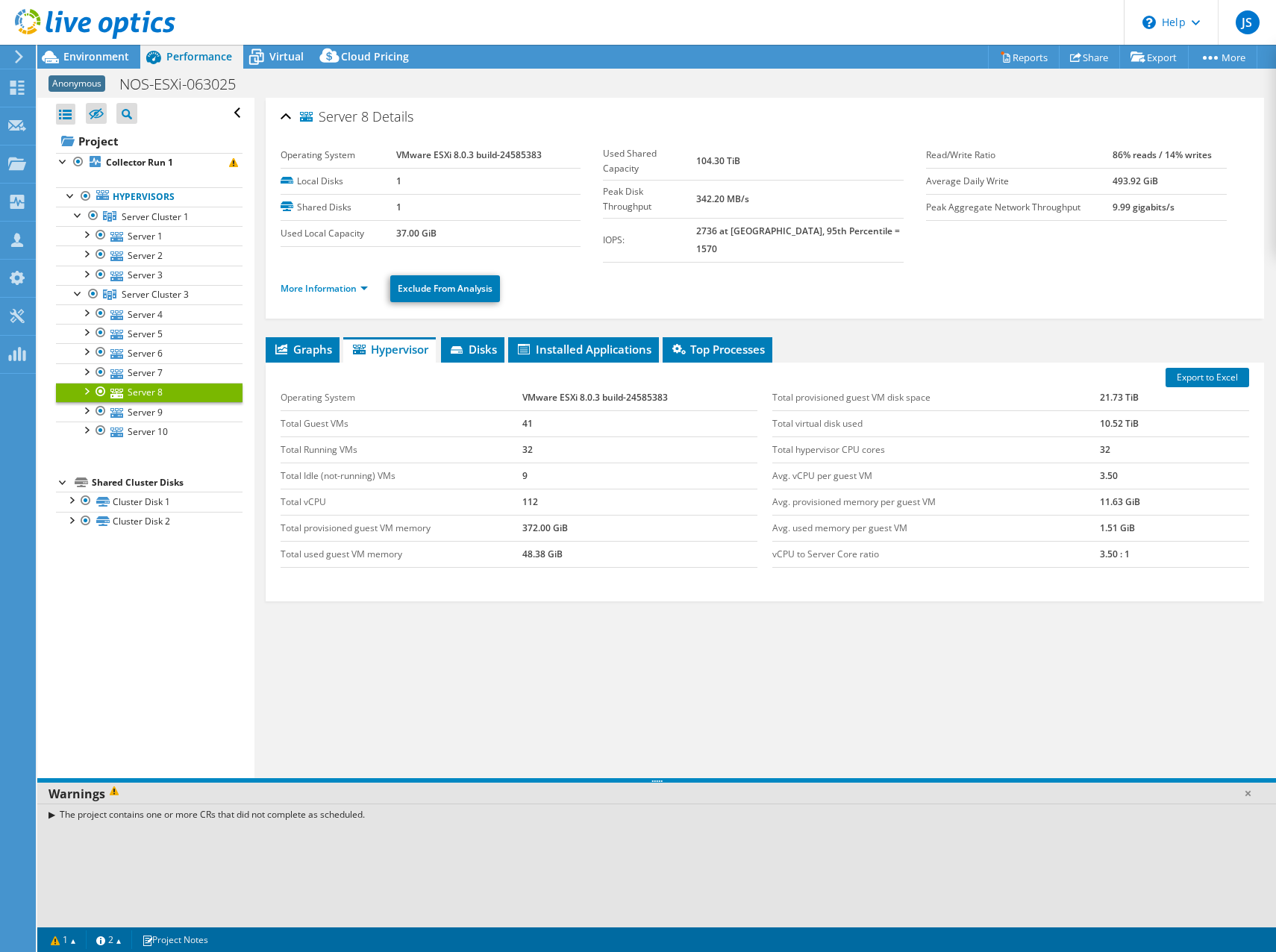
click at [127, 811] on div "The project contains one or more CRs that did not complete as scheduled." at bounding box center [657, 814] width 1239 height 22
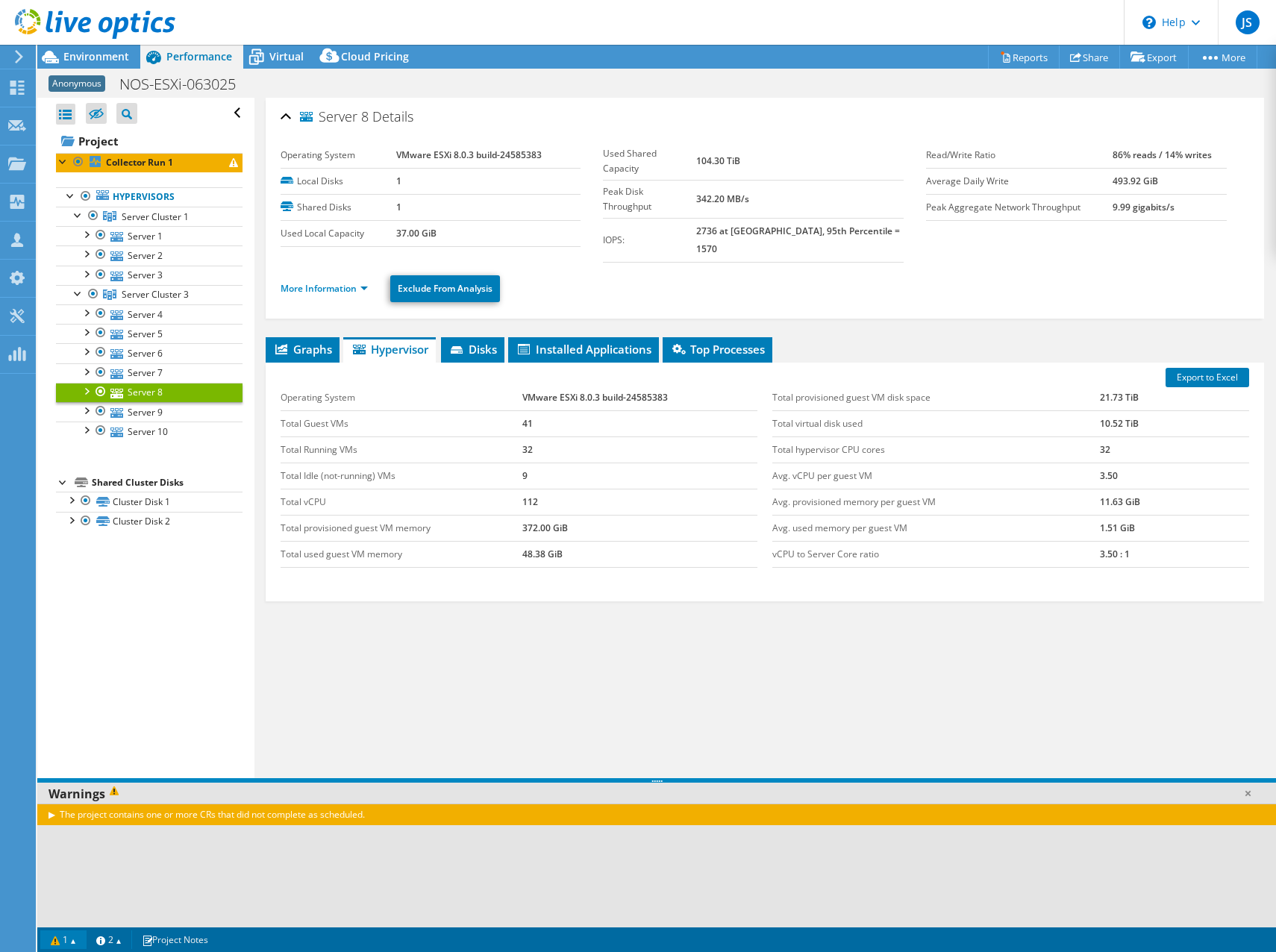
click at [65, 936] on link "1" at bounding box center [63, 939] width 46 height 18
click at [115, 945] on link "2" at bounding box center [109, 939] width 46 height 18
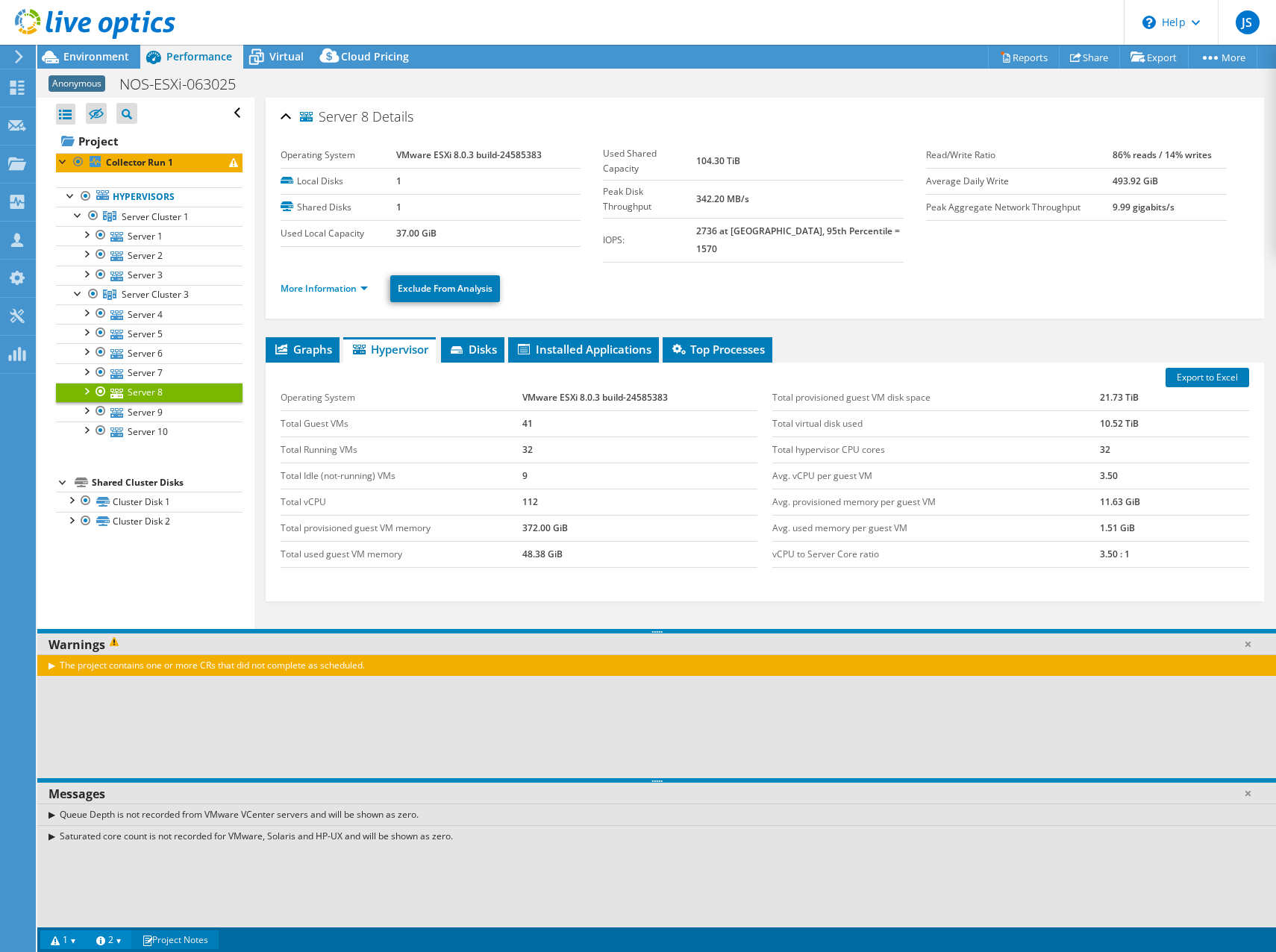
click at [191, 942] on link "Project Notes" at bounding box center [175, 939] width 88 height 18
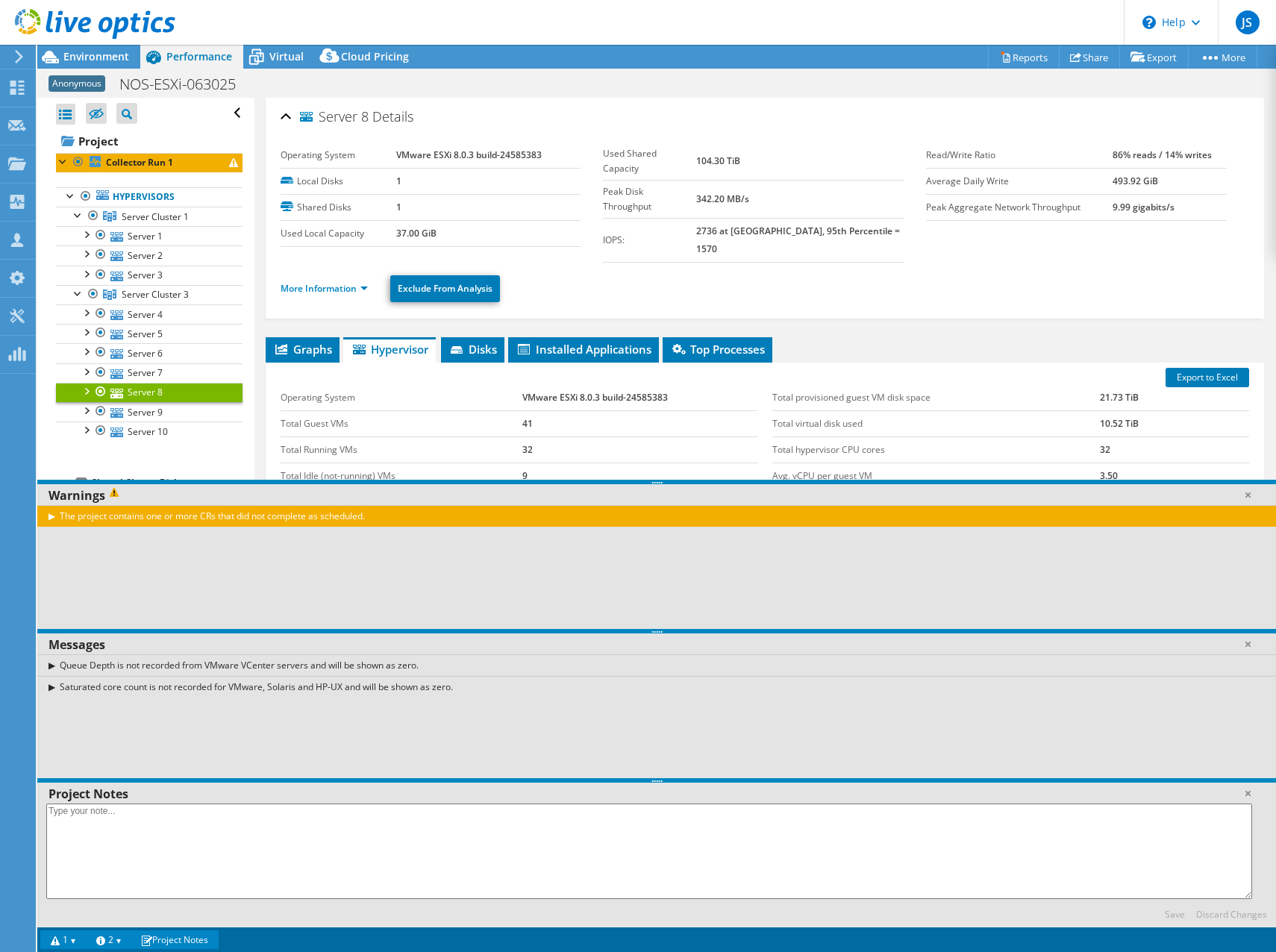
click at [191, 942] on link "Project Notes" at bounding box center [175, 939] width 88 height 18
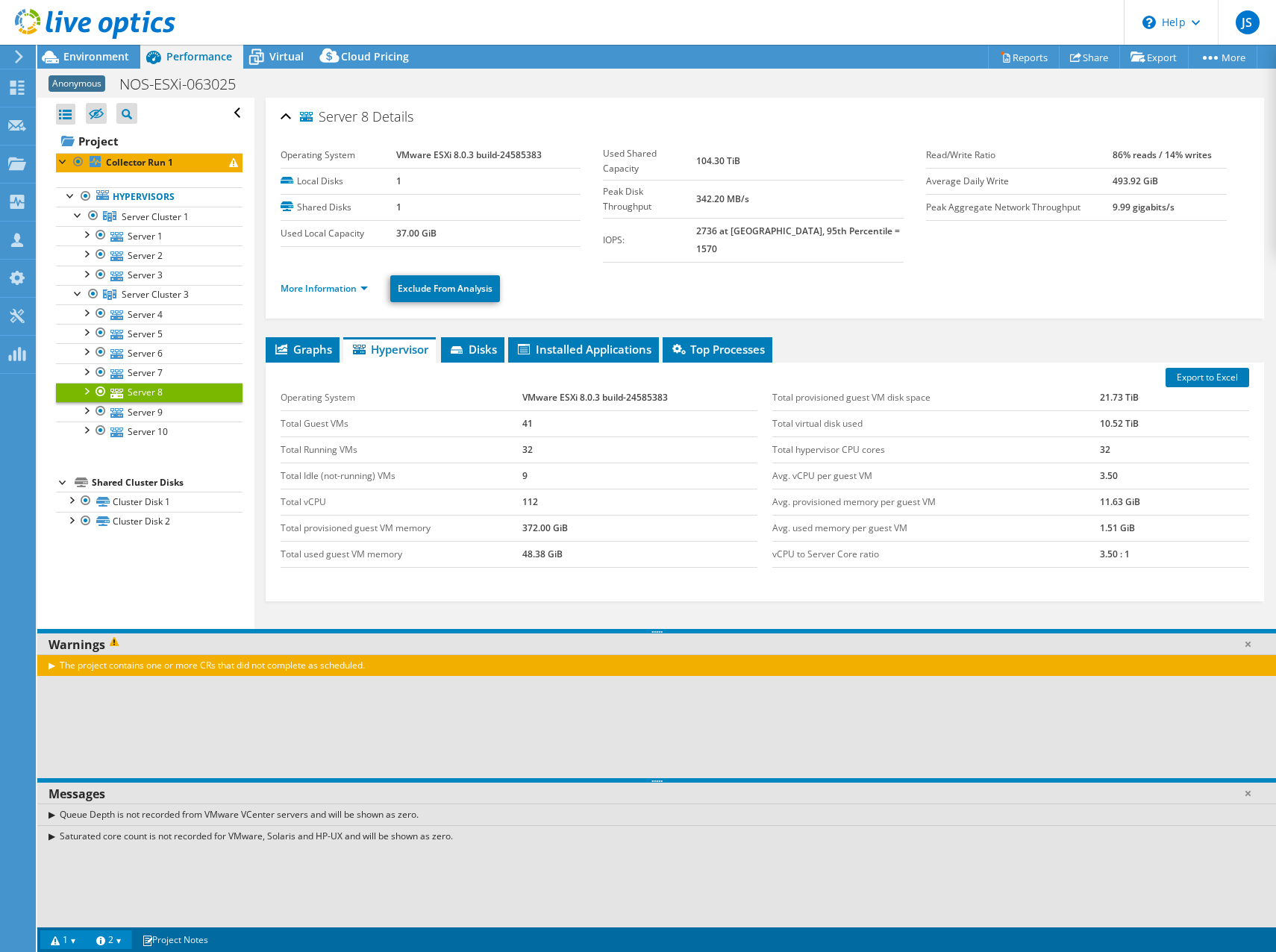
click at [95, 48] on div at bounding box center [88, 24] width 175 height 50
click at [93, 18] on icon at bounding box center [95, 24] width 160 height 31
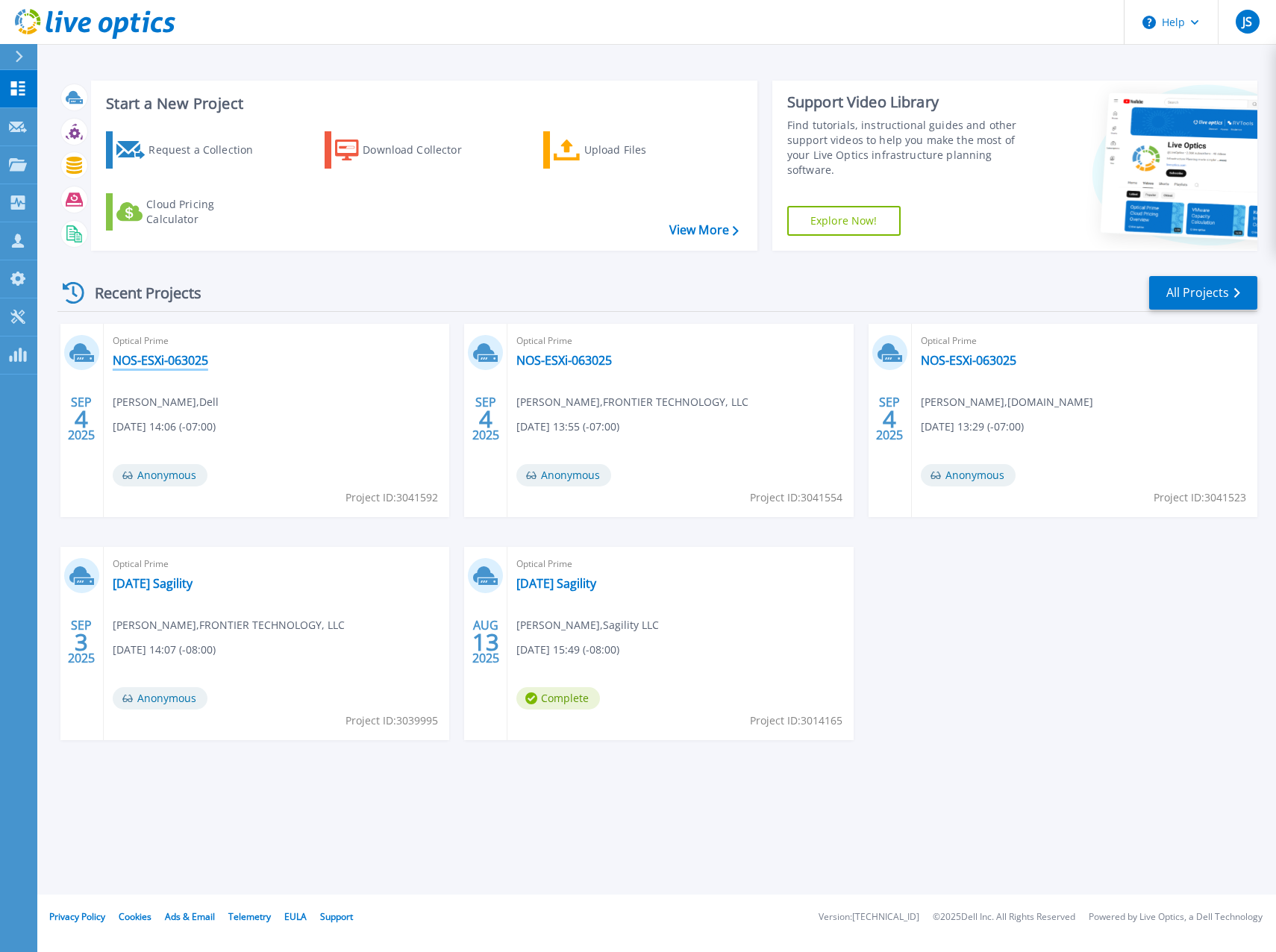
click at [180, 364] on link "NOS-ESXi-063025" at bounding box center [160, 360] width 95 height 15
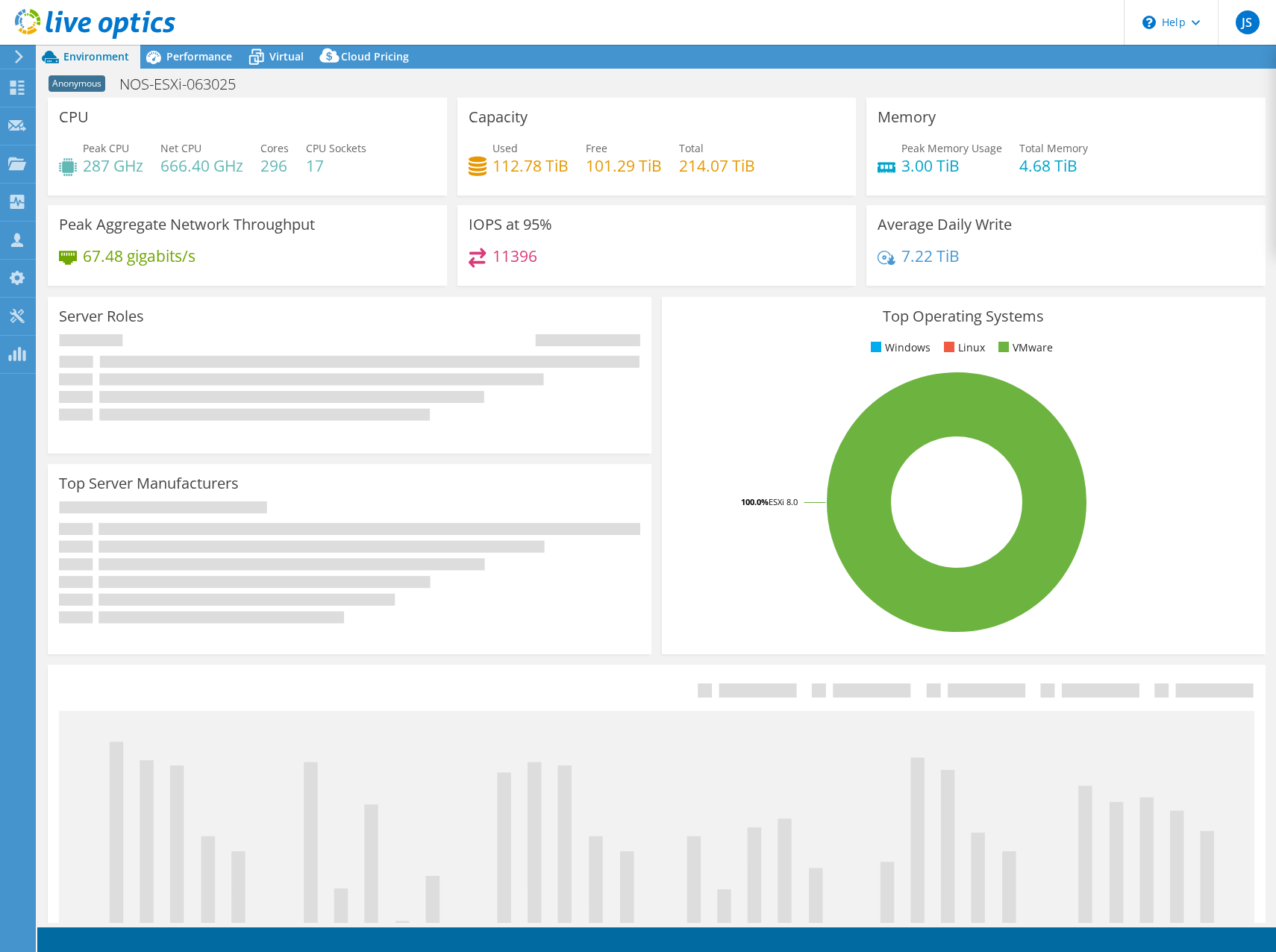
select select "USD"
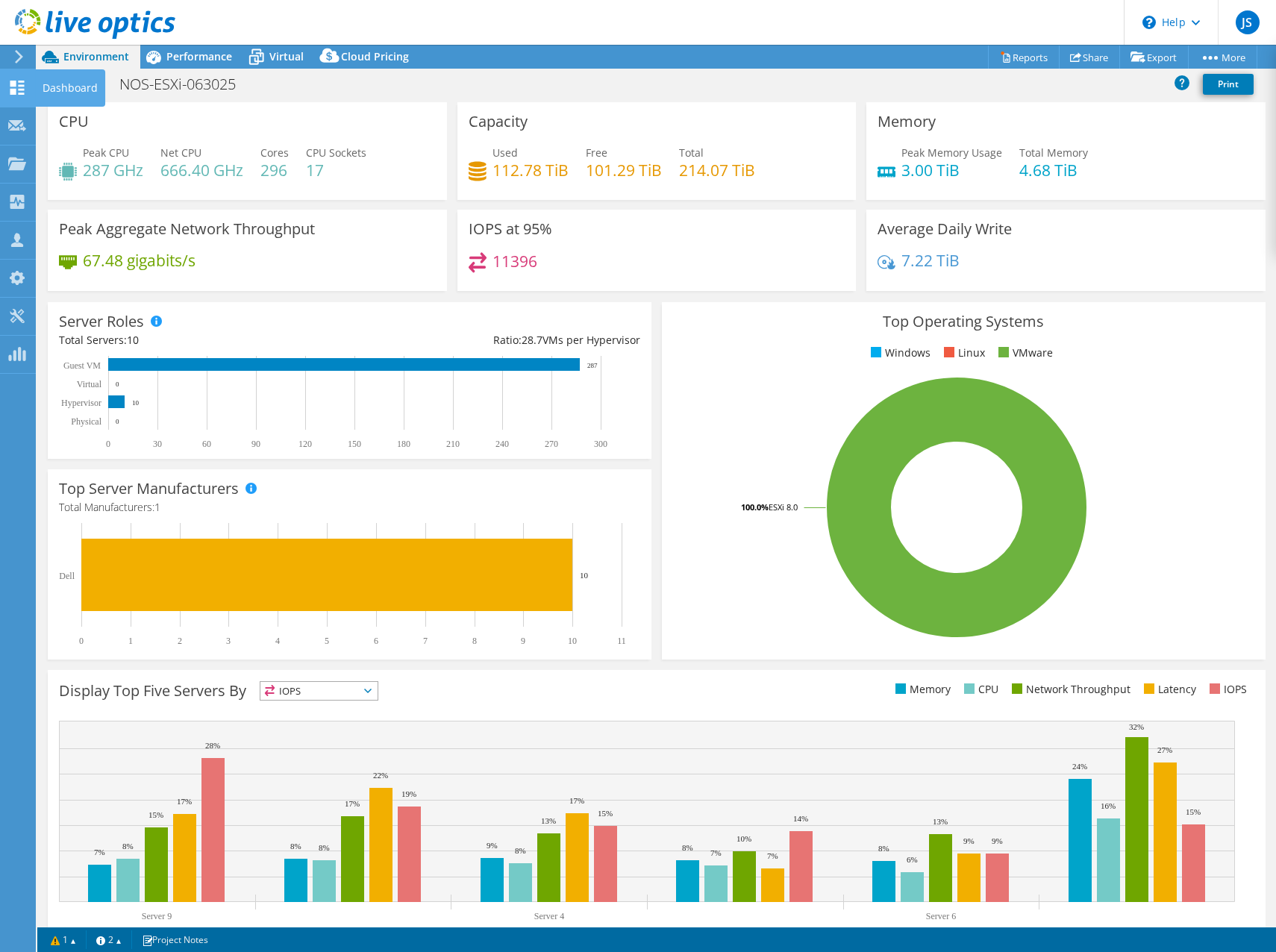
click at [18, 93] on icon at bounding box center [17, 88] width 18 height 14
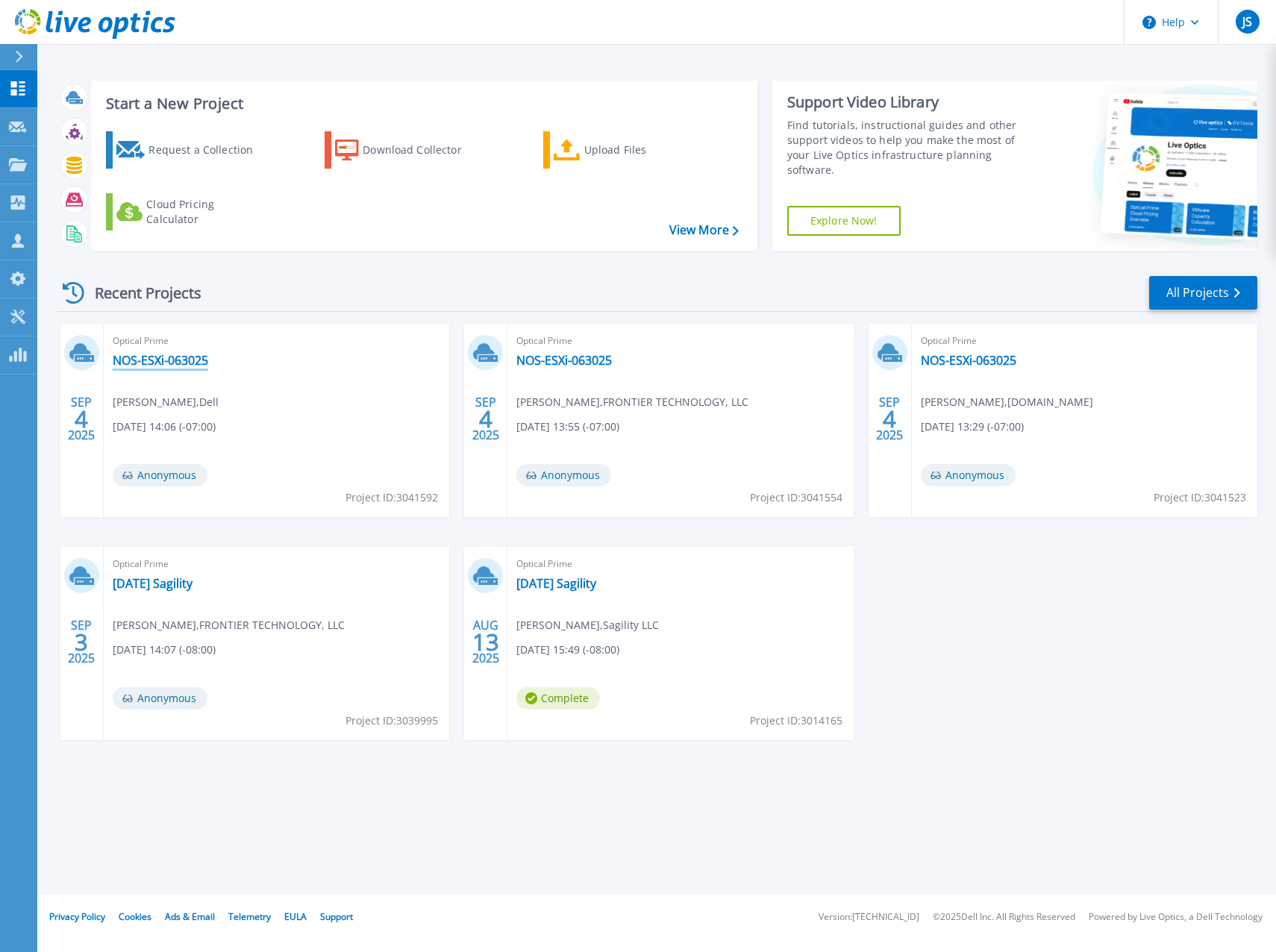
click at [165, 358] on link "NOS-ESXi-063025" at bounding box center [160, 360] width 95 height 15
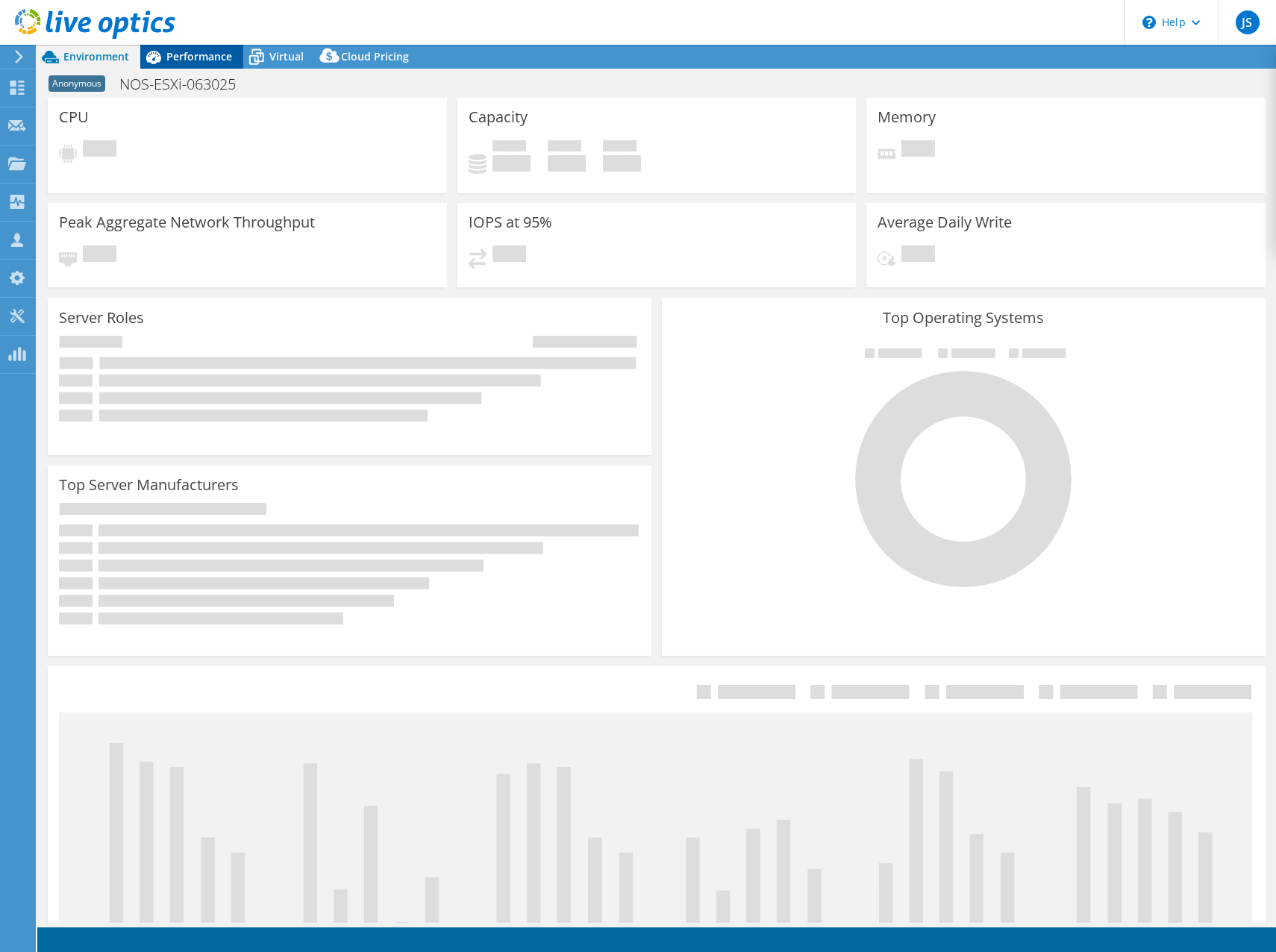
select select "USD"
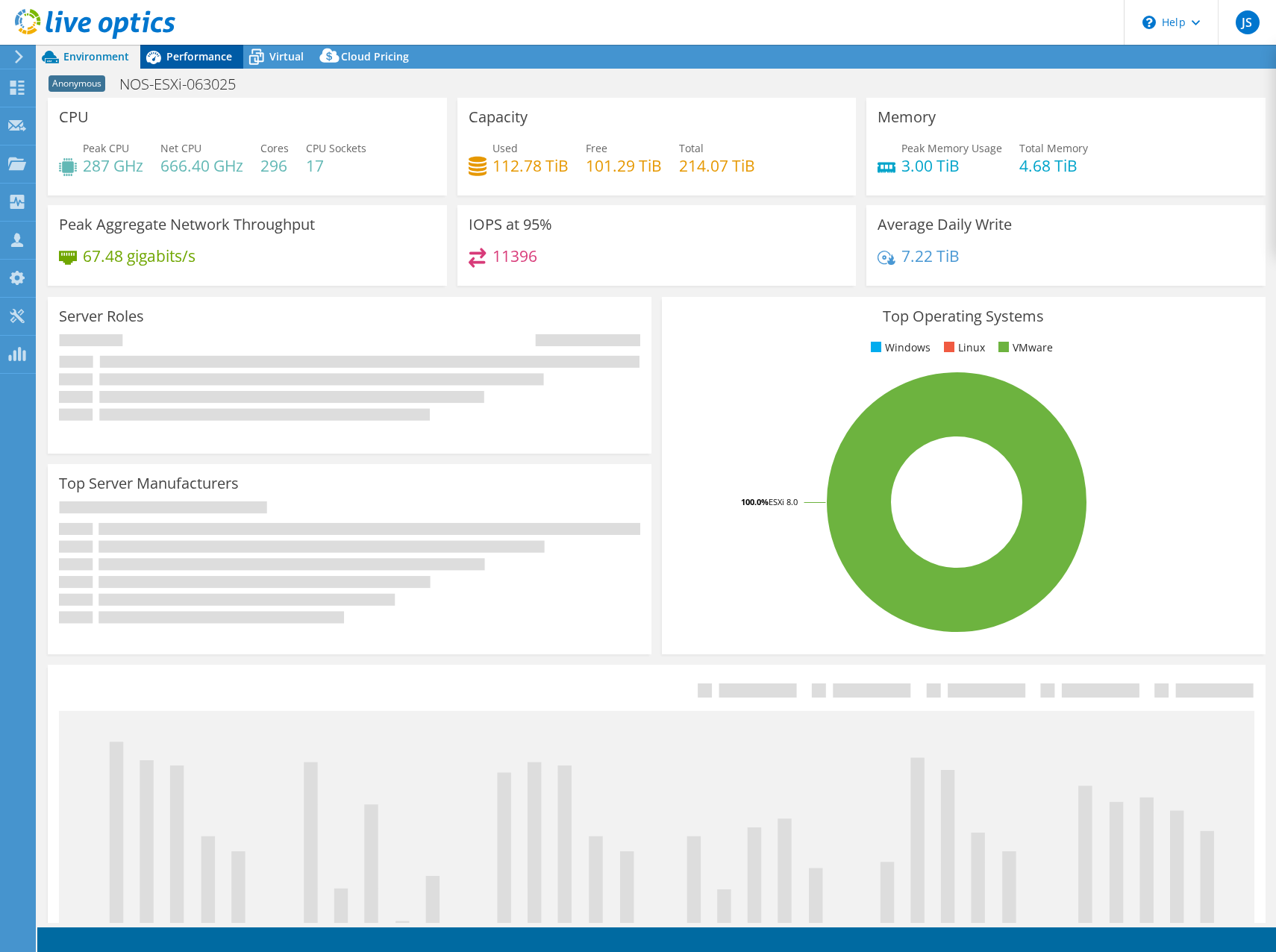
click at [167, 62] on div "Performance" at bounding box center [192, 56] width 103 height 24
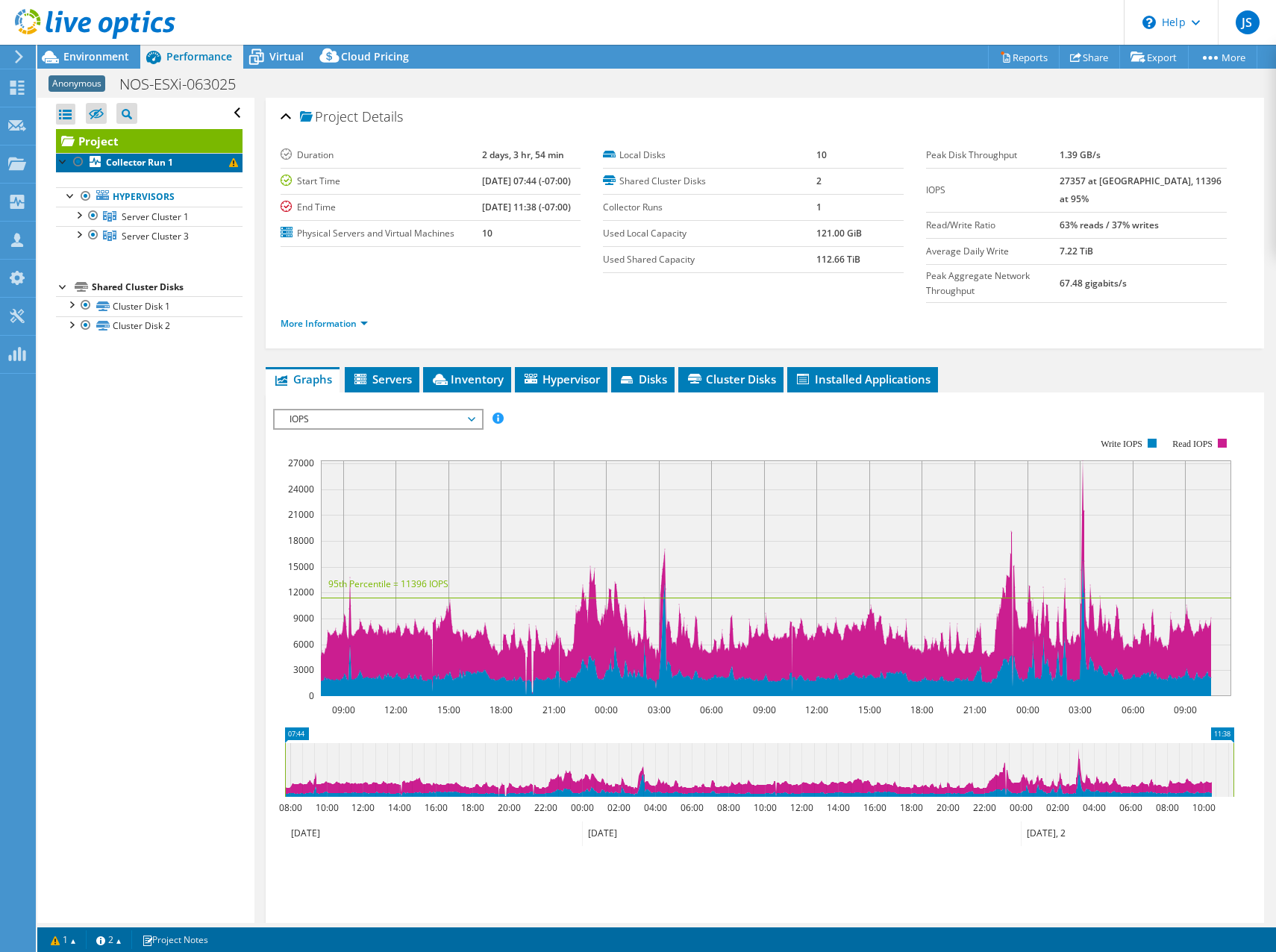
click at [128, 160] on b "Collector Run 1" at bounding box center [139, 162] width 67 height 12
